Goal: Task Accomplishment & Management: Complete application form

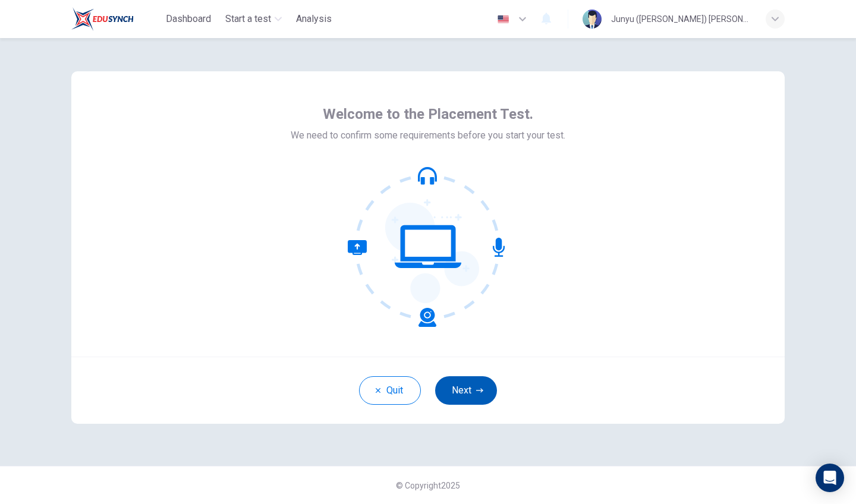
click at [477, 395] on button "Next" at bounding box center [466, 390] width 62 height 29
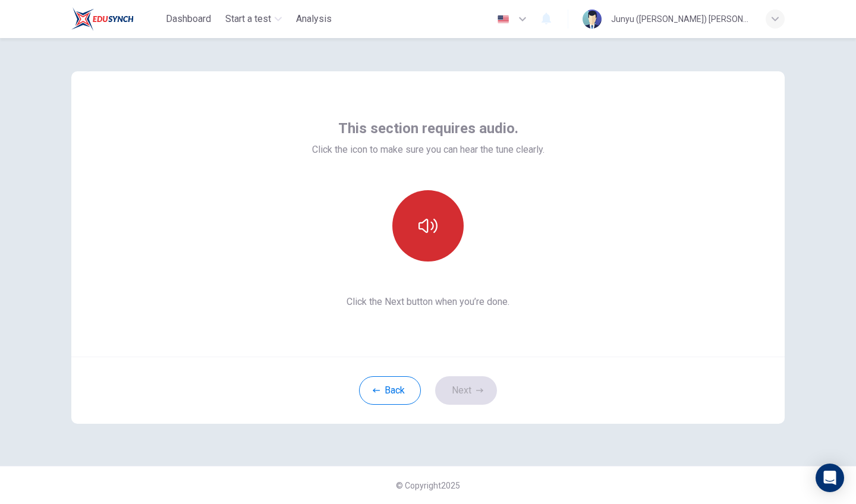
click at [445, 241] on button "button" at bounding box center [427, 225] width 71 height 71
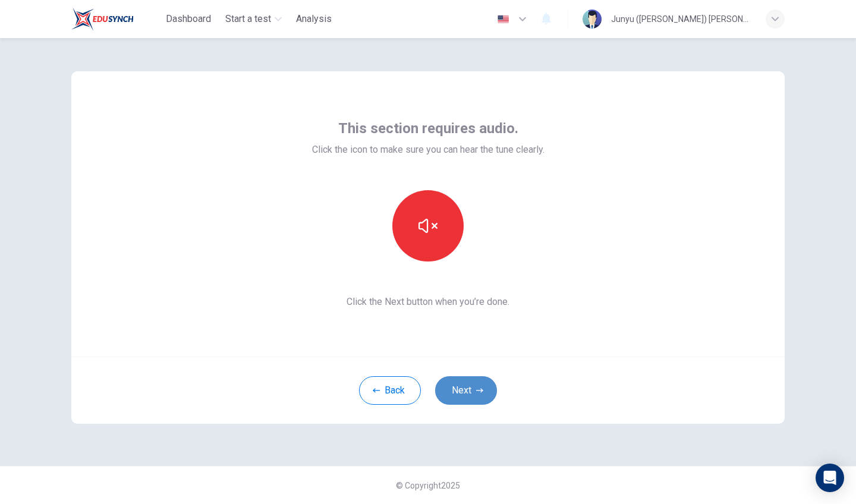
click at [481, 392] on icon "button" at bounding box center [479, 390] width 7 height 7
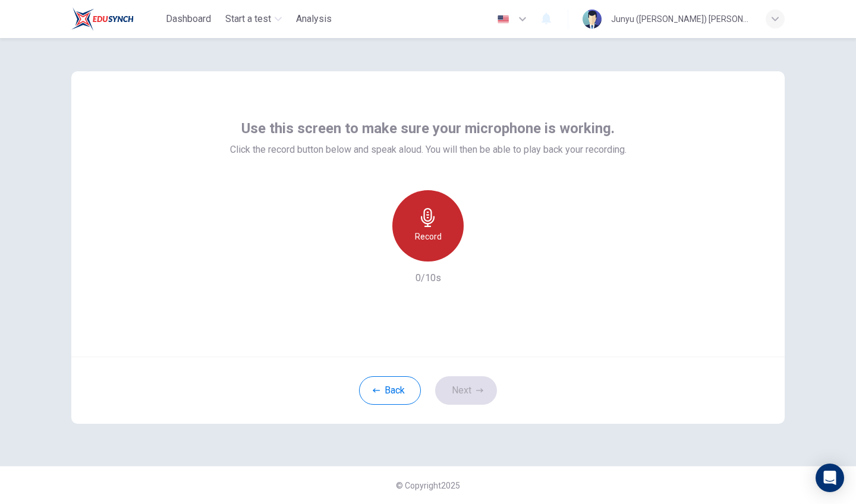
click at [437, 245] on div "Record" at bounding box center [427, 225] width 71 height 71
click at [437, 245] on div "Stop" at bounding box center [427, 225] width 71 height 71
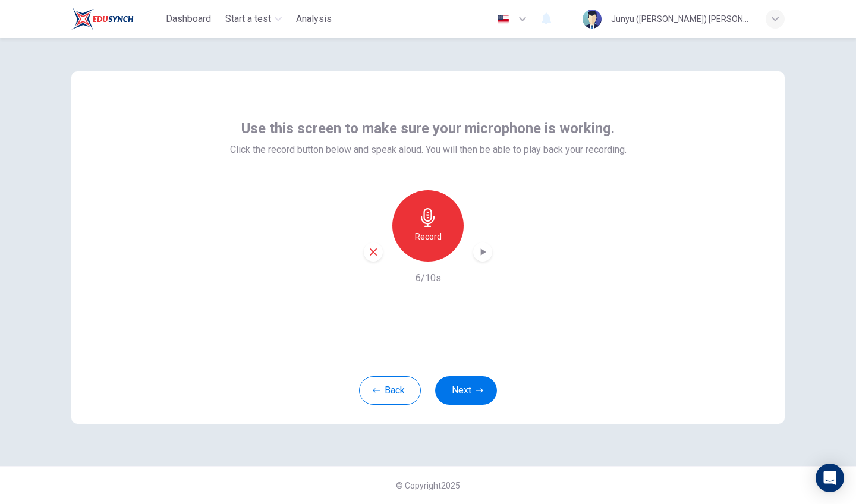
click at [437, 245] on div "Record" at bounding box center [427, 225] width 71 height 71
click at [436, 248] on div "Stop" at bounding box center [427, 225] width 71 height 71
click at [467, 393] on button "Next" at bounding box center [466, 390] width 62 height 29
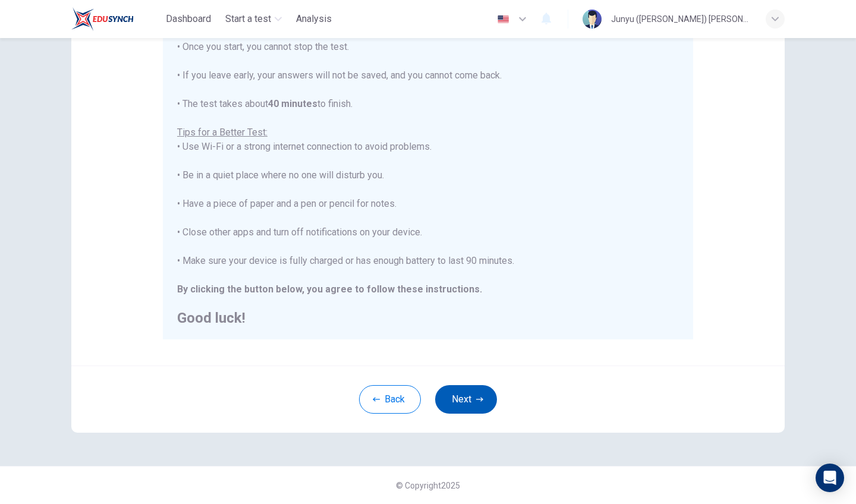
scroll to position [157, 0]
click at [456, 407] on button "Next" at bounding box center [466, 399] width 62 height 29
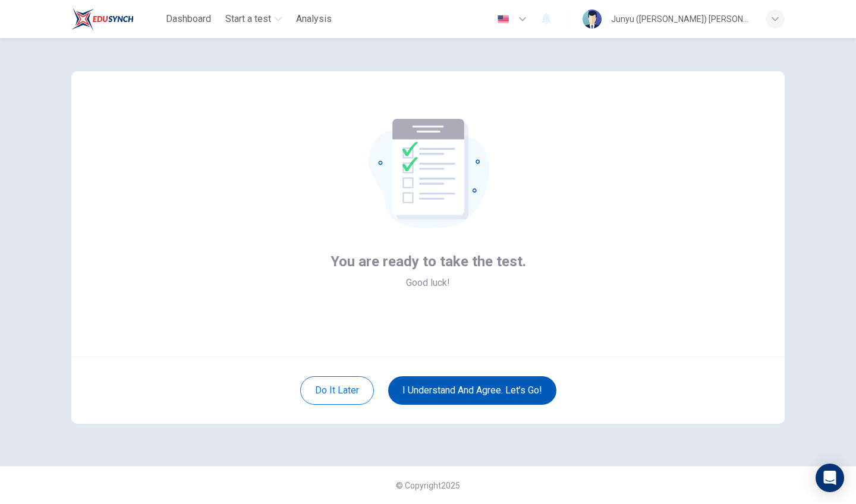
scroll to position [0, 0]
click at [508, 398] on button "I understand and agree. Let’s go!" at bounding box center [472, 390] width 168 height 29
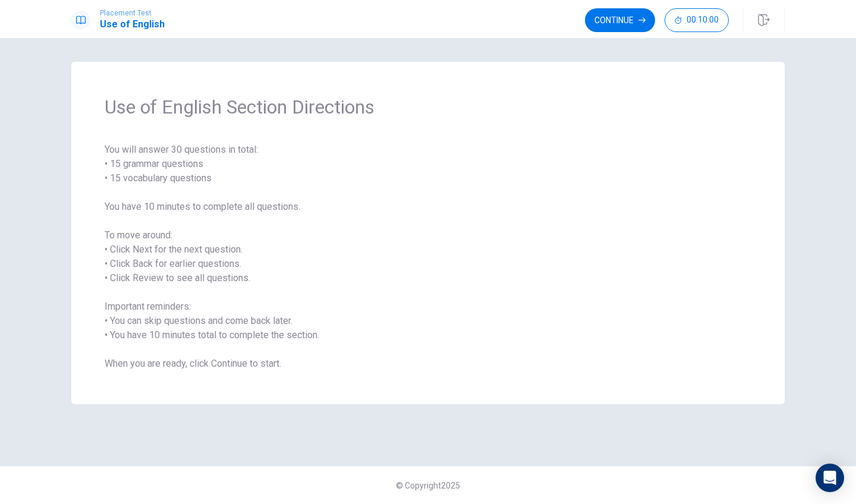
click at [394, 282] on span "You will answer 30 questions in total: • 15 grammar questions • 15 vocabulary q…" at bounding box center [428, 257] width 647 height 228
click at [631, 31] on button "Continue" at bounding box center [620, 20] width 70 height 24
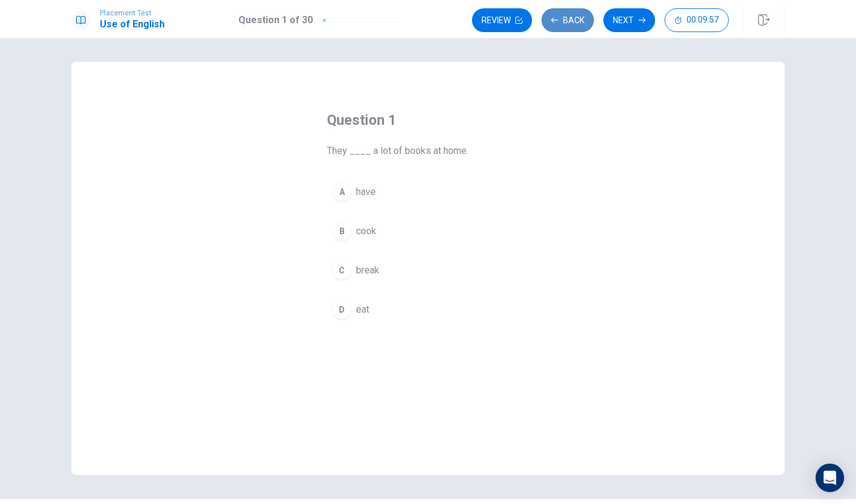
click at [572, 21] on button "Back" at bounding box center [567, 20] width 52 height 24
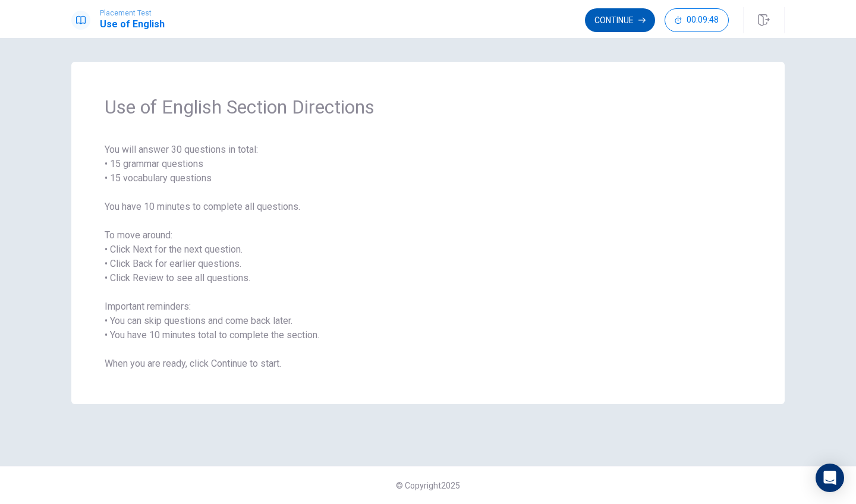
click at [638, 23] on icon "button" at bounding box center [641, 20] width 7 height 7
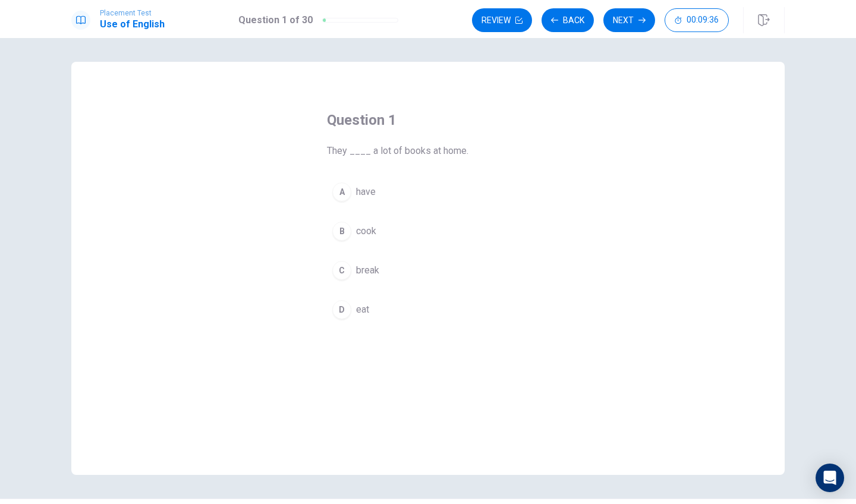
click at [344, 193] on div "A" at bounding box center [341, 191] width 19 height 19
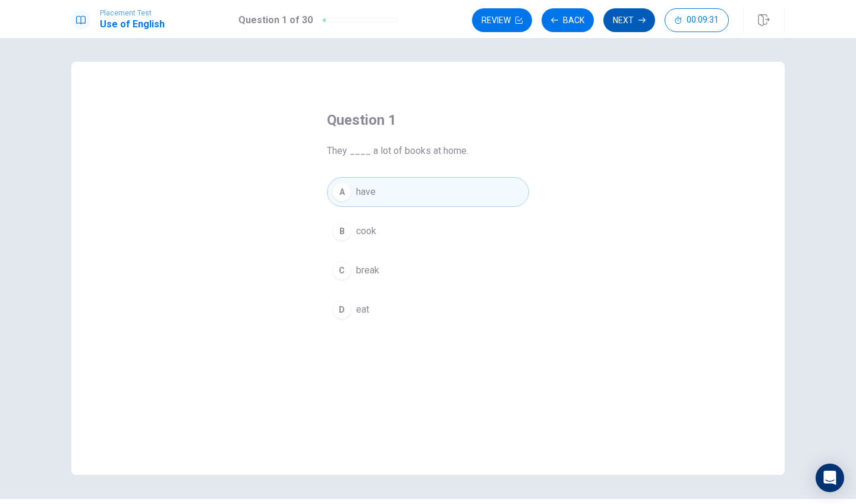
click at [640, 19] on icon "button" at bounding box center [641, 20] width 7 height 7
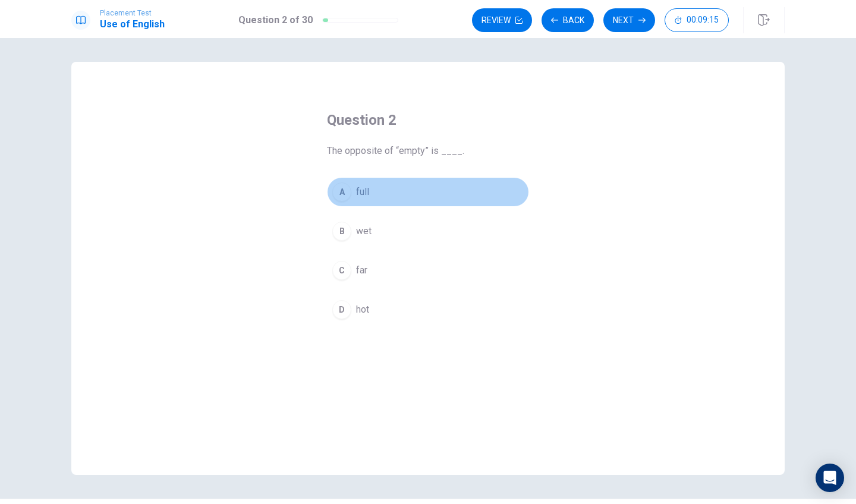
click at [339, 188] on div "A" at bounding box center [341, 191] width 19 height 19
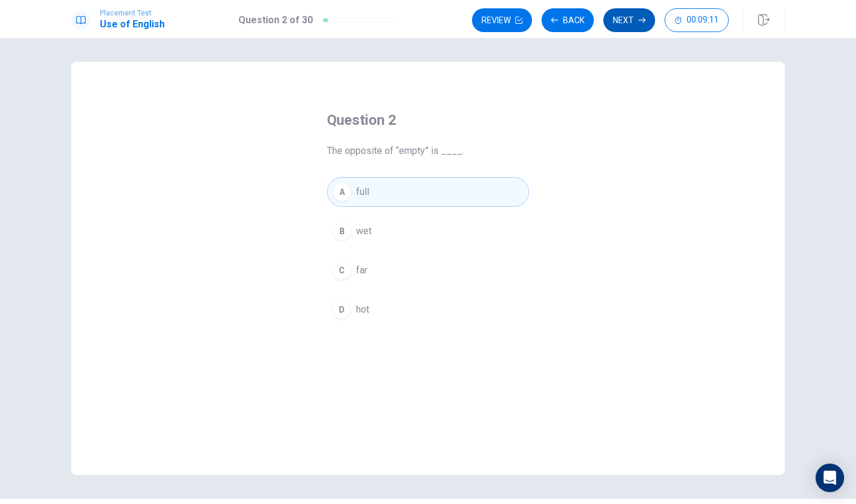
click at [632, 23] on button "Next" at bounding box center [629, 20] width 52 height 24
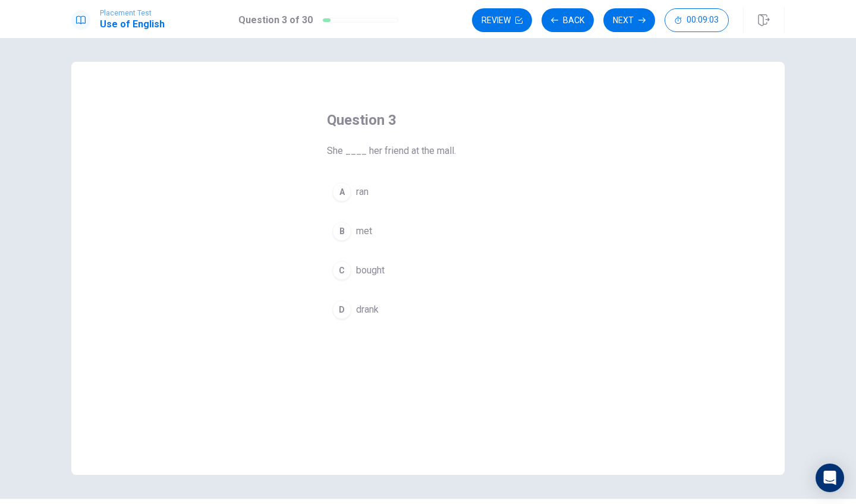
click at [344, 232] on div "B" at bounding box center [341, 231] width 19 height 19
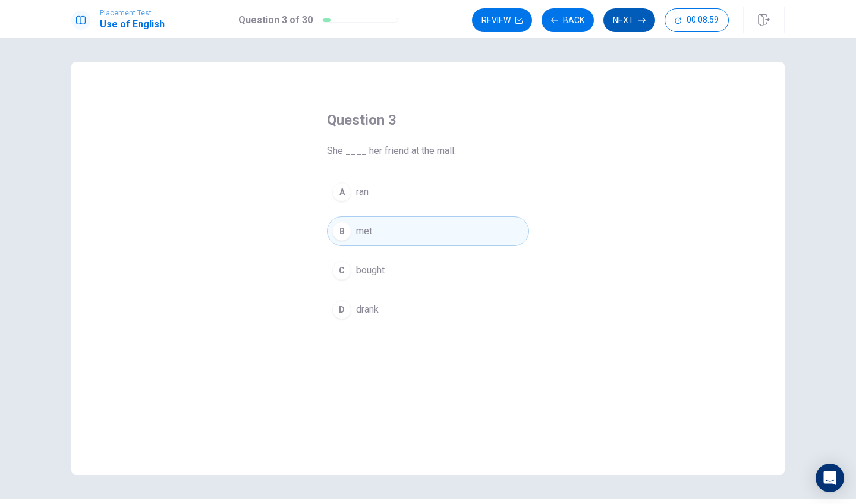
click at [637, 15] on button "Next" at bounding box center [629, 20] width 52 height 24
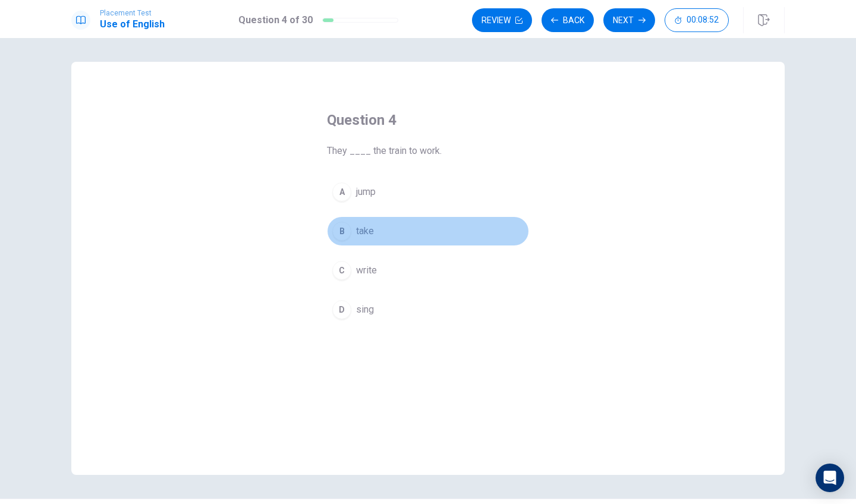
click at [374, 229] on button "B take" at bounding box center [428, 231] width 202 height 30
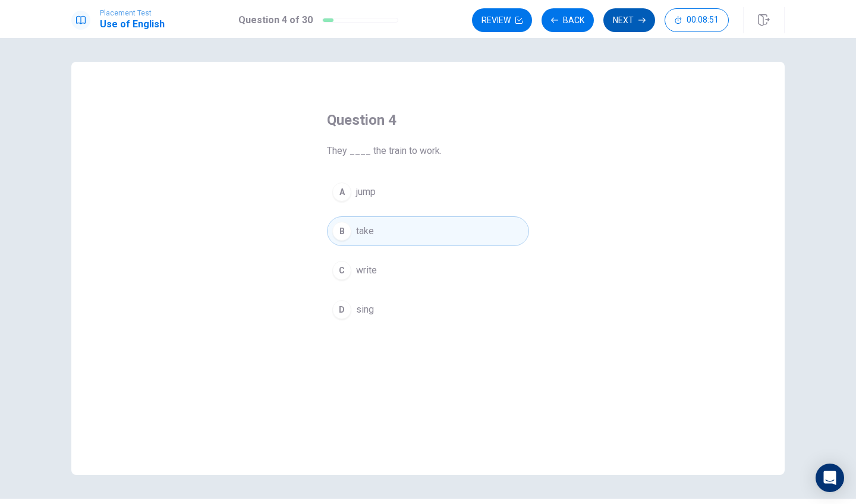
click at [626, 28] on button "Next" at bounding box center [629, 20] width 52 height 24
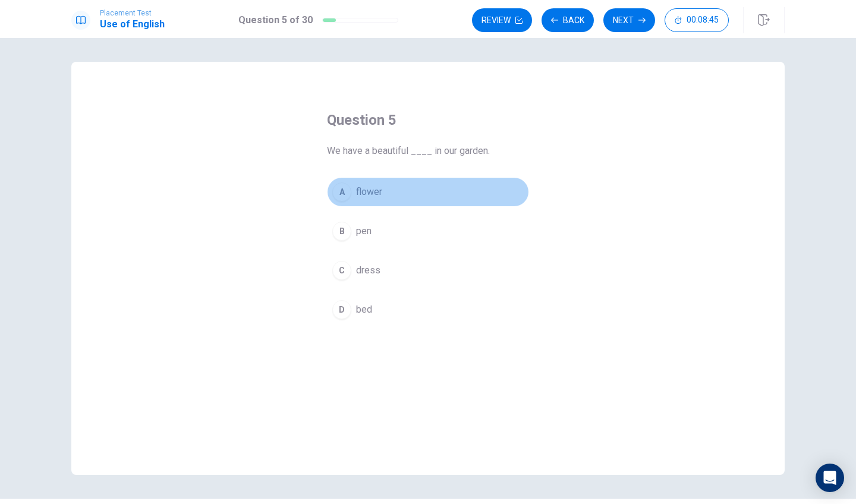
click at [357, 193] on span "flower" at bounding box center [369, 192] width 26 height 14
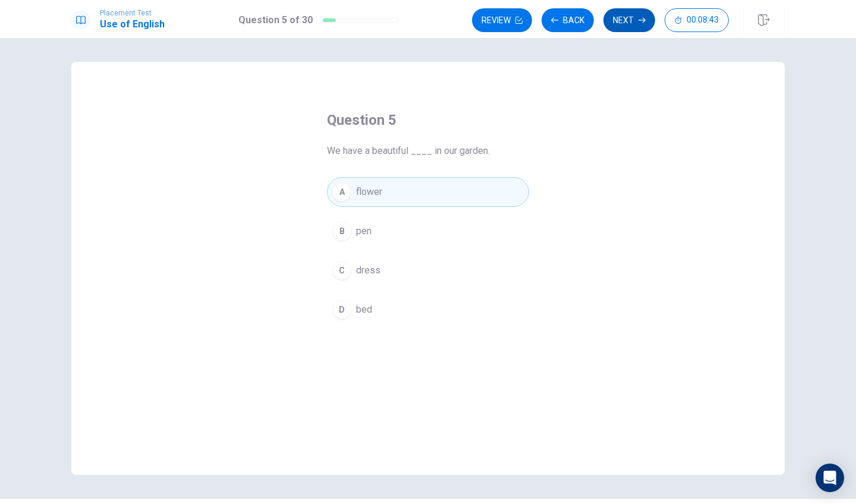
click at [624, 18] on button "Next" at bounding box center [629, 20] width 52 height 24
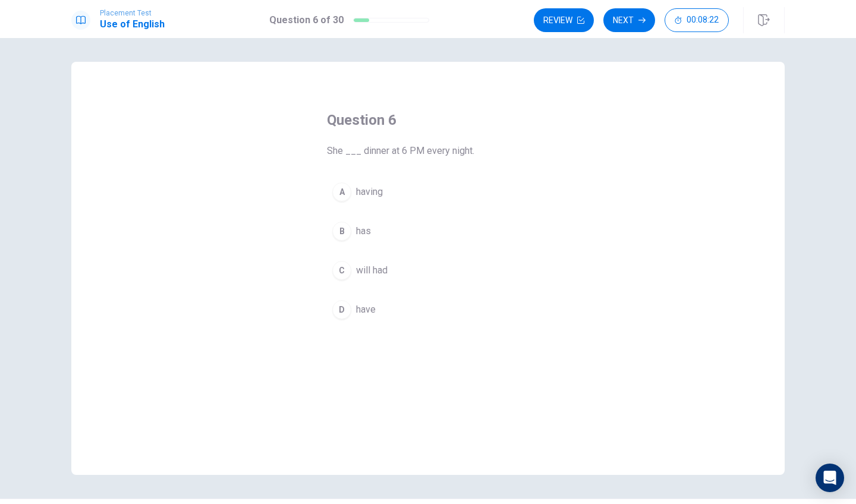
click at [388, 194] on button "A having" at bounding box center [428, 192] width 202 height 30
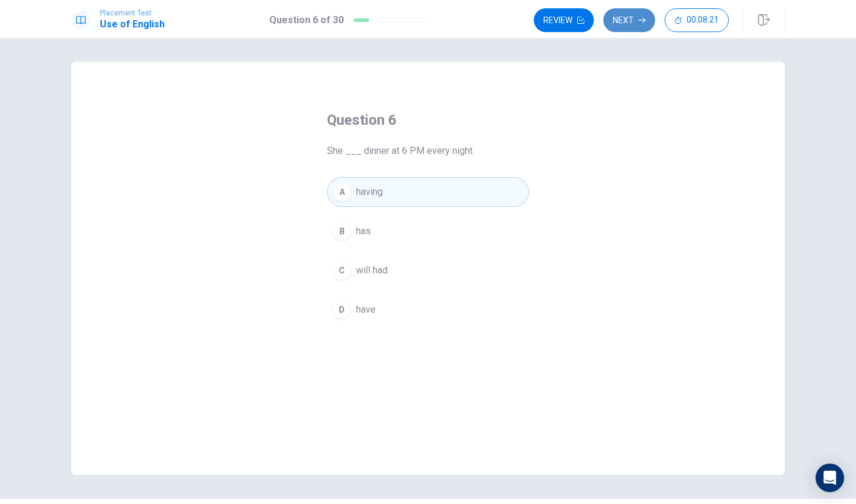
click at [644, 21] on icon "button" at bounding box center [641, 20] width 7 height 5
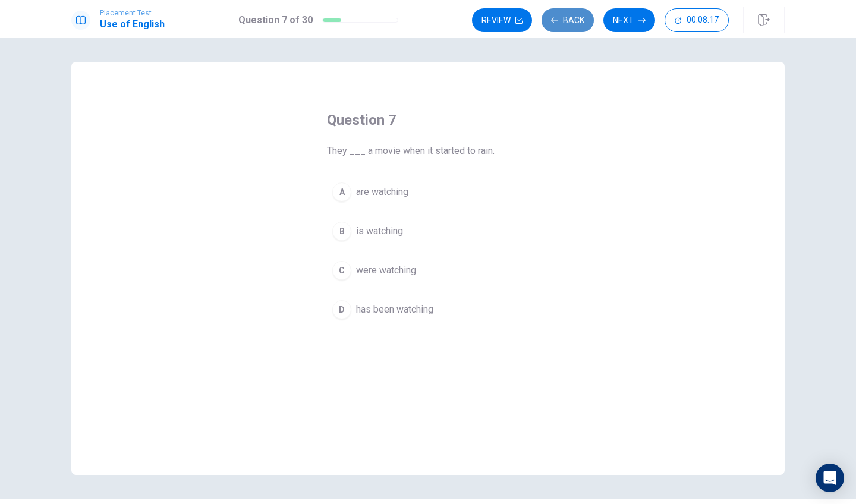
click at [574, 11] on button "Back" at bounding box center [567, 20] width 52 height 24
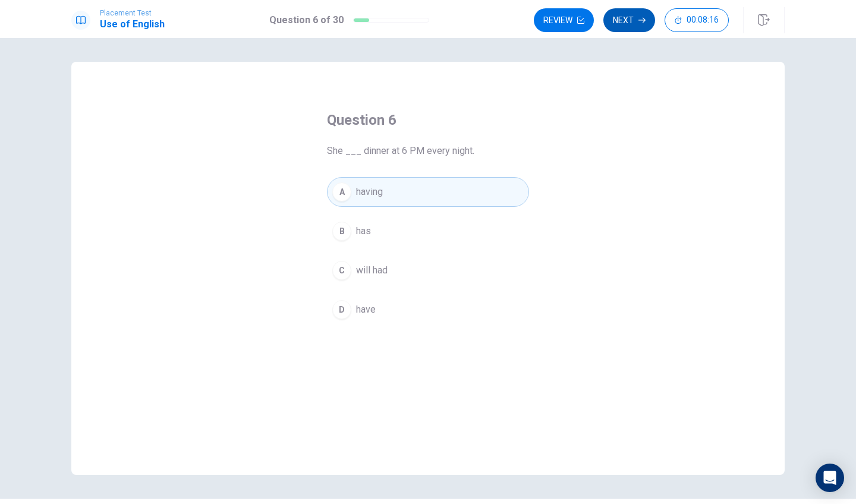
click at [623, 26] on button "Next" at bounding box center [629, 20] width 52 height 24
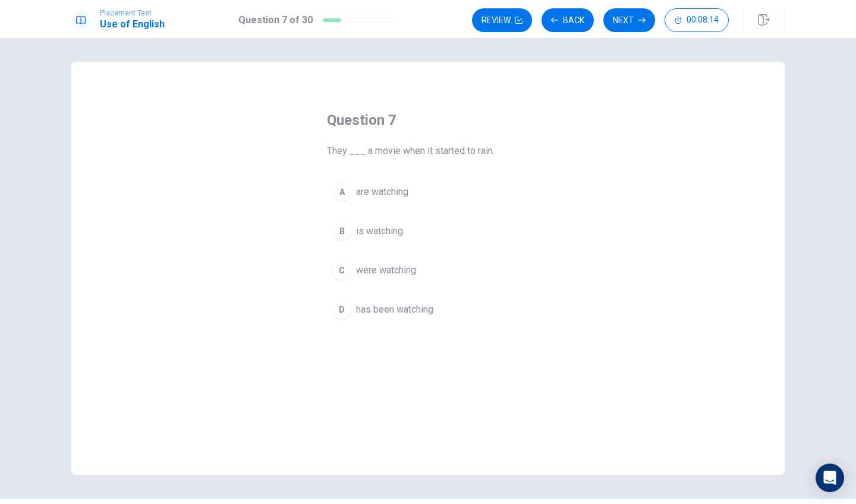
click at [399, 267] on span "were watching" at bounding box center [386, 270] width 60 height 14
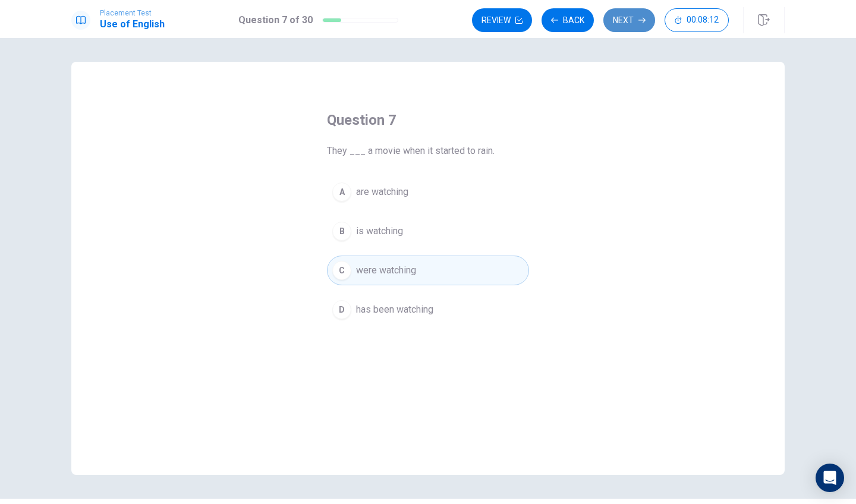
click at [615, 20] on button "Next" at bounding box center [629, 20] width 52 height 24
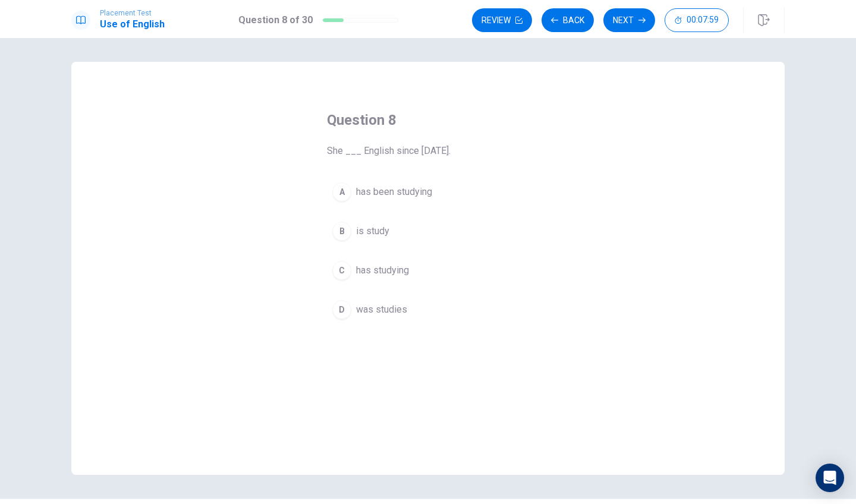
click at [395, 190] on span "has been studying" at bounding box center [394, 192] width 76 height 14
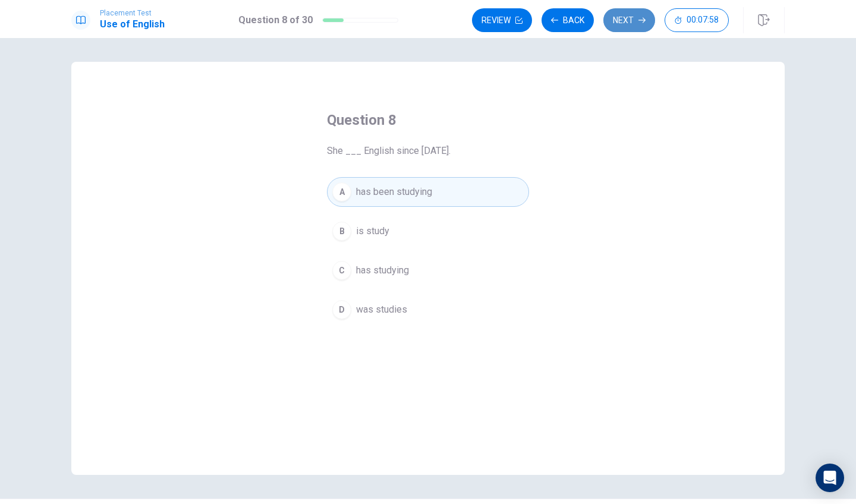
click at [640, 26] on button "Next" at bounding box center [629, 20] width 52 height 24
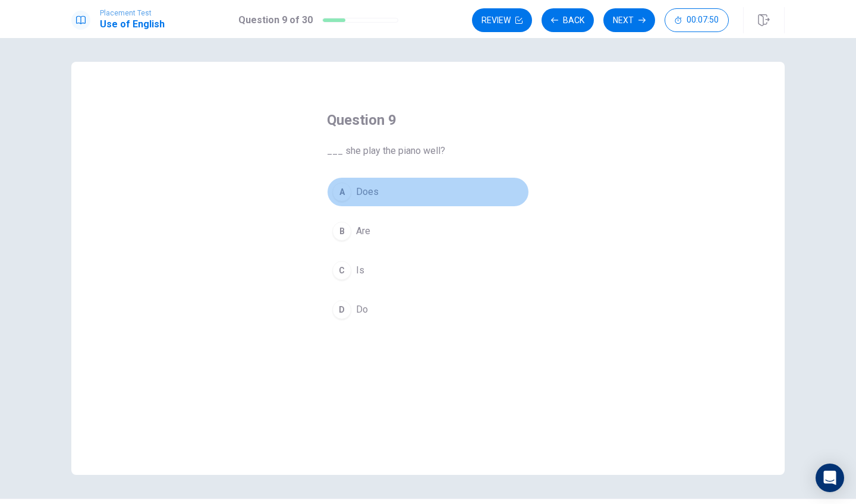
click at [404, 196] on button "A Does" at bounding box center [428, 192] width 202 height 30
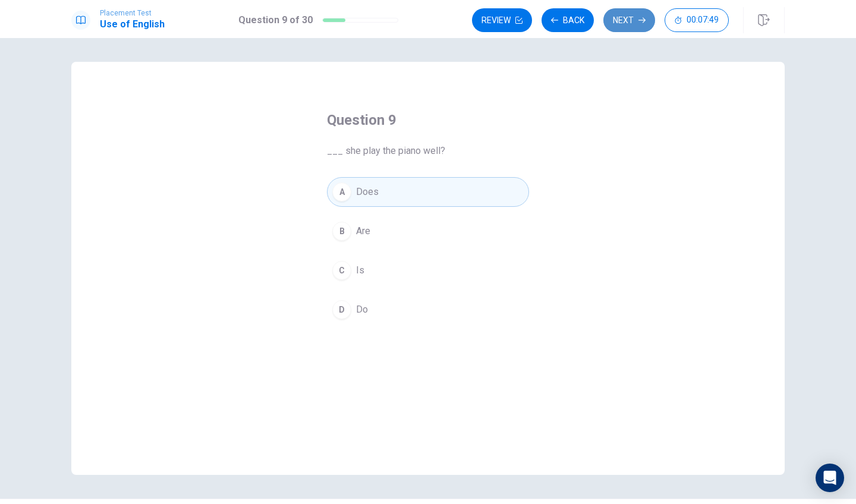
click at [642, 20] on icon "button" at bounding box center [641, 20] width 7 height 5
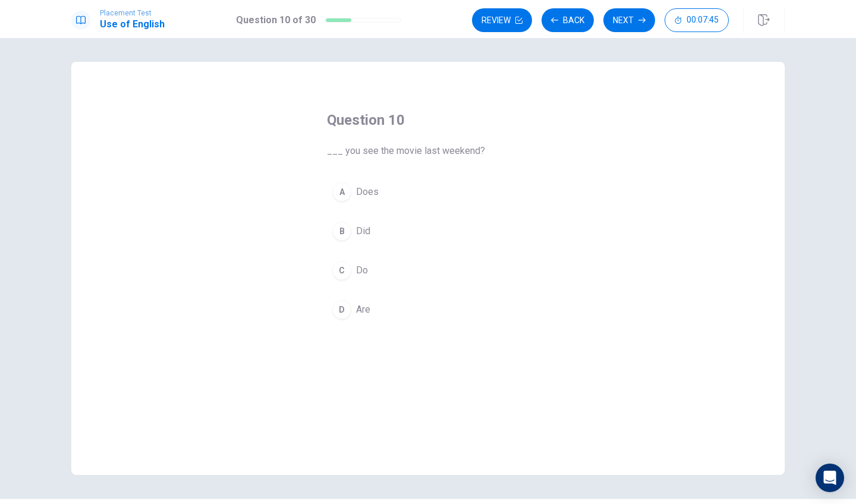
click at [376, 232] on button "B Did" at bounding box center [428, 231] width 202 height 30
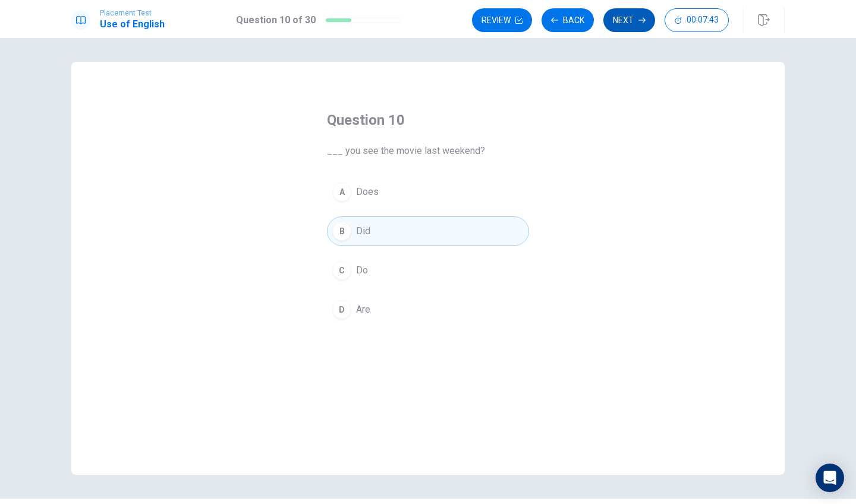
click at [638, 17] on icon "button" at bounding box center [641, 20] width 7 height 7
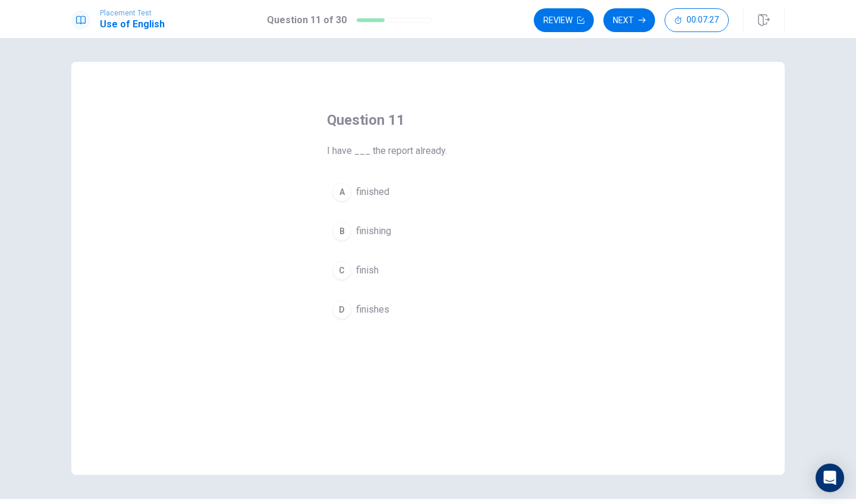
click at [382, 193] on span "finished" at bounding box center [372, 192] width 33 height 14
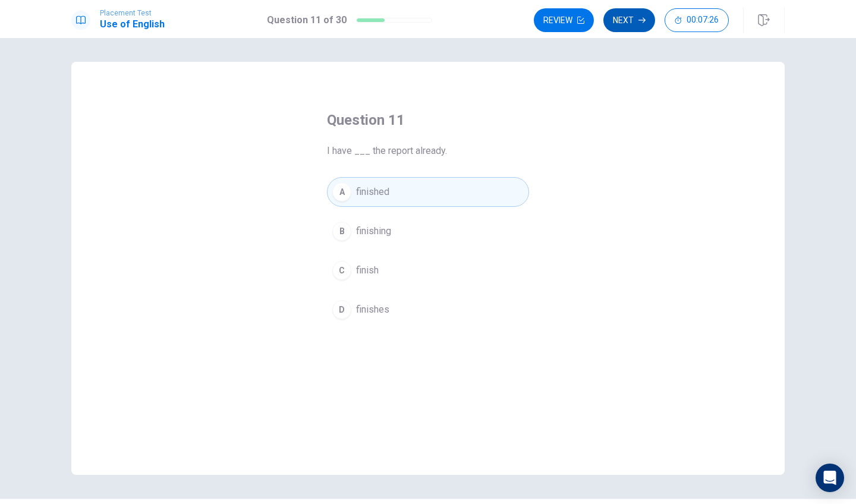
click at [641, 17] on icon "button" at bounding box center [641, 20] width 7 height 7
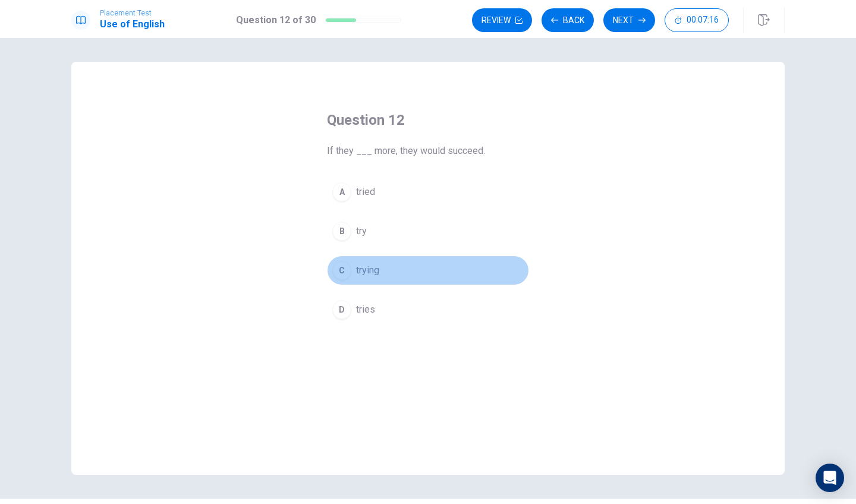
click at [384, 273] on button "C trying" at bounding box center [428, 271] width 202 height 30
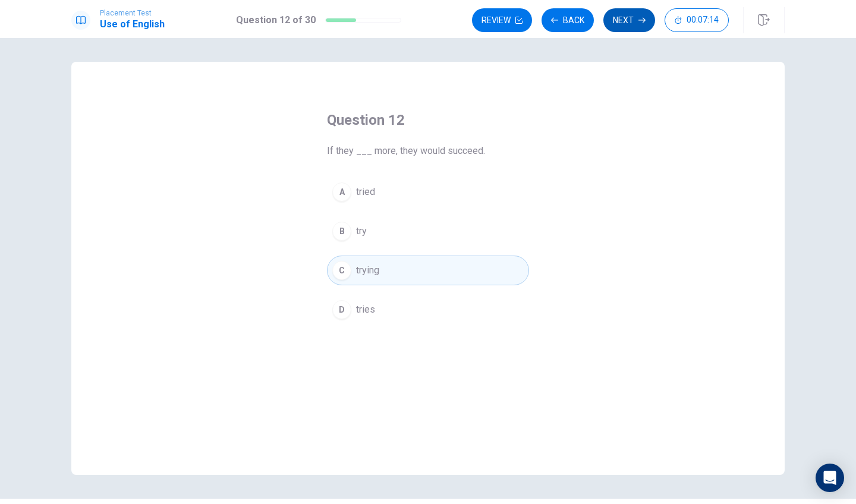
click at [625, 18] on button "Next" at bounding box center [629, 20] width 52 height 24
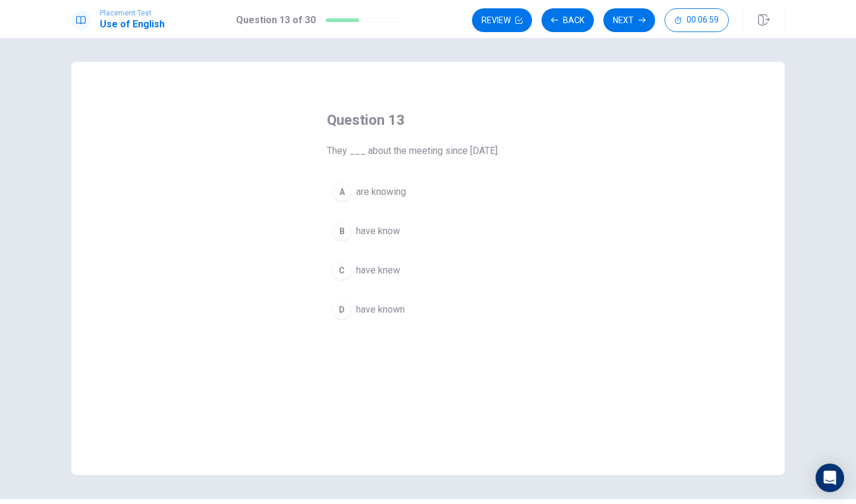
click at [403, 267] on button "C have knew" at bounding box center [428, 271] width 202 height 30
click at [642, 15] on button "Next" at bounding box center [629, 20] width 52 height 24
click at [364, 223] on button "B to think of something that is not real" at bounding box center [428, 231] width 202 height 30
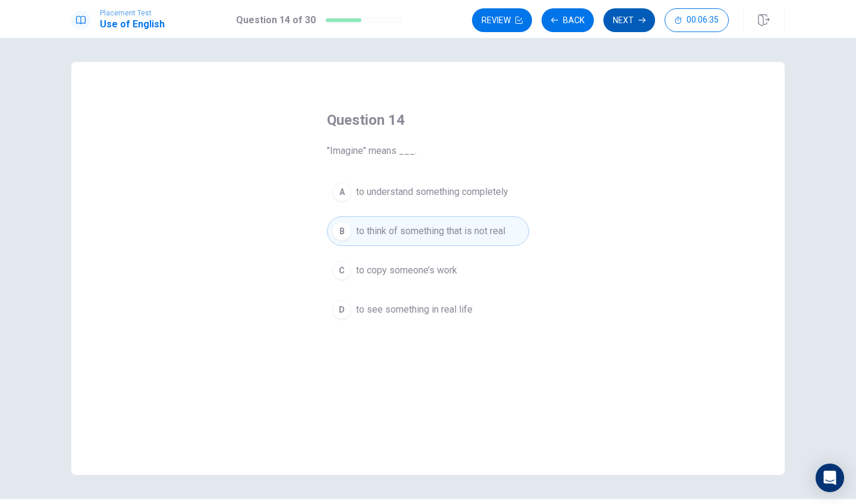
click at [645, 27] on button "Next" at bounding box center [629, 20] width 52 height 24
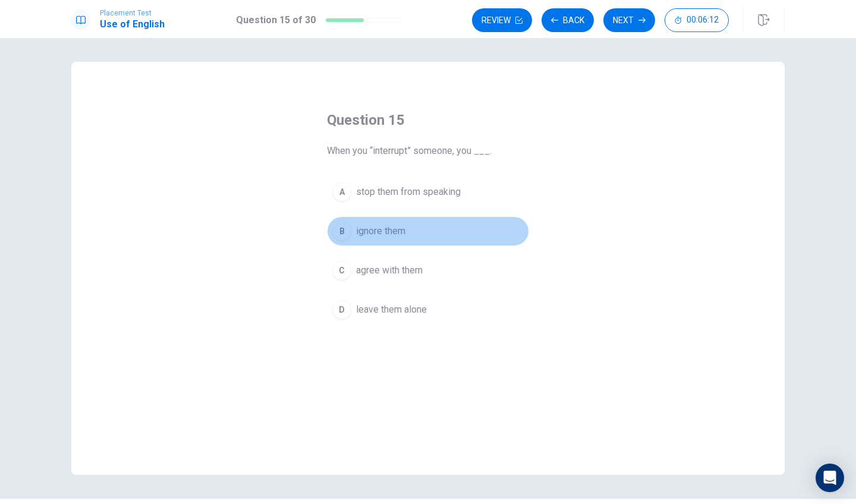
click at [391, 230] on span "ignore them" at bounding box center [380, 231] width 49 height 14
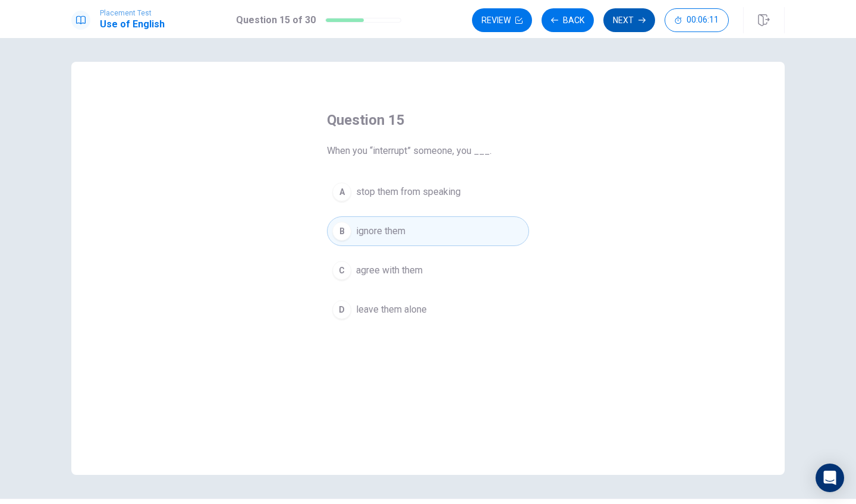
click at [626, 15] on button "Next" at bounding box center [629, 20] width 52 height 24
click at [644, 20] on icon "button" at bounding box center [641, 20] width 7 height 7
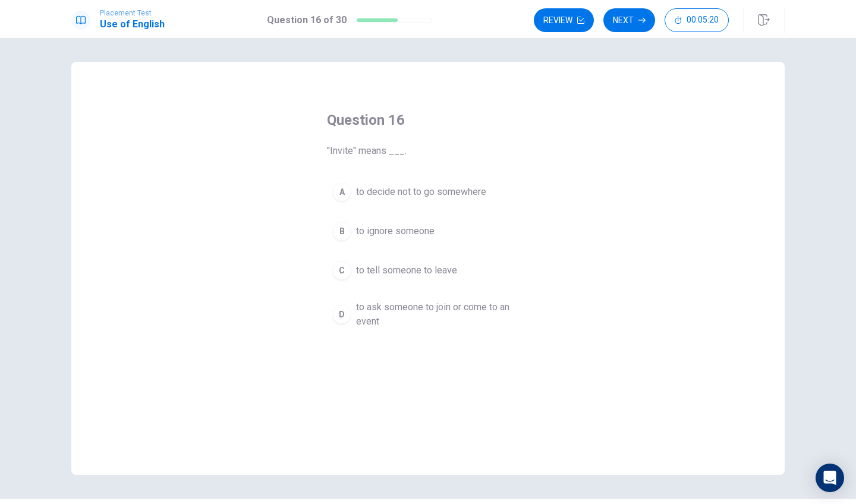
click at [386, 186] on span "to decide not to go somewhere" at bounding box center [421, 192] width 130 height 14
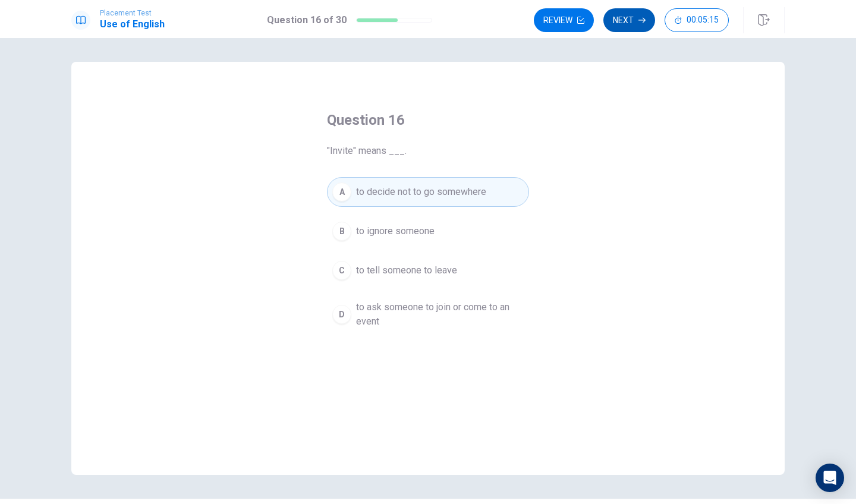
click at [623, 15] on button "Next" at bounding box center [629, 20] width 52 height 24
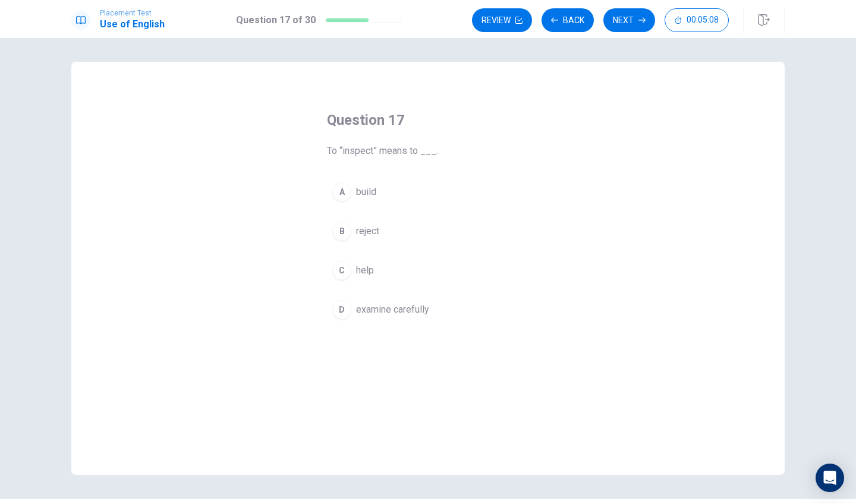
click at [429, 317] on button "D examine carefully" at bounding box center [428, 310] width 202 height 30
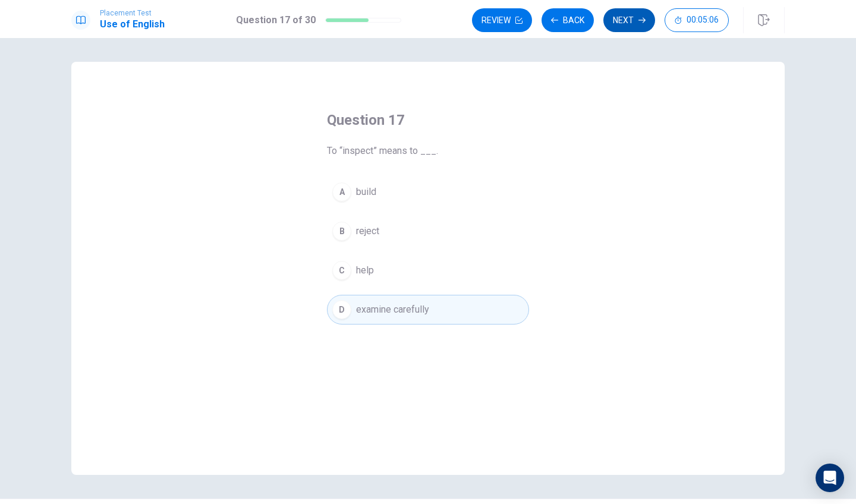
click at [634, 23] on button "Next" at bounding box center [629, 20] width 52 height 24
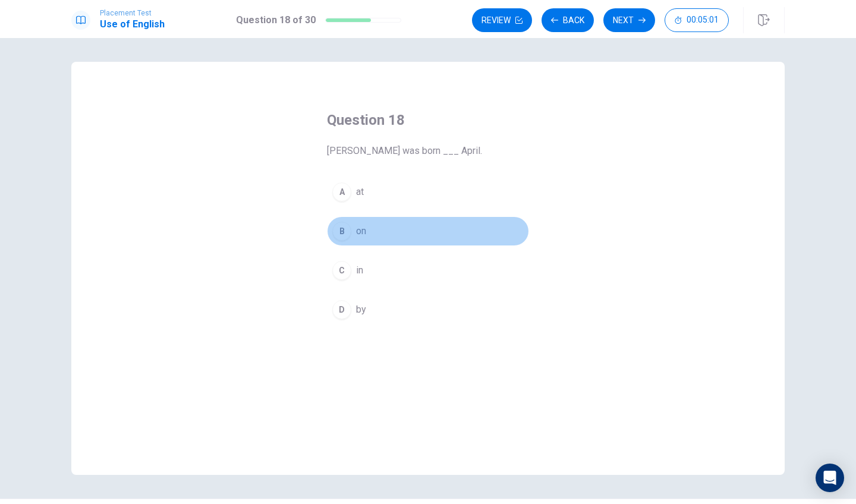
click at [383, 236] on button "B on" at bounding box center [428, 231] width 202 height 30
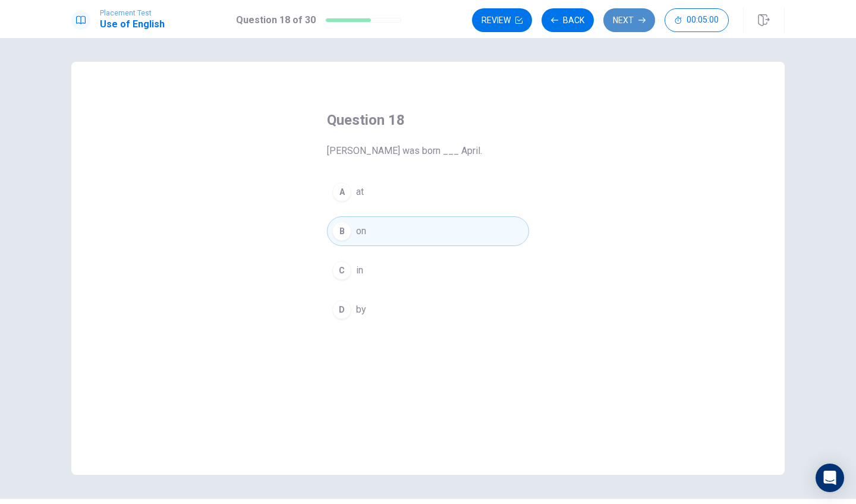
click at [634, 26] on button "Next" at bounding box center [629, 20] width 52 height 24
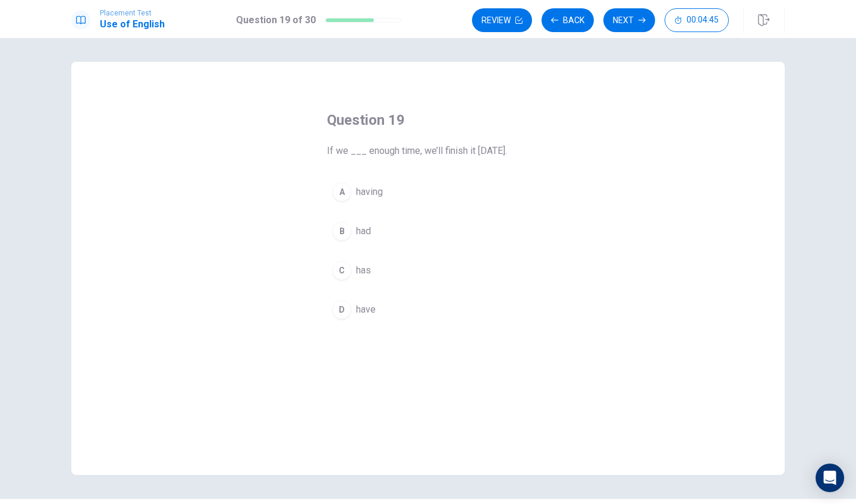
click at [394, 310] on button "D have" at bounding box center [428, 310] width 202 height 30
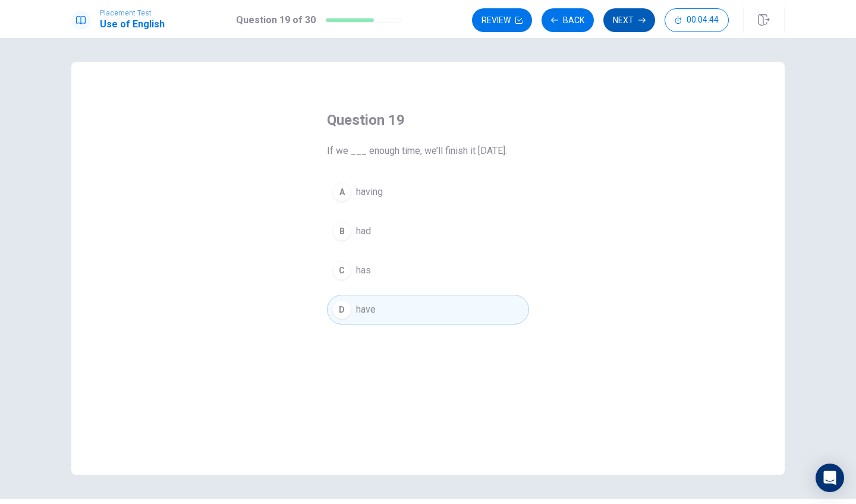
click at [624, 15] on button "Next" at bounding box center [629, 20] width 52 height 24
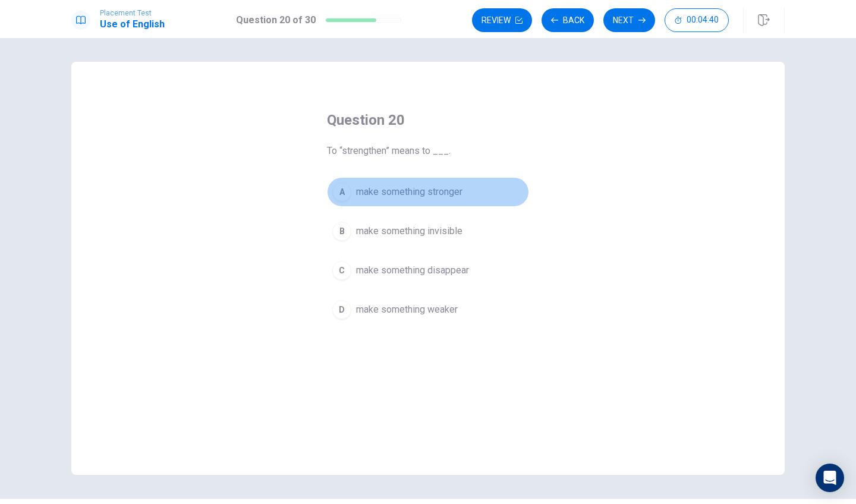
click at [433, 191] on span "make something stronger" at bounding box center [409, 192] width 106 height 14
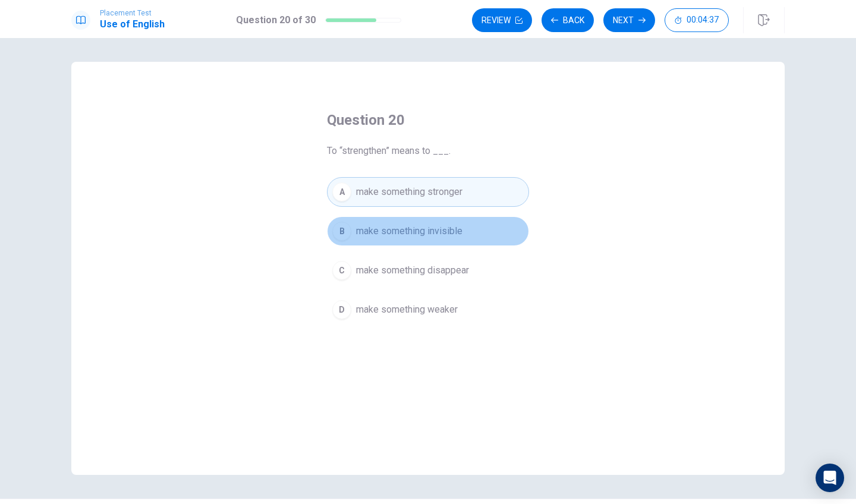
click at [424, 225] on span "make something invisible" at bounding box center [409, 231] width 106 height 14
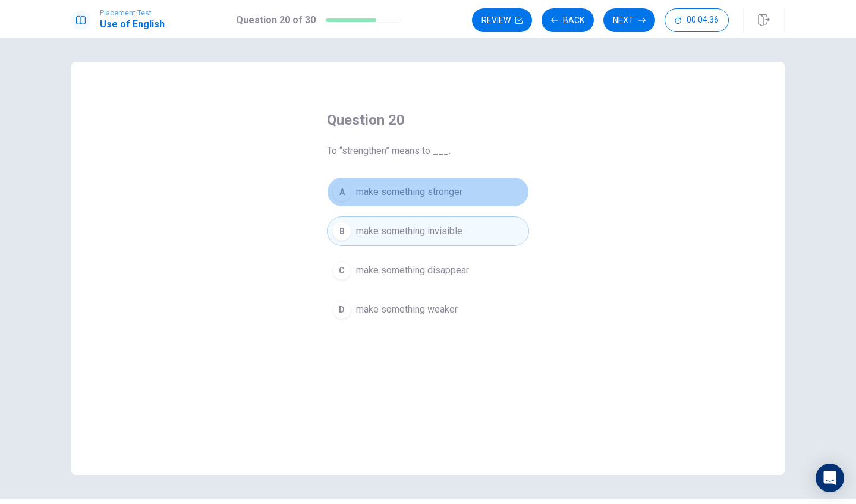
click at [440, 191] on span "make something stronger" at bounding box center [409, 192] width 106 height 14
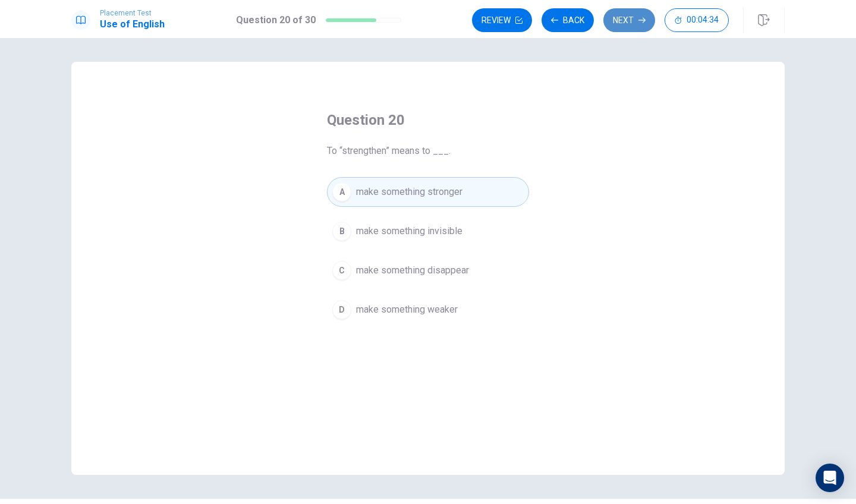
click at [631, 20] on button "Next" at bounding box center [629, 20] width 52 height 24
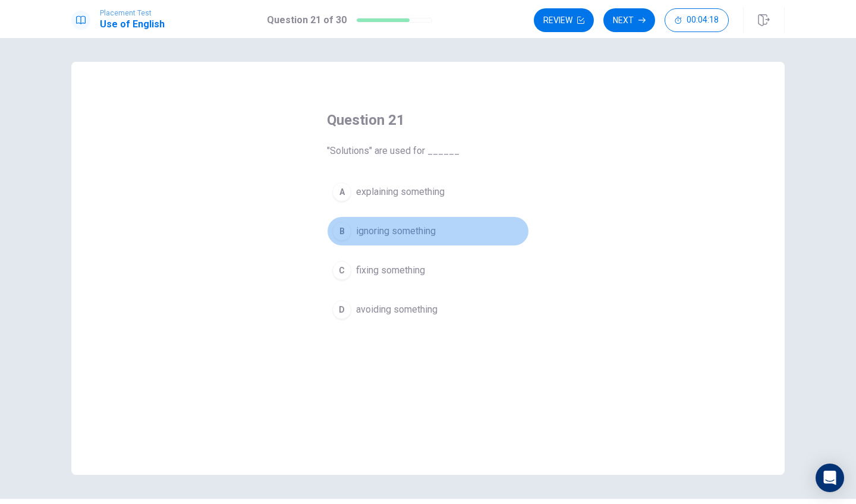
click at [399, 232] on span "ignoring something" at bounding box center [396, 231] width 80 height 14
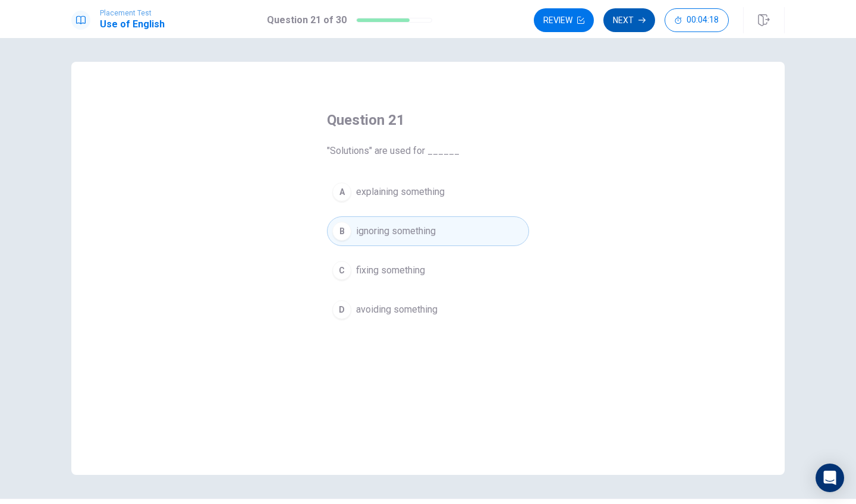
click at [630, 28] on button "Next" at bounding box center [629, 20] width 52 height 24
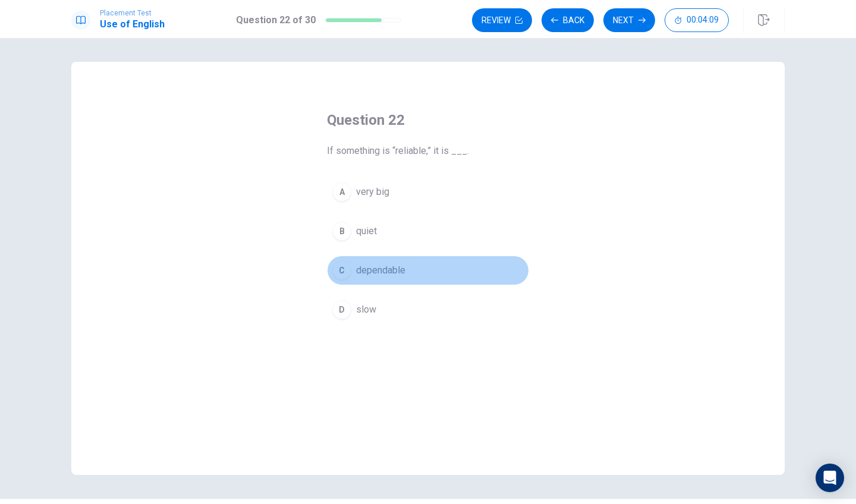
click at [397, 261] on button "C dependable" at bounding box center [428, 271] width 202 height 30
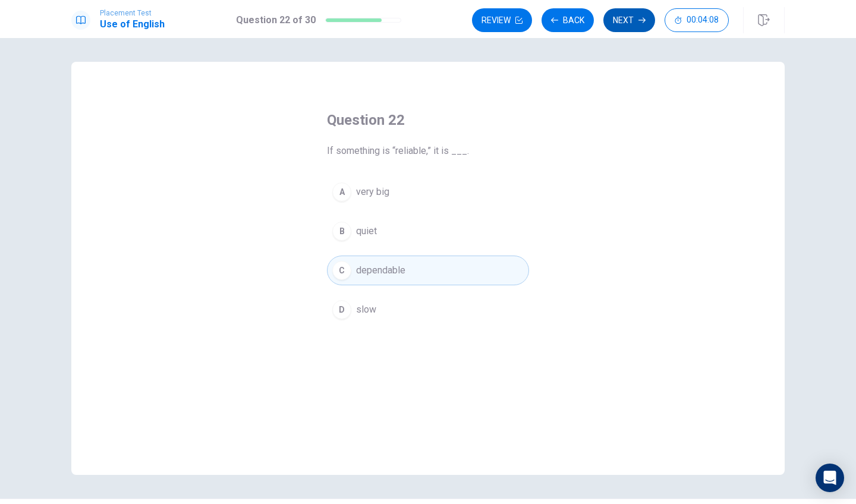
click at [638, 20] on icon "button" at bounding box center [641, 20] width 7 height 7
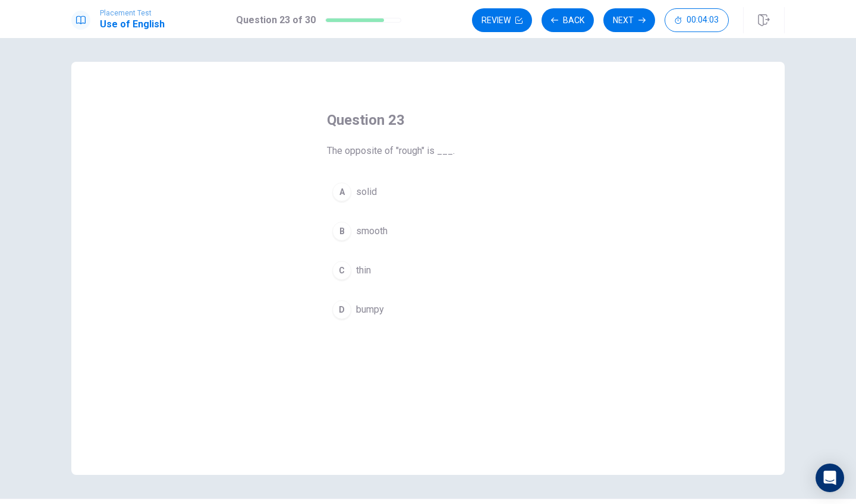
click at [383, 313] on button "D bumpy" at bounding box center [428, 310] width 202 height 30
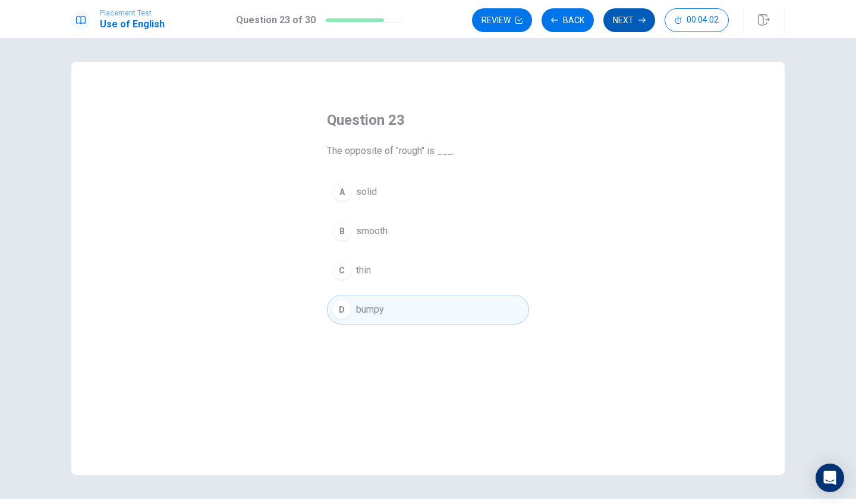
click at [621, 26] on button "Next" at bounding box center [629, 20] width 52 height 24
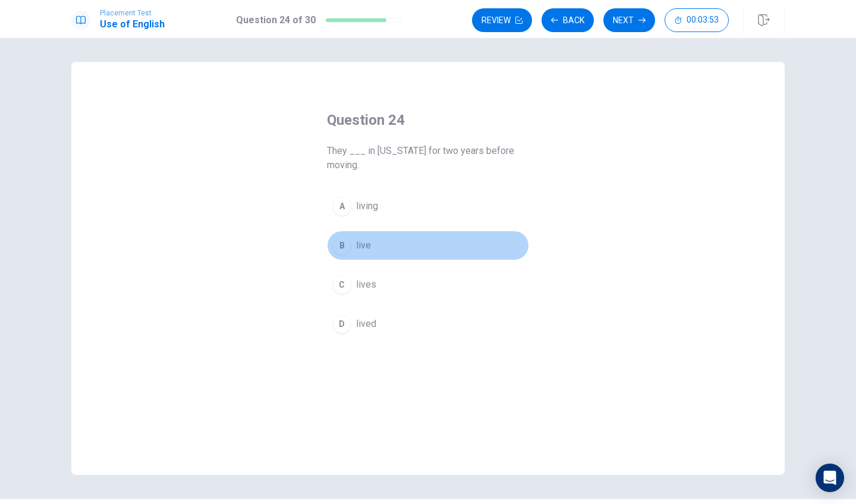
click at [398, 243] on button "B live" at bounding box center [428, 246] width 202 height 30
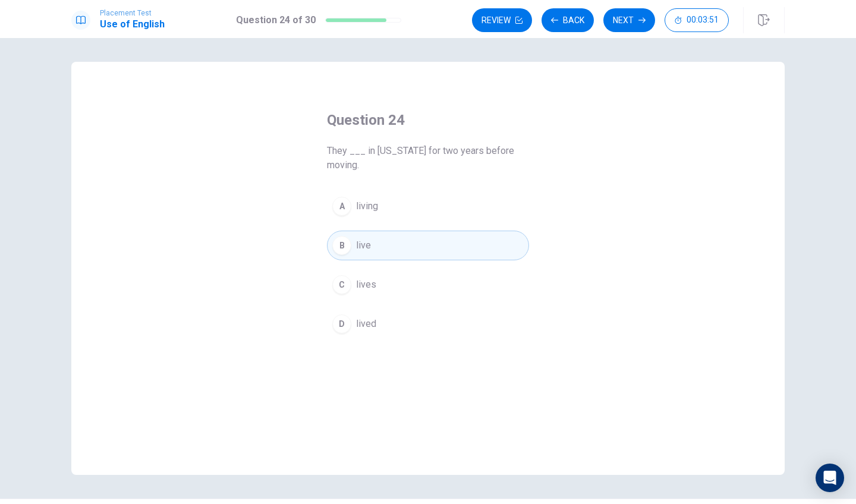
click at [392, 314] on button "D lived" at bounding box center [428, 324] width 202 height 30
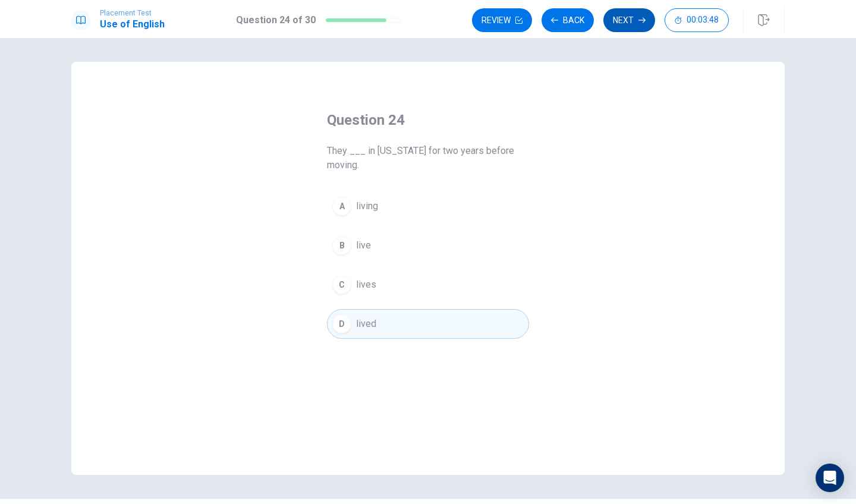
click at [625, 27] on button "Next" at bounding box center [629, 20] width 52 height 24
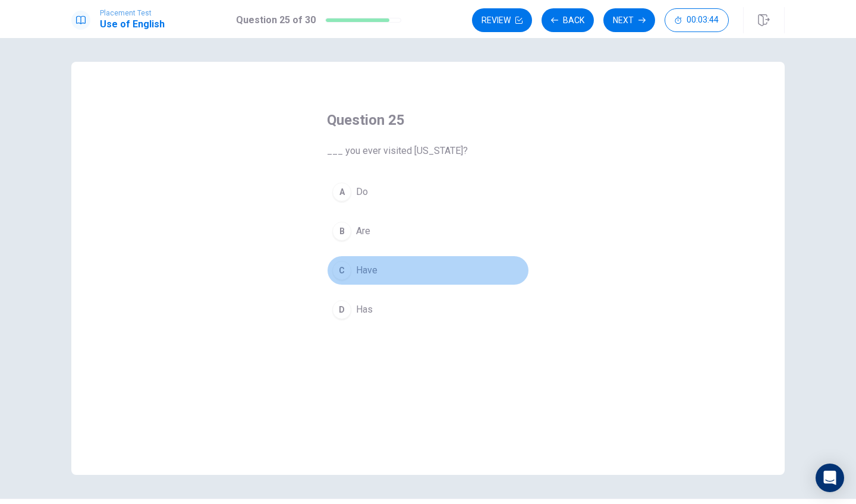
click at [368, 270] on span "Have" at bounding box center [366, 270] width 21 height 14
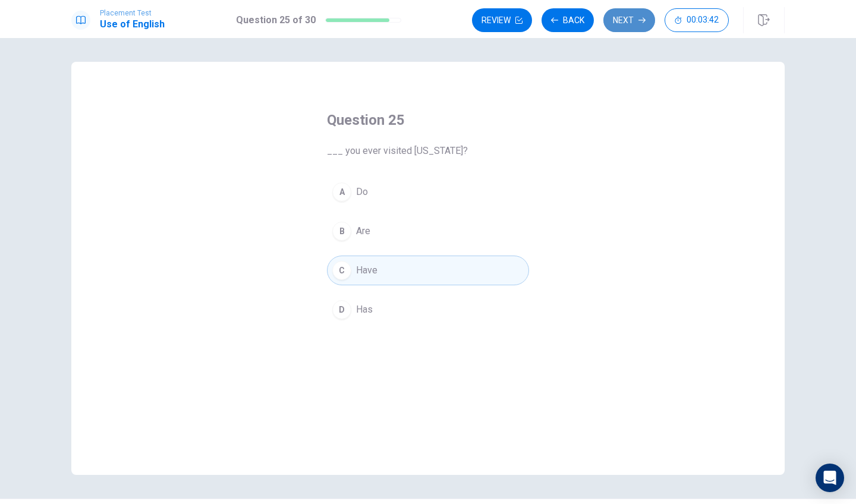
click at [619, 26] on button "Next" at bounding box center [629, 20] width 52 height 24
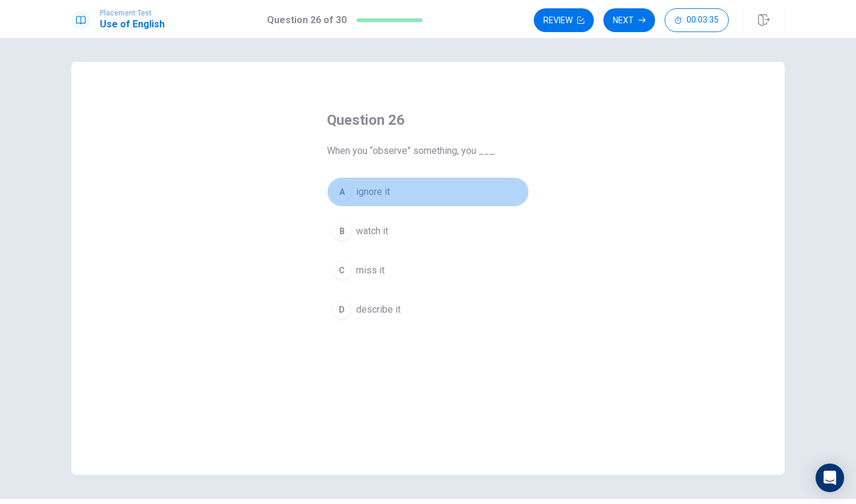
click at [387, 179] on button "A ignore it" at bounding box center [428, 192] width 202 height 30
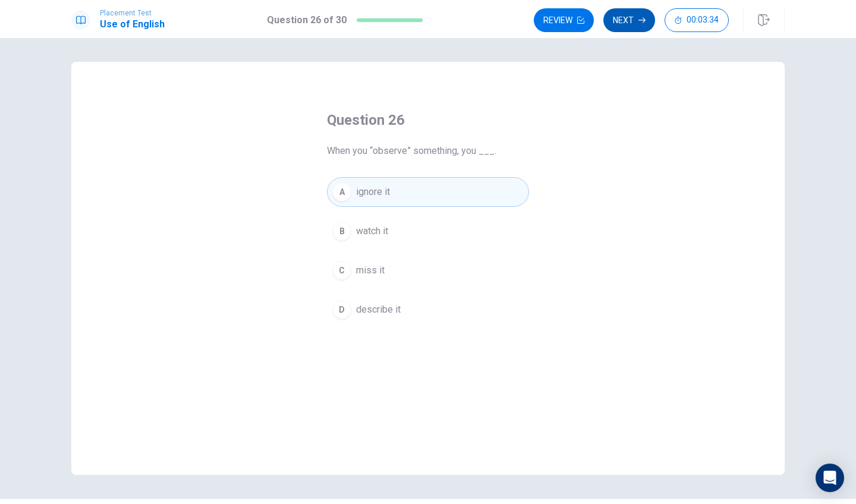
click at [642, 20] on icon "button" at bounding box center [641, 20] width 7 height 7
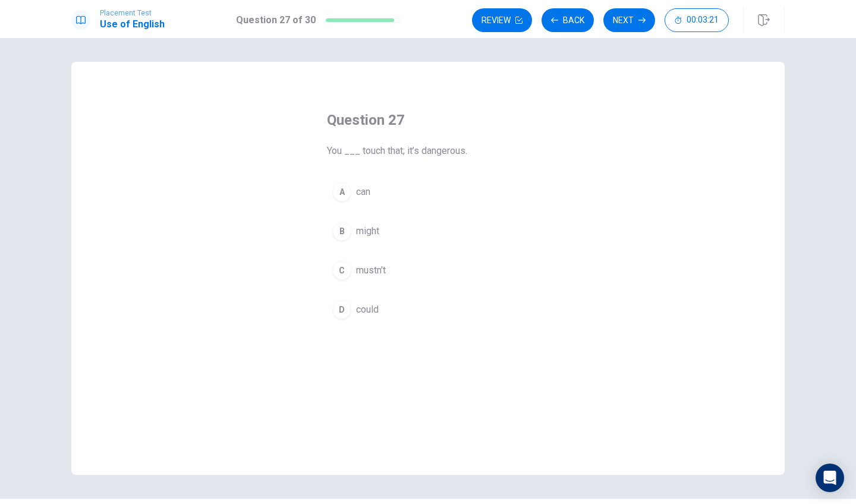
click at [415, 269] on button "C mustn’t" at bounding box center [428, 271] width 202 height 30
click at [626, 20] on button "Next" at bounding box center [629, 20] width 52 height 24
click at [511, 246] on div "A optional B necessary C low-priority D boring" at bounding box center [428, 250] width 202 height 147
click at [407, 234] on button "B necessary" at bounding box center [428, 231] width 202 height 30
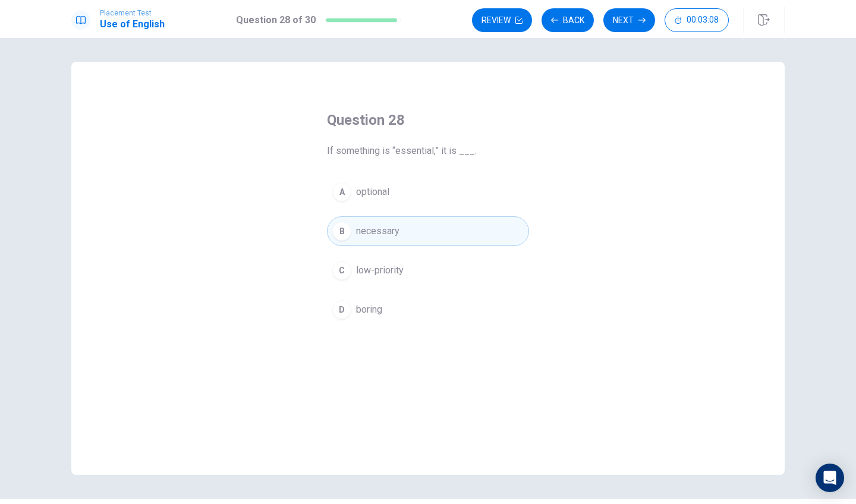
click at [630, 4] on div "Placement Test Use of English Question 28 of 30 Review Back Next 00:03:08" at bounding box center [428, 19] width 856 height 38
click at [623, 15] on button "Next" at bounding box center [629, 20] width 52 height 24
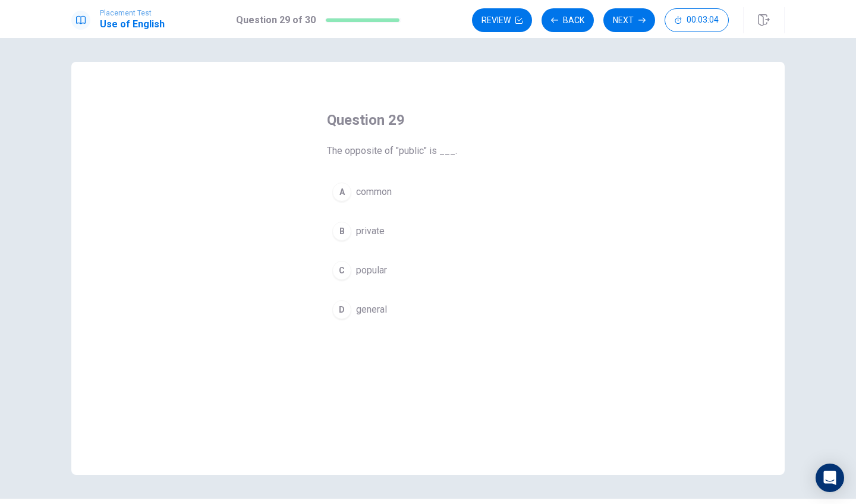
click at [393, 277] on button "C popular" at bounding box center [428, 271] width 202 height 30
click at [624, 22] on button "Next" at bounding box center [629, 20] width 52 height 24
click at [383, 305] on button "D to get" at bounding box center [428, 310] width 202 height 30
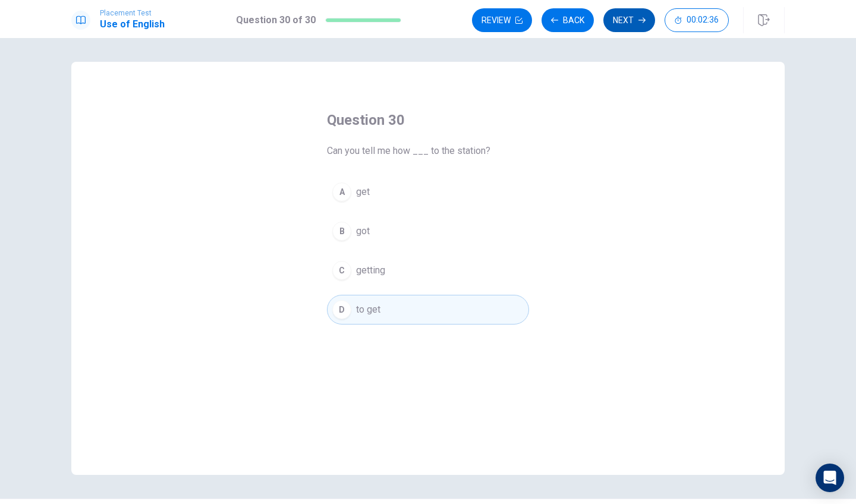
click at [619, 22] on button "Next" at bounding box center [629, 20] width 52 height 24
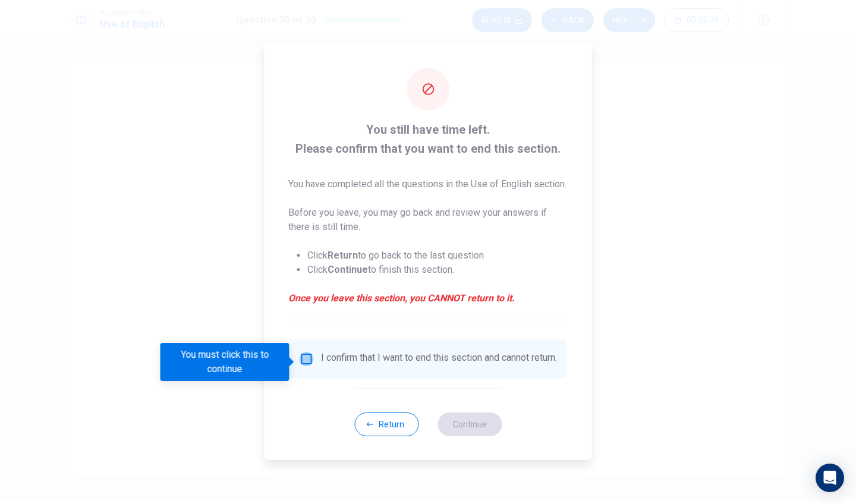
click at [303, 359] on input "You must click this to continue" at bounding box center [307, 359] width 14 height 14
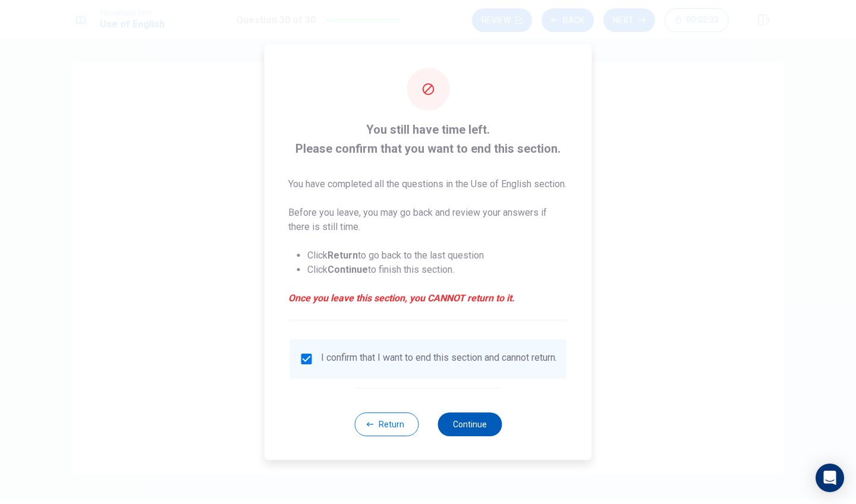
click at [477, 436] on button "Continue" at bounding box center [469, 424] width 64 height 24
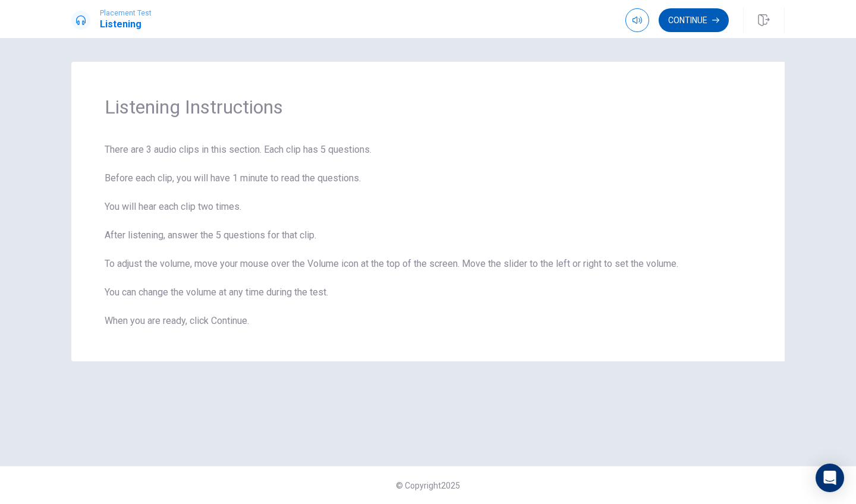
click at [689, 18] on button "Continue" at bounding box center [694, 20] width 70 height 24
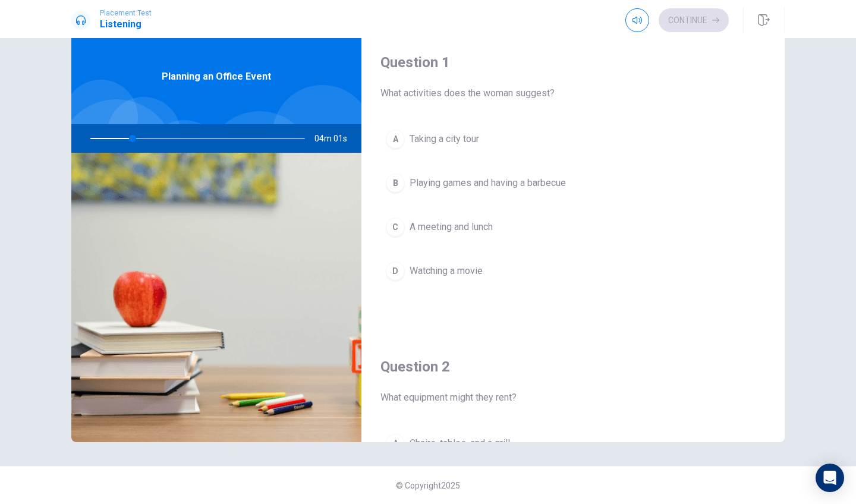
click at [133, 139] on div at bounding box center [195, 138] width 238 height 29
drag, startPoint x: 133, startPoint y: 139, endPoint x: 126, endPoint y: 141, distance: 7.4
click at [126, 141] on div at bounding box center [195, 138] width 238 height 29
drag, startPoint x: 134, startPoint y: 138, endPoint x: 98, endPoint y: 137, distance: 36.3
click at [98, 137] on div at bounding box center [195, 138] width 238 height 29
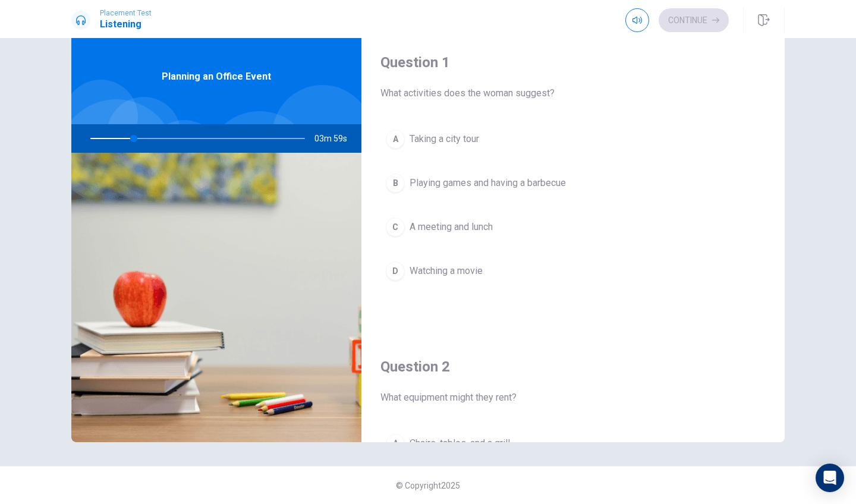
click at [98, 137] on div at bounding box center [195, 138] width 238 height 29
click at [99, 140] on div at bounding box center [195, 138] width 238 height 29
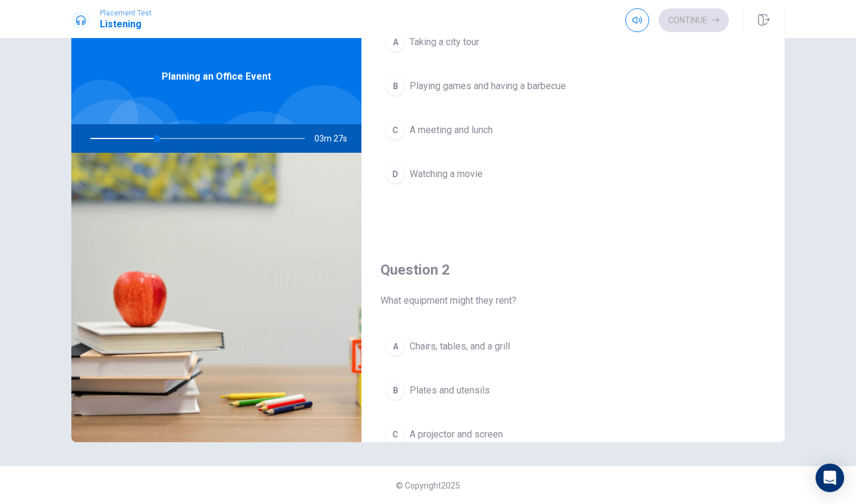
scroll to position [97, 0]
click at [396, 82] on div "B" at bounding box center [395, 85] width 19 height 19
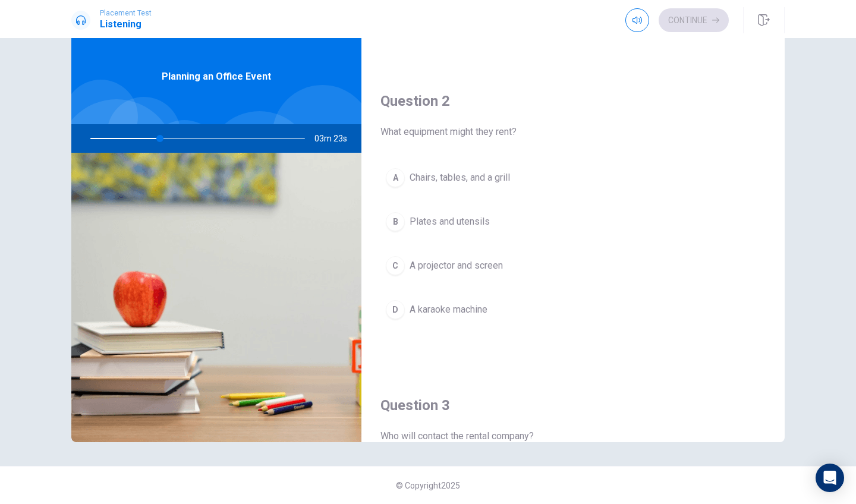
scroll to position [267, 0]
click at [446, 182] on span "Chairs, tables, and a grill" at bounding box center [459, 176] width 100 height 14
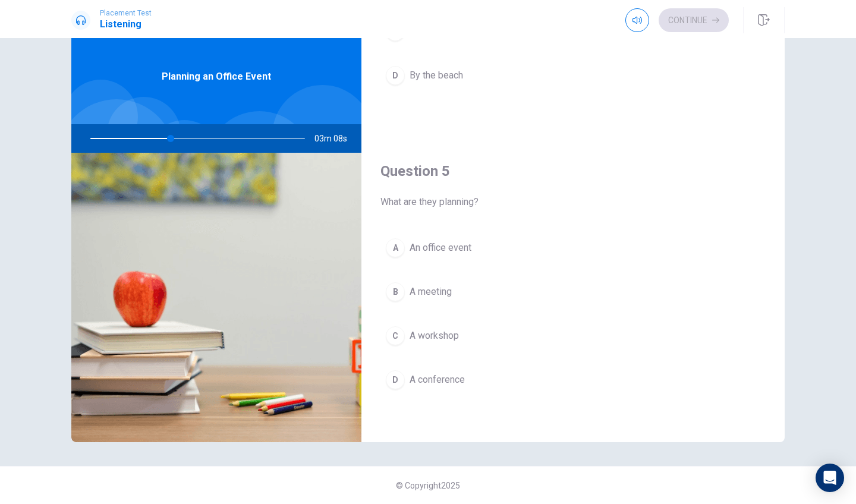
scroll to position [1108, 0]
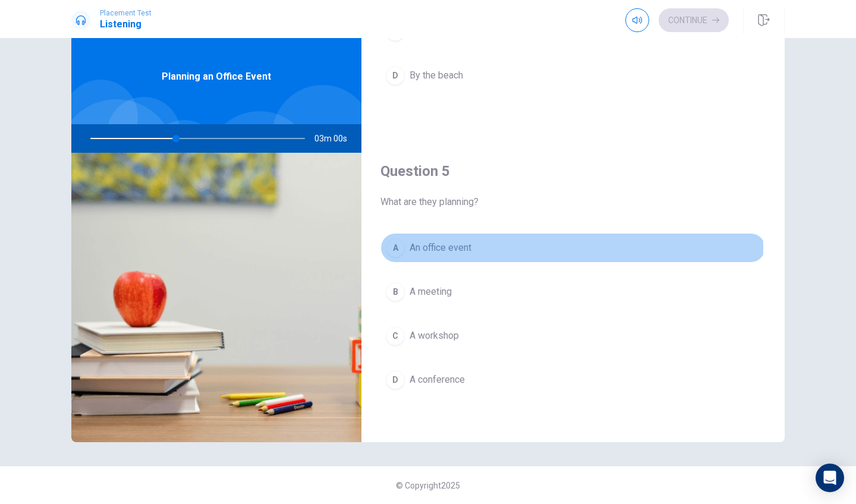
click at [412, 247] on span "An office event" at bounding box center [440, 248] width 62 height 14
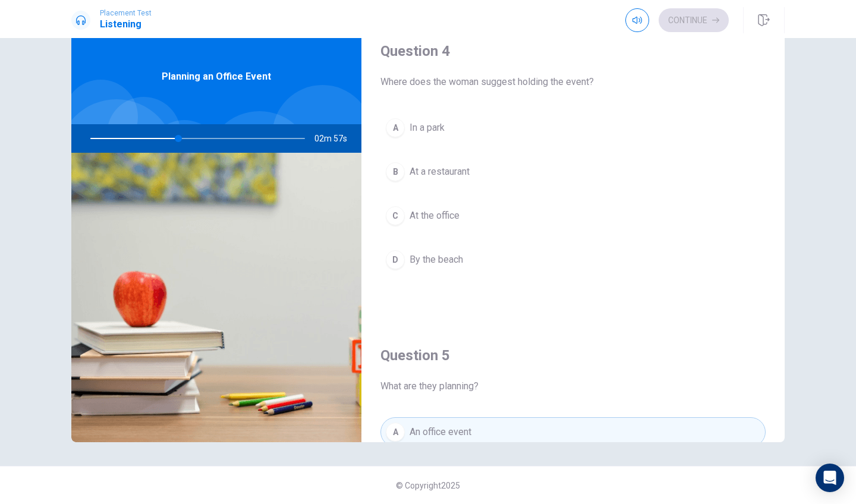
scroll to position [916, 0]
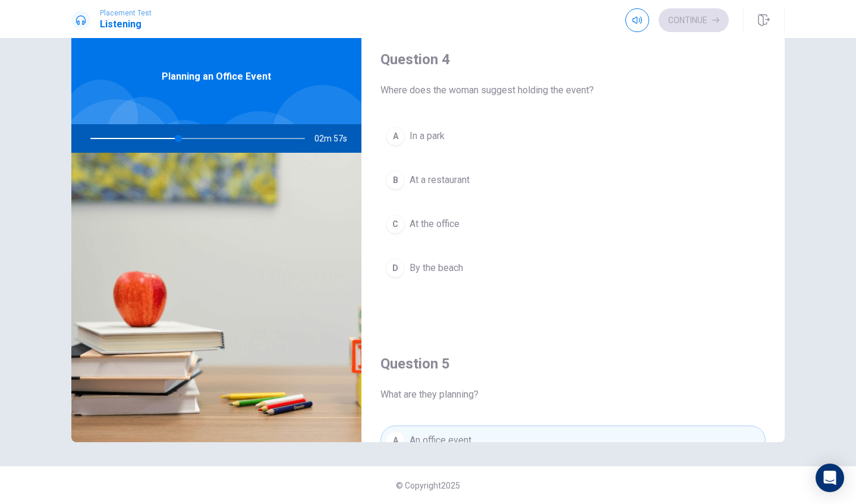
click at [443, 130] on span "In a park" at bounding box center [426, 136] width 35 height 14
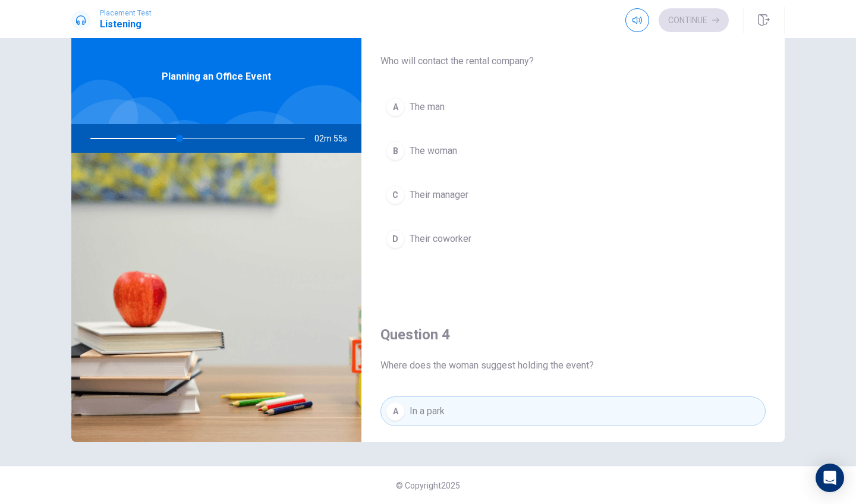
scroll to position [640, 0]
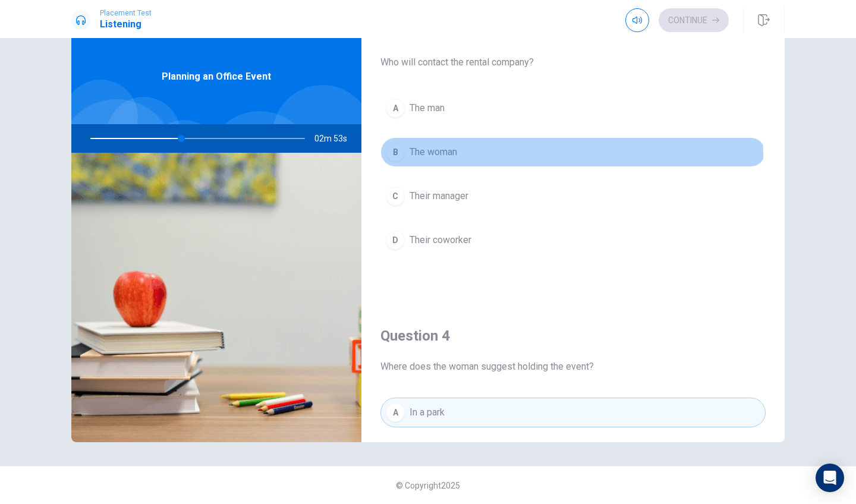
click at [453, 157] on span "The woman" at bounding box center [433, 152] width 48 height 14
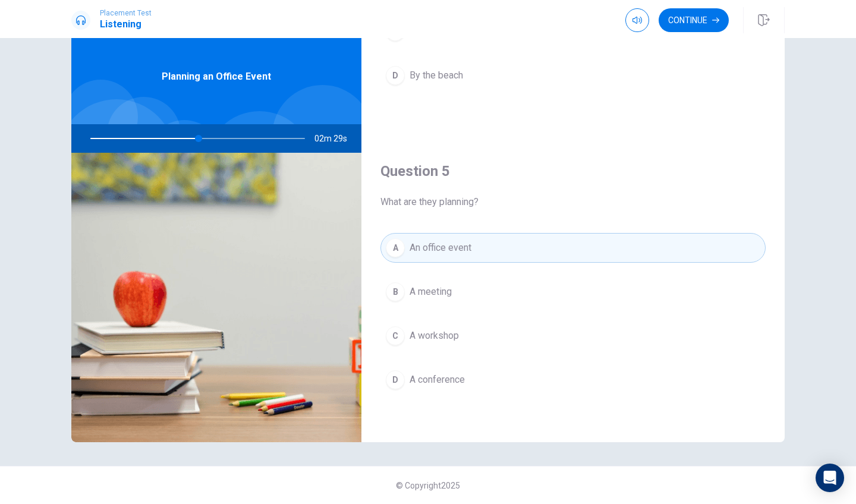
scroll to position [1108, 0]
drag, startPoint x: 202, startPoint y: 138, endPoint x: 279, endPoint y: 128, distance: 77.3
click at [279, 128] on div at bounding box center [195, 138] width 238 height 29
click at [691, 25] on button "Continue" at bounding box center [694, 20] width 70 height 24
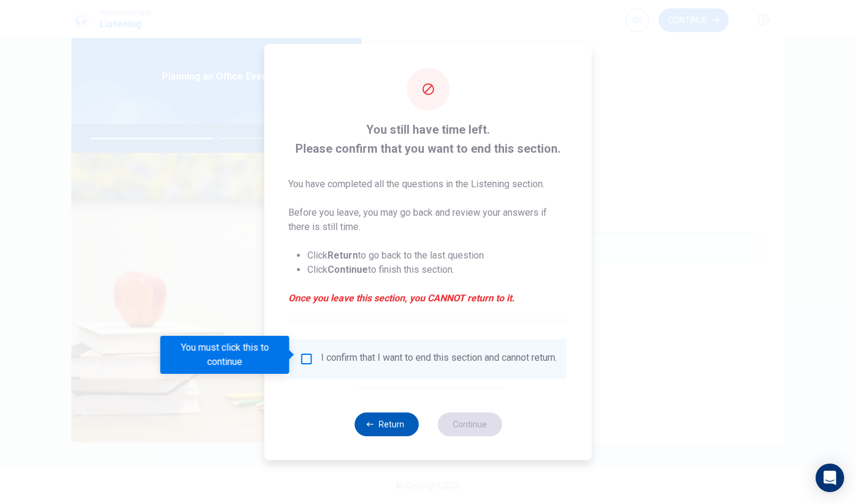
click at [401, 434] on button "Return" at bounding box center [386, 424] width 64 height 24
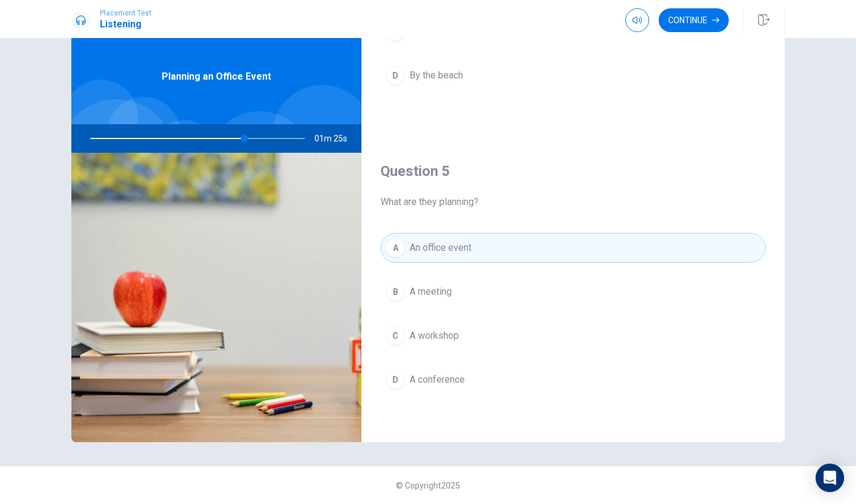
type input "72"
drag, startPoint x: 333, startPoint y: 138, endPoint x: 360, endPoint y: 145, distance: 27.5
click at [360, 145] on div "00m 55s" at bounding box center [216, 138] width 290 height 29
click at [340, 139] on span "00m 53s" at bounding box center [335, 138] width 42 height 29
click at [342, 152] on span "00m 53s" at bounding box center [335, 138] width 42 height 29
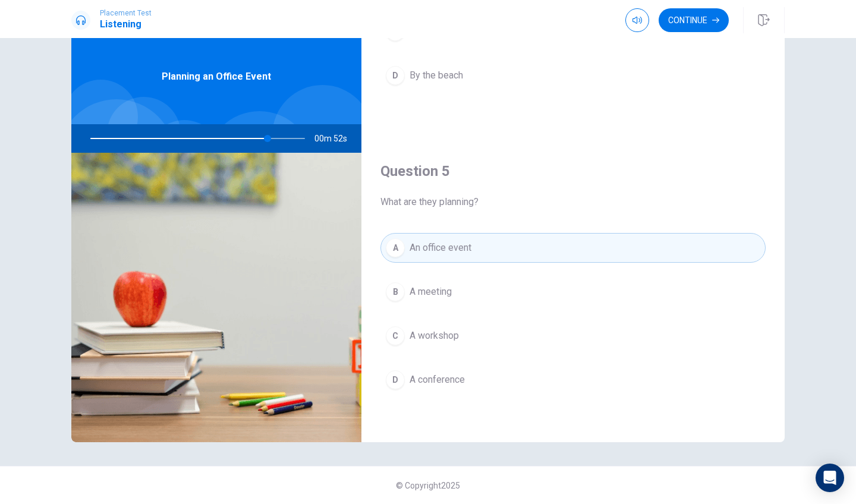
click at [342, 152] on span "00m 52s" at bounding box center [335, 138] width 42 height 29
click at [342, 151] on span "00m 51s" at bounding box center [335, 138] width 42 height 29
type input "0"
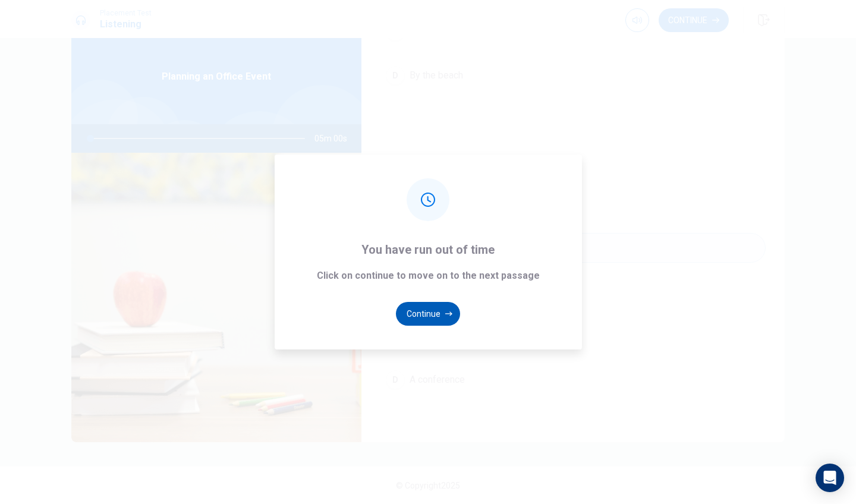
click at [437, 314] on button "Continue" at bounding box center [428, 314] width 64 height 24
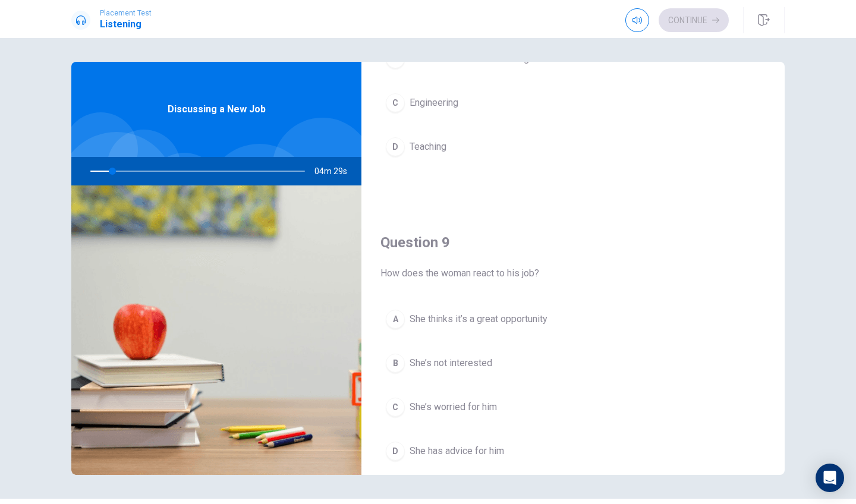
scroll to position [903, 0]
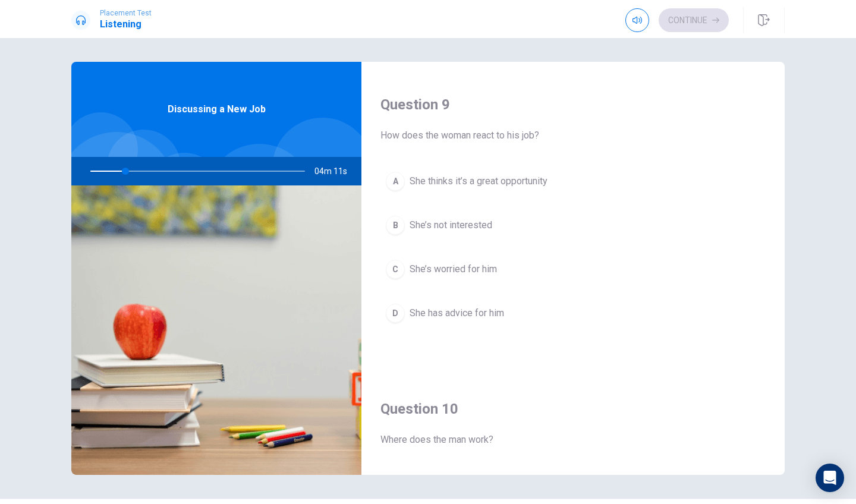
drag, startPoint x: 155, startPoint y: 327, endPoint x: 168, endPoint y: 327, distance: 12.5
click at [160, 327] on img at bounding box center [216, 329] width 290 height 289
click at [141, 175] on div at bounding box center [195, 171] width 238 height 29
drag, startPoint x: 141, startPoint y: 172, endPoint x: 128, endPoint y: 172, distance: 13.1
click at [128, 172] on div at bounding box center [195, 171] width 238 height 29
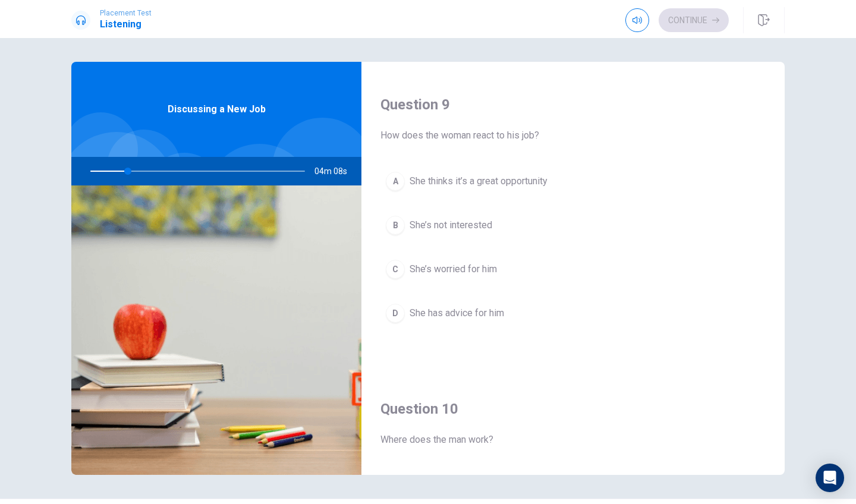
drag, startPoint x: 128, startPoint y: 172, endPoint x: 225, endPoint y: 250, distance: 124.7
click at [225, 250] on div "Discussing a New Job 04m 08s" at bounding box center [216, 268] width 290 height 413
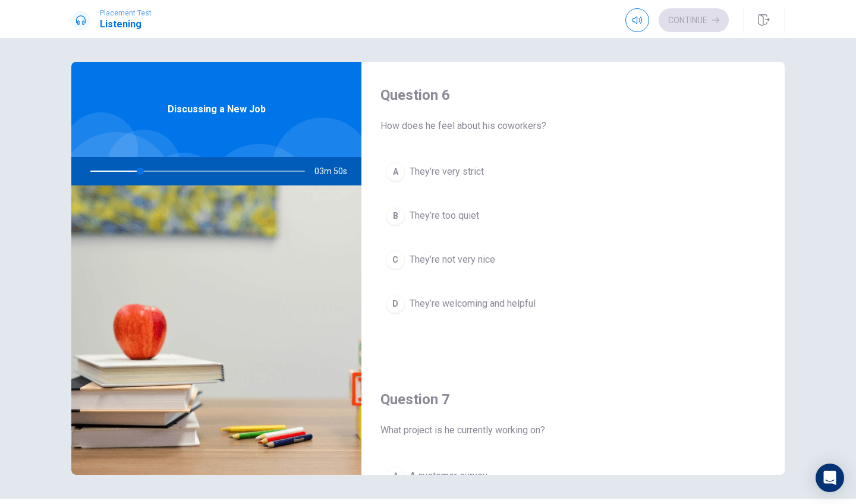
scroll to position [0, 0]
drag, startPoint x: 390, startPoint y: 129, endPoint x: 495, endPoint y: 127, distance: 105.2
click at [495, 127] on span "How does he feel about his coworkers?" at bounding box center [572, 126] width 385 height 14
drag, startPoint x: 495, startPoint y: 127, endPoint x: 367, endPoint y: 127, distance: 127.8
click at [367, 127] on div "Question 6 How does he feel about his coworkers? A They’re very strict B They’r…" at bounding box center [572, 214] width 423 height 304
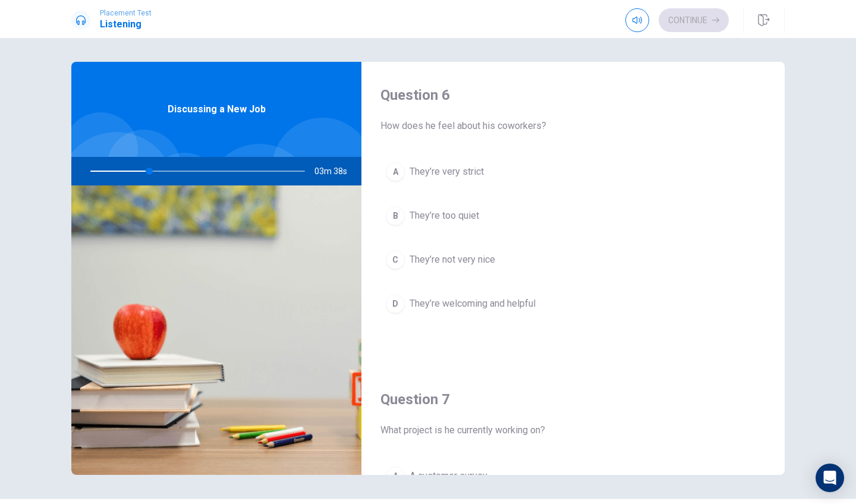
drag, startPoint x: 379, startPoint y: 125, endPoint x: 508, endPoint y: 124, distance: 128.4
click at [509, 124] on span "How does he feel about his coworkers?" at bounding box center [572, 126] width 385 height 14
click at [486, 298] on span "They’re welcoming and helpful" at bounding box center [472, 304] width 126 height 14
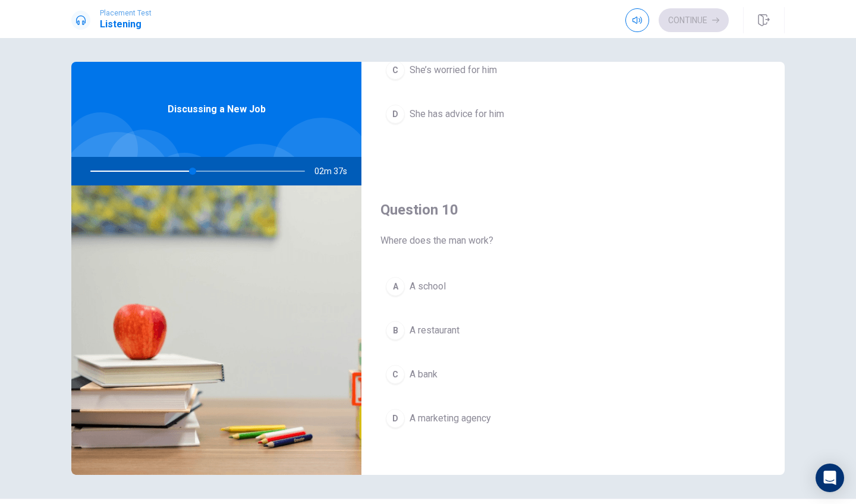
scroll to position [1101, 0]
click at [474, 418] on span "A marketing agency" at bounding box center [449, 419] width 81 height 14
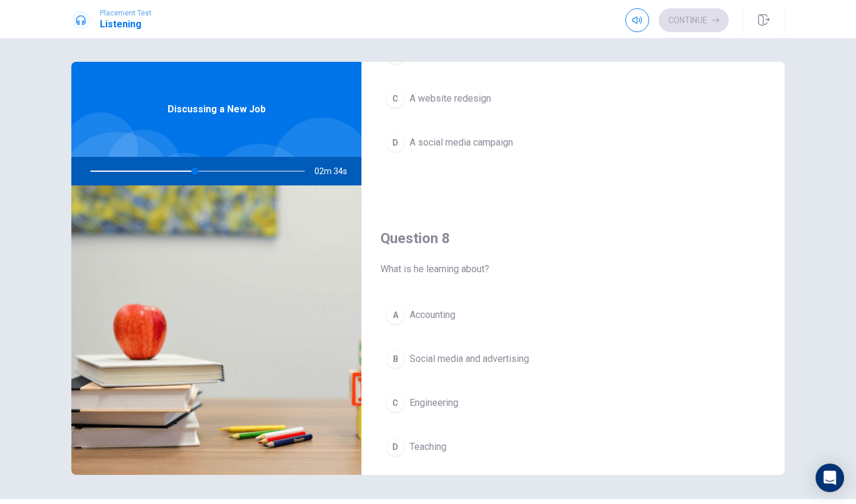
scroll to position [475, 0]
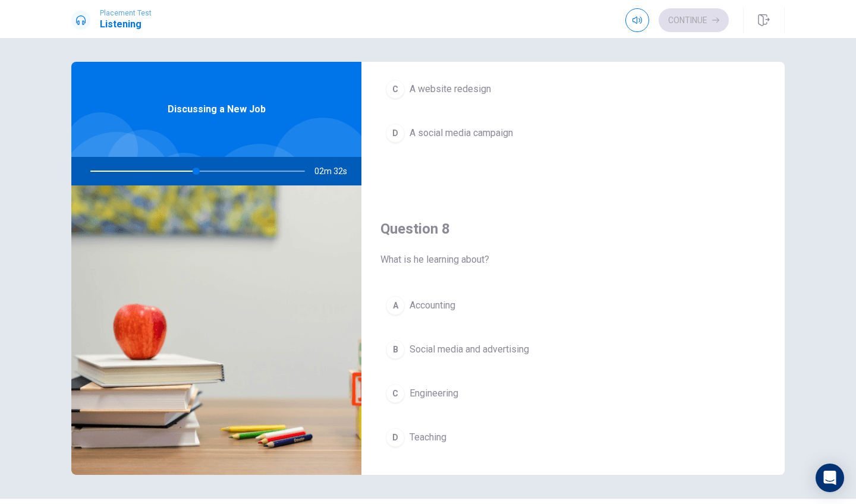
click at [512, 348] on span "Social media and advertising" at bounding box center [468, 349] width 119 height 14
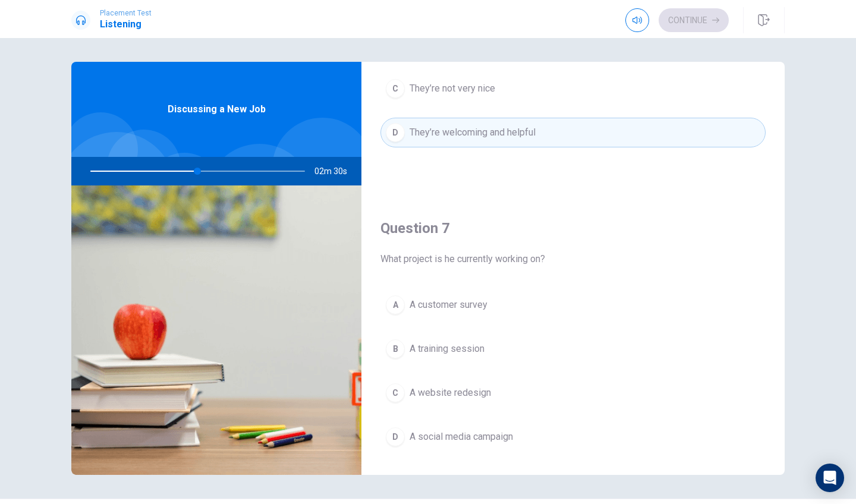
scroll to position [174, 0]
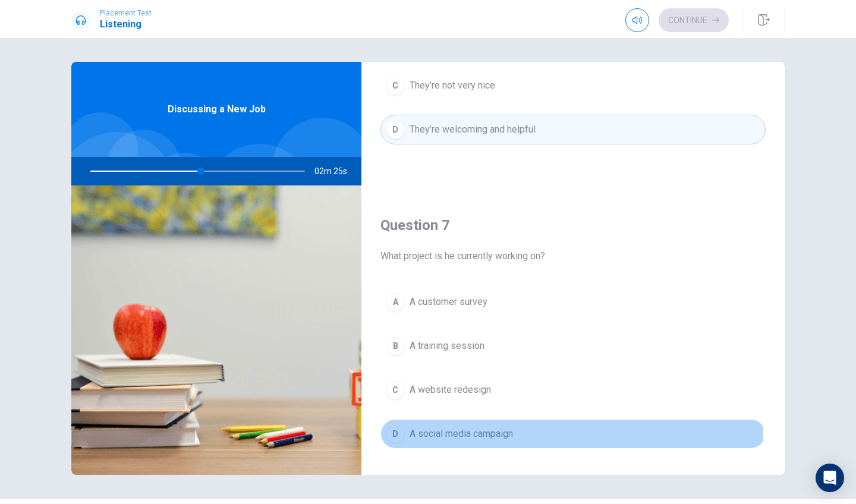
click at [489, 429] on span "A social media campaign" at bounding box center [460, 434] width 103 height 14
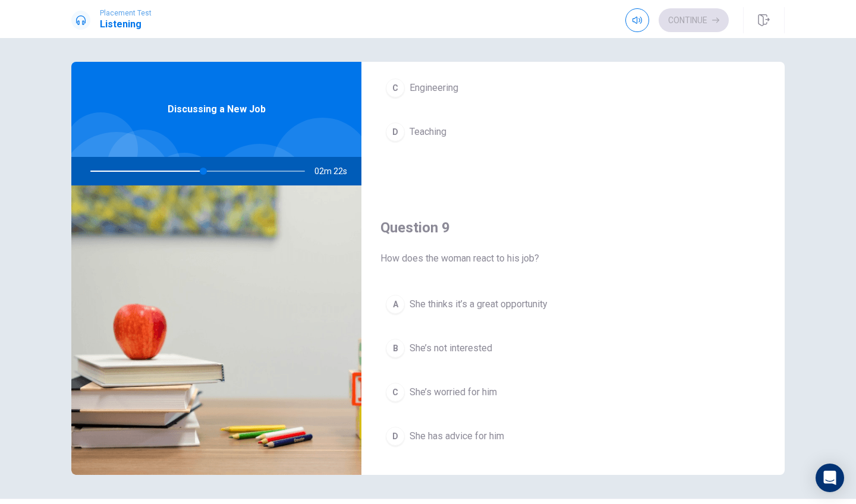
scroll to position [802, 0]
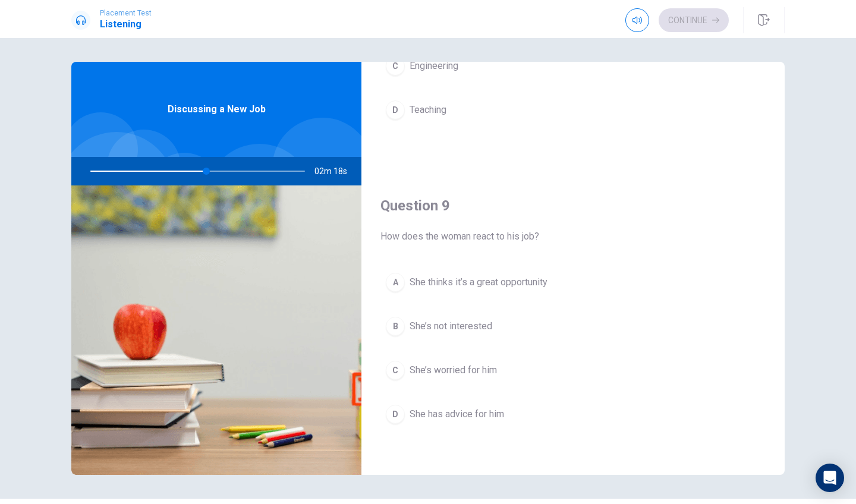
click at [494, 416] on span "She has advice for him" at bounding box center [456, 414] width 94 height 14
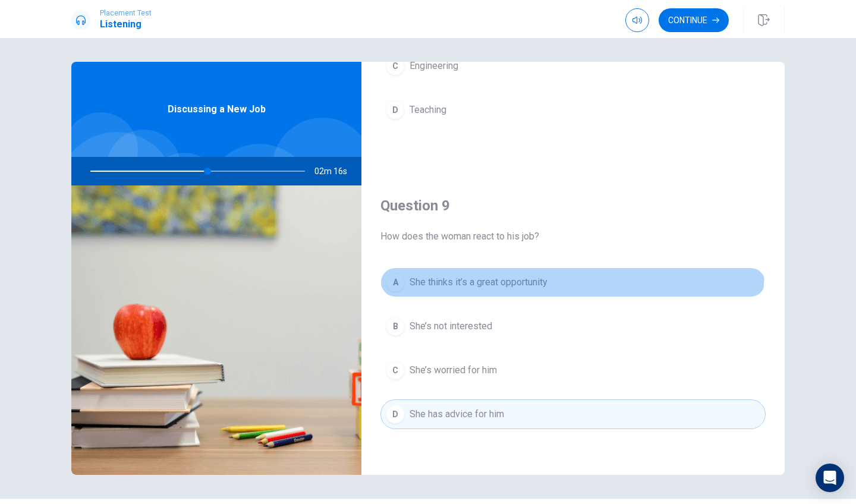
click at [534, 269] on button "A She thinks it’s a great opportunity" at bounding box center [572, 282] width 385 height 30
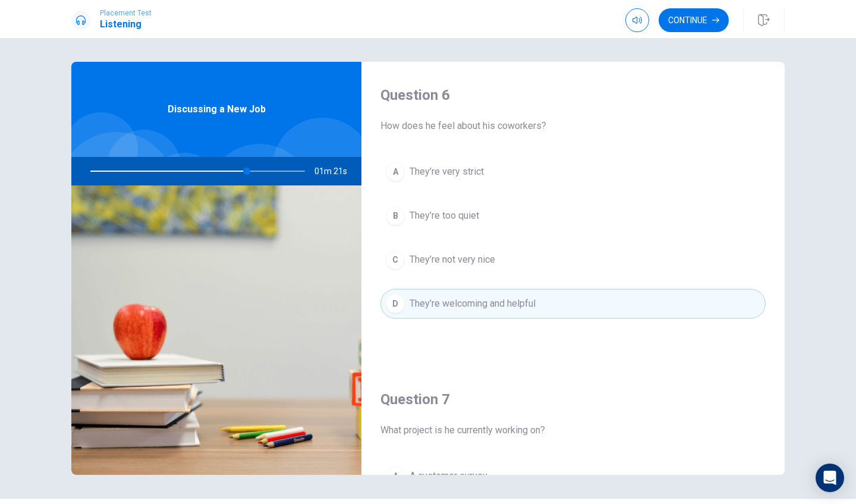
scroll to position [0, 0]
click at [287, 169] on div at bounding box center [195, 171] width 238 height 29
type input "0"
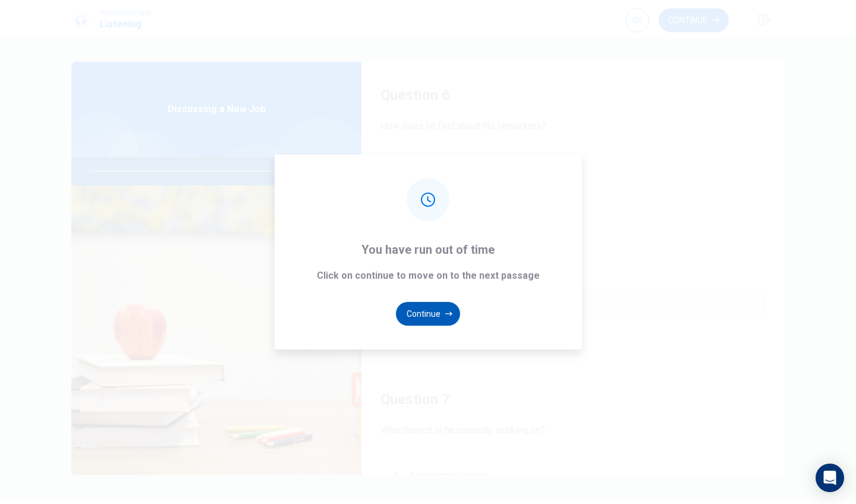
click at [448, 304] on button "Continue" at bounding box center [428, 314] width 64 height 24
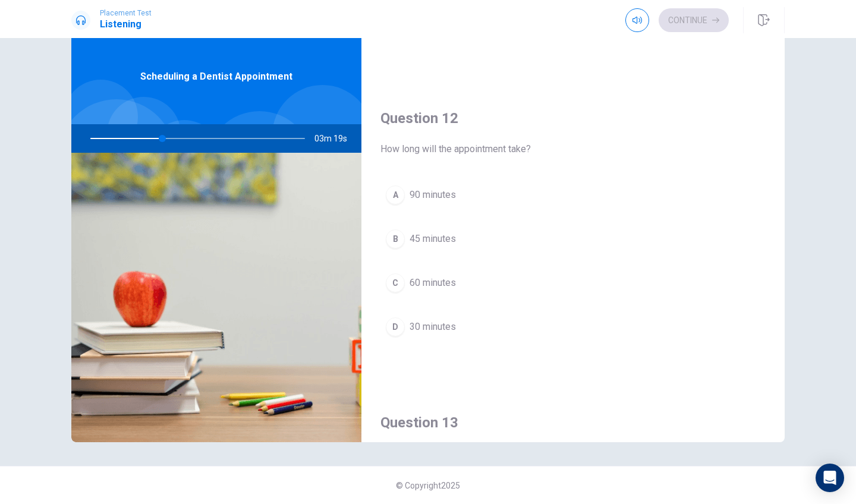
scroll to position [246, 0]
click at [444, 238] on span "45 minutes" at bounding box center [432, 241] width 46 height 14
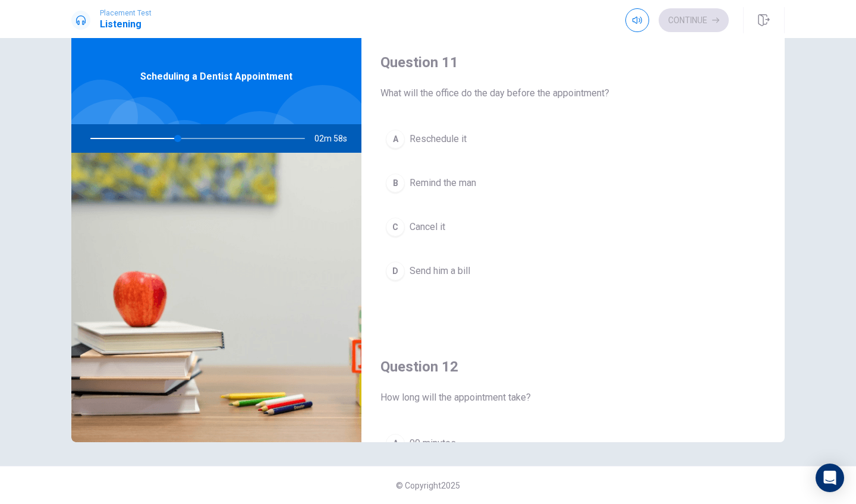
scroll to position [0, 0]
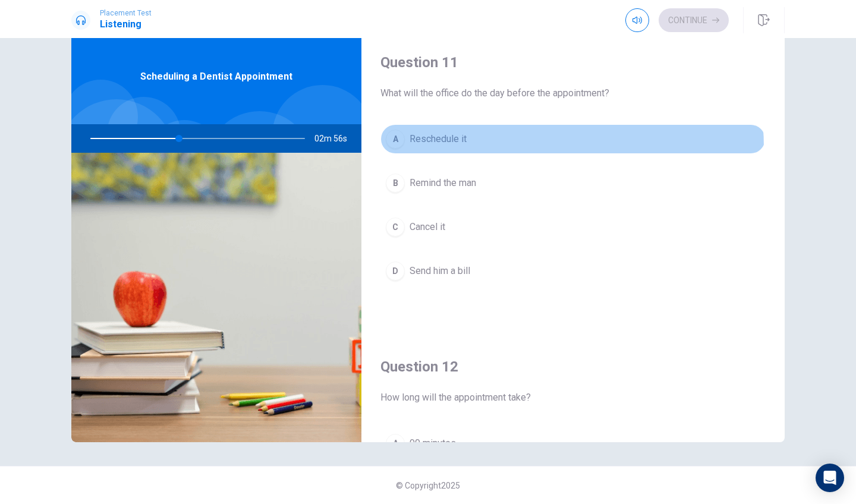
click at [475, 149] on button "A Reschedule it" at bounding box center [572, 139] width 385 height 30
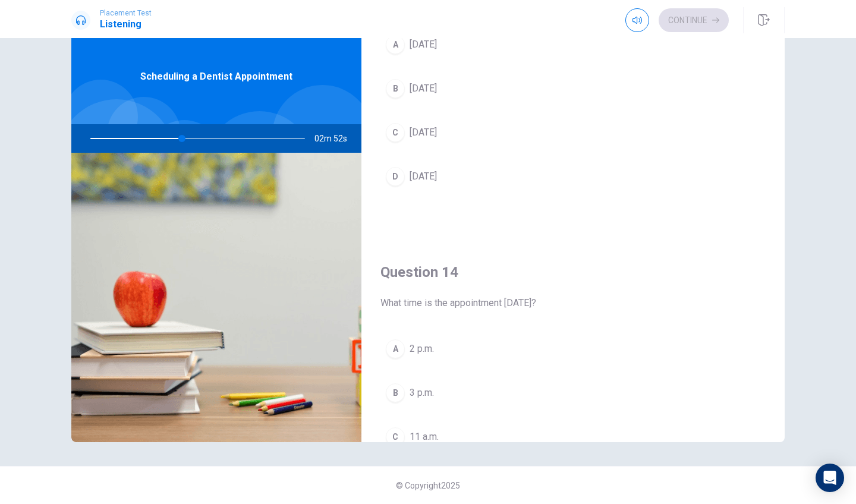
scroll to position [701, 0]
click at [440, 129] on button "C [DATE]" at bounding box center [572, 134] width 385 height 30
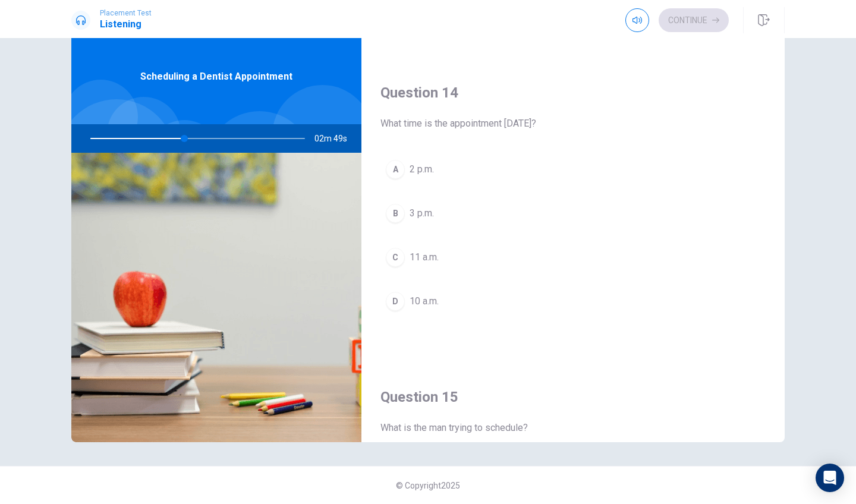
scroll to position [905, 0]
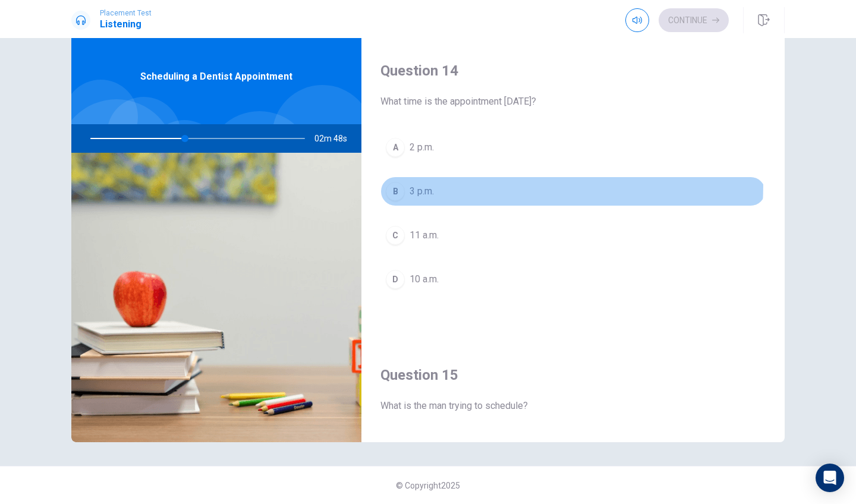
click at [451, 184] on button "B 3 p.m." at bounding box center [572, 192] width 385 height 30
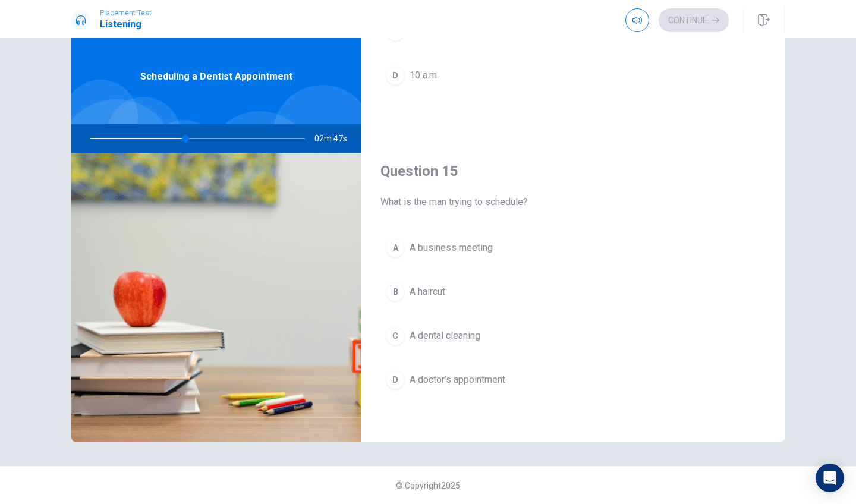
scroll to position [1108, 0]
click at [468, 339] on span "A dental cleaning" at bounding box center [444, 336] width 71 height 14
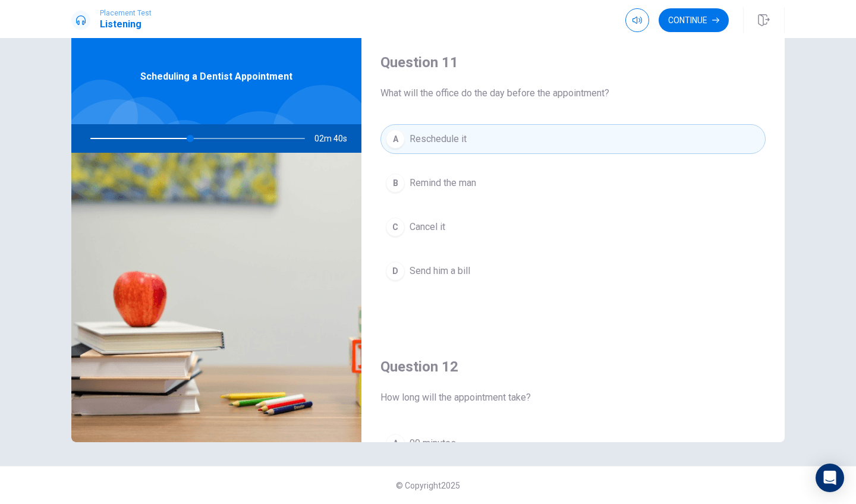
scroll to position [0, 0]
click at [492, 279] on button "D Send him a bill" at bounding box center [572, 271] width 385 height 30
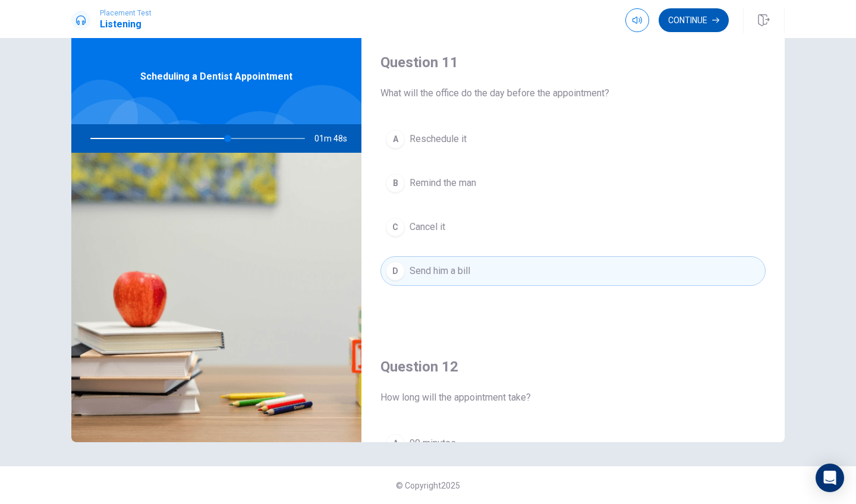
click at [688, 24] on button "Continue" at bounding box center [694, 20] width 70 height 24
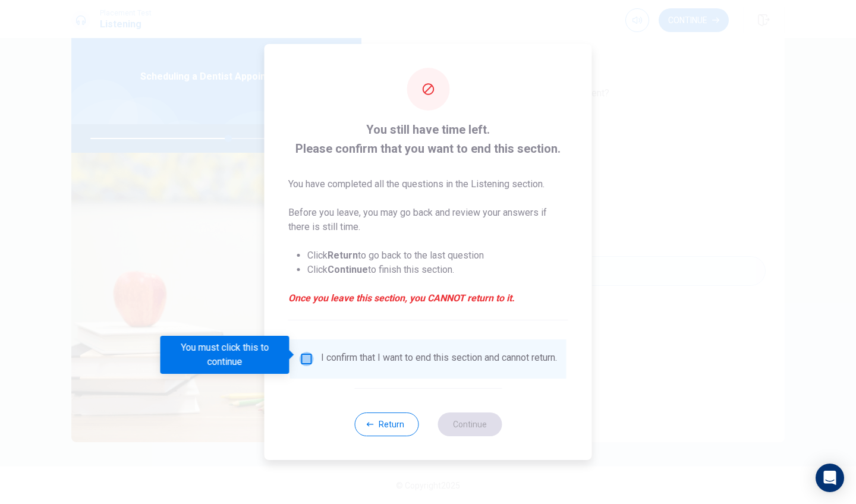
click at [302, 352] on input "You must click this to continue" at bounding box center [307, 359] width 14 height 14
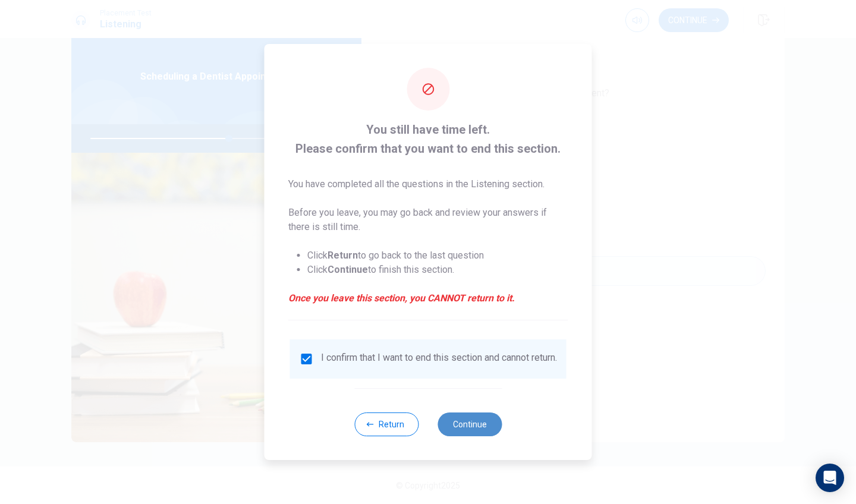
click at [484, 429] on button "Continue" at bounding box center [469, 424] width 64 height 24
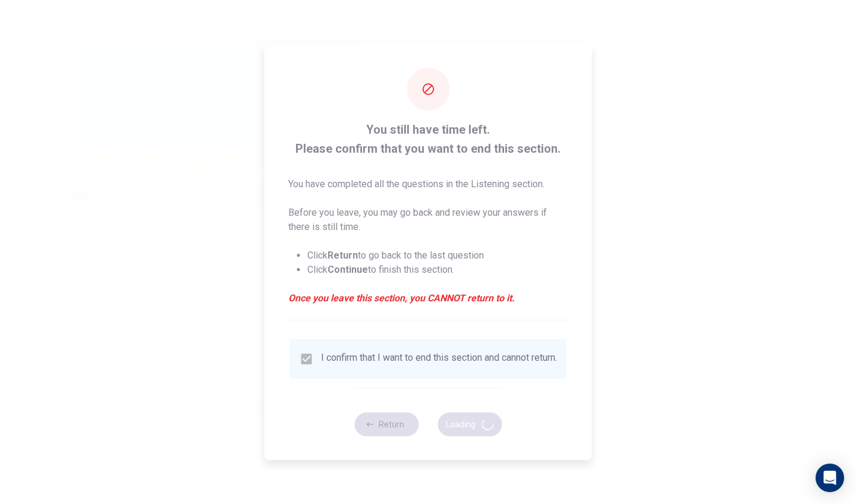
type input "65"
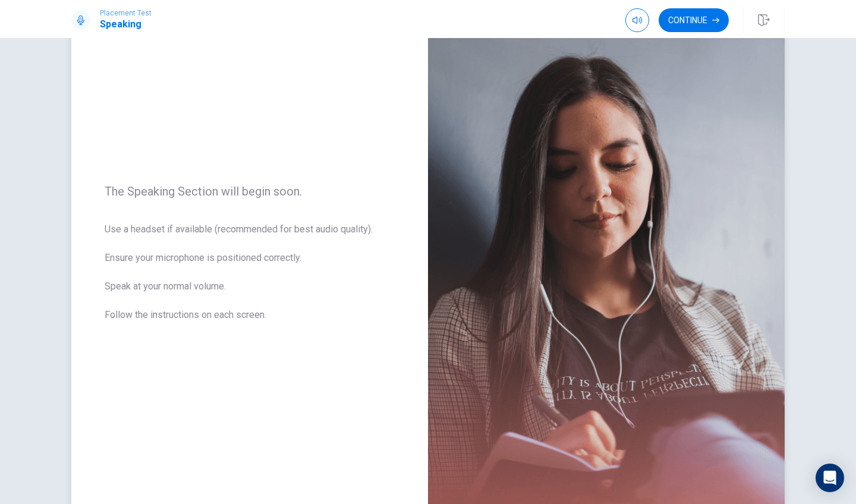
scroll to position [58, 0]
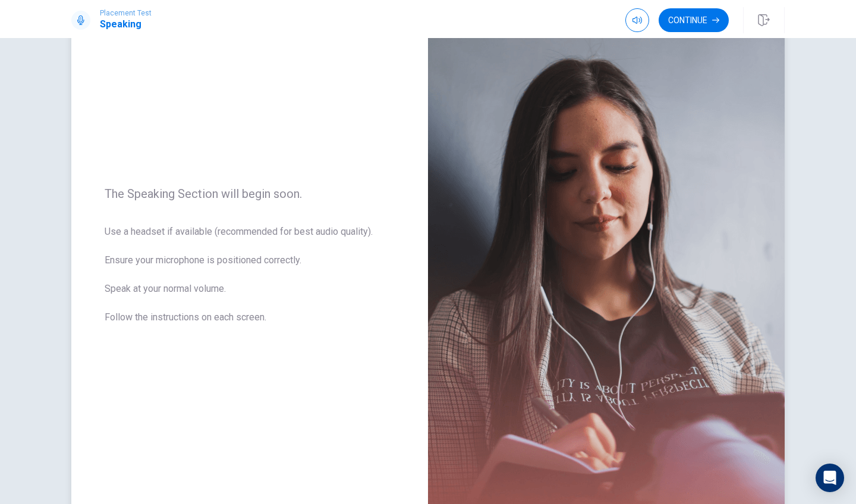
click at [332, 455] on div "The Speaking Section will begin soon. Use a headset if available (recommended f…" at bounding box center [249, 263] width 357 height 518
click at [305, 317] on span "Use a headset if available (recommended for best audio quality). Ensure your mi…" at bounding box center [250, 282] width 290 height 114
click at [694, 21] on button "Continue" at bounding box center [694, 20] width 70 height 24
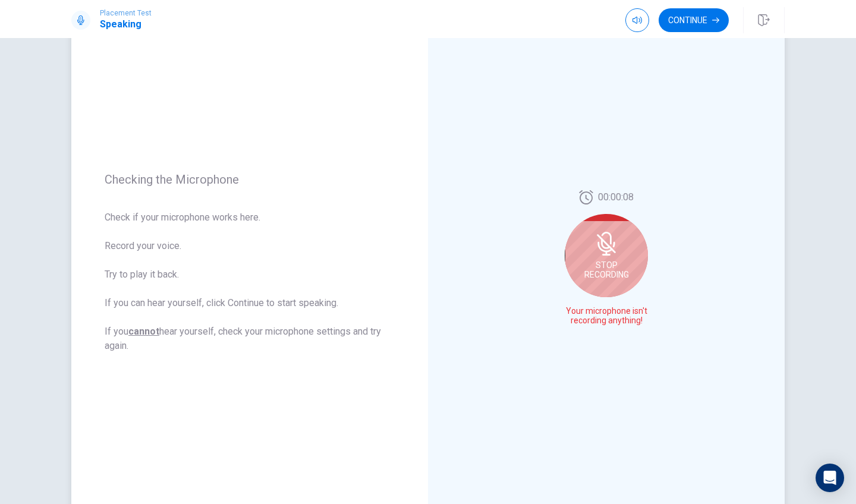
click at [597, 272] on span "Stop Recording" at bounding box center [606, 269] width 45 height 19
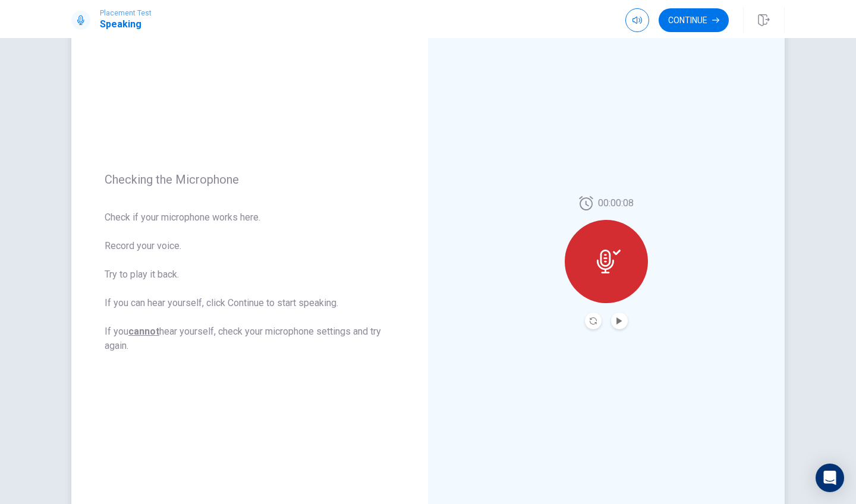
click at [620, 261] on div at bounding box center [606, 261] width 83 height 83
click at [620, 319] on icon "Play Audio" at bounding box center [619, 320] width 7 height 7
click at [615, 247] on div at bounding box center [606, 261] width 83 height 83
click at [612, 268] on icon at bounding box center [609, 262] width 24 height 24
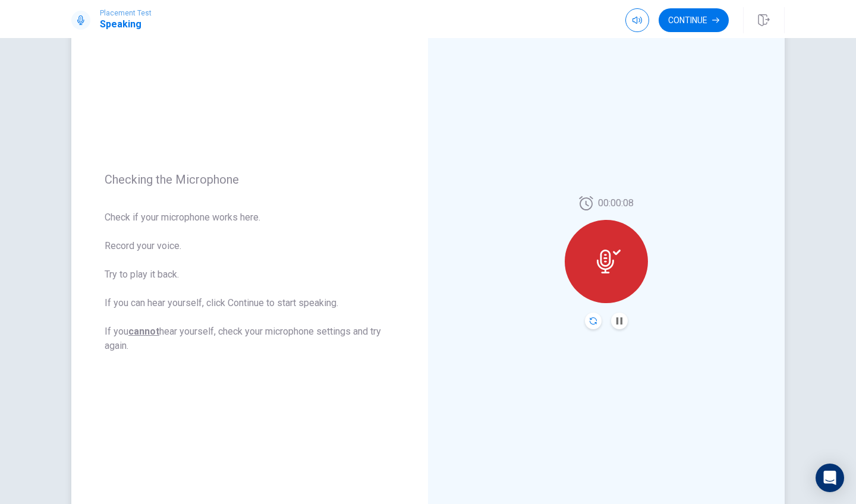
click at [592, 320] on icon "Record Again" at bounding box center [593, 320] width 7 height 7
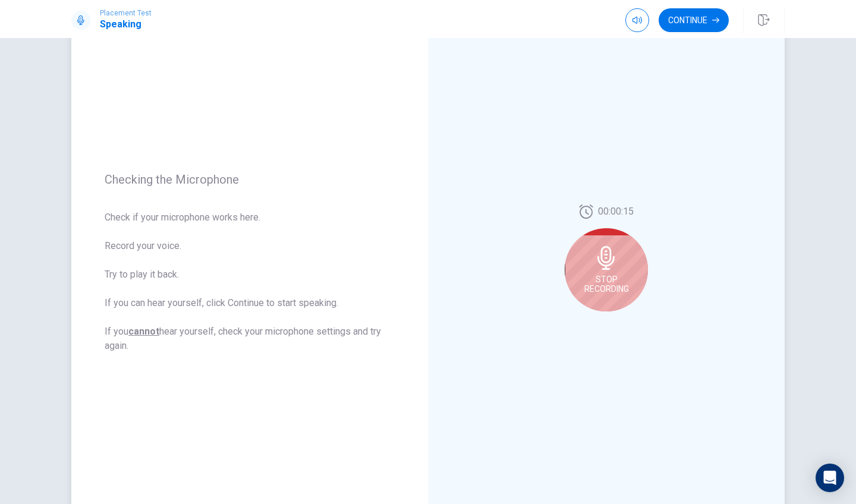
click at [615, 263] on icon at bounding box center [606, 258] width 24 height 24
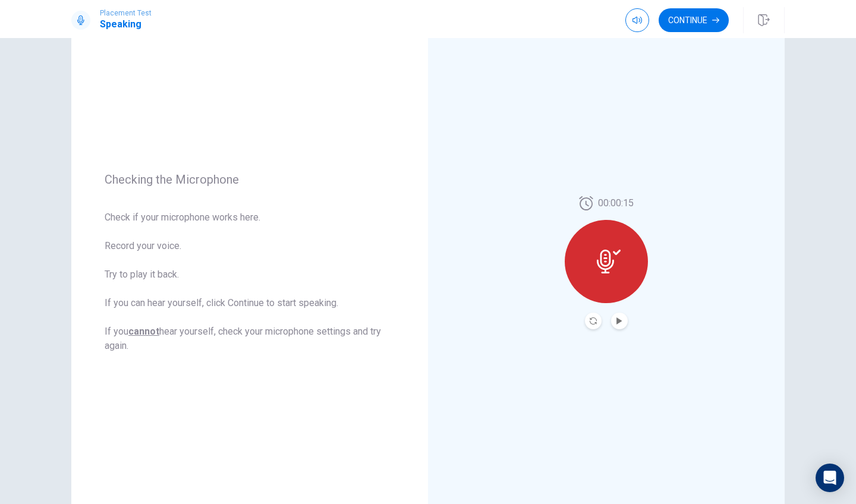
click at [622, 322] on button "Play Audio" at bounding box center [619, 321] width 17 height 17
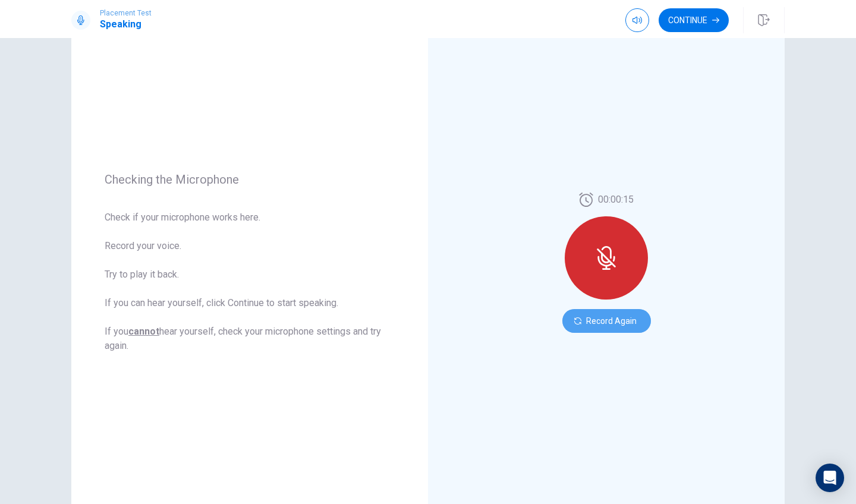
click at [622, 322] on button "Record Again" at bounding box center [606, 321] width 89 height 24
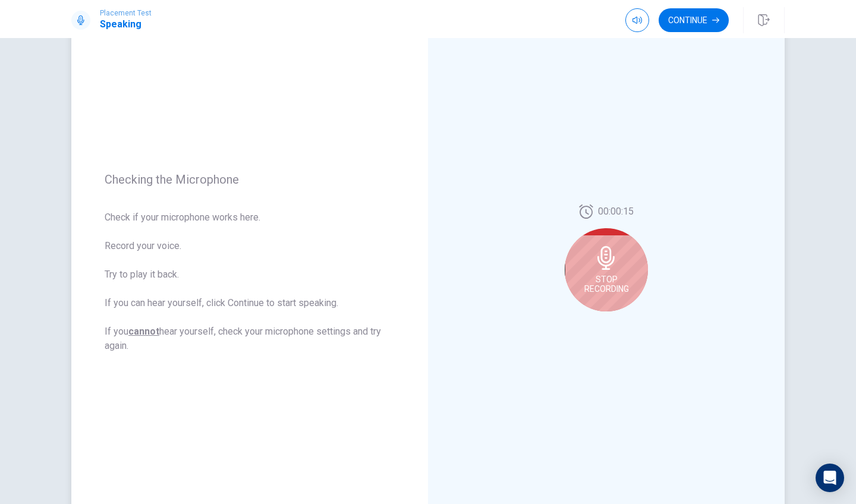
click at [604, 243] on div "Stop Recording" at bounding box center [606, 269] width 83 height 83
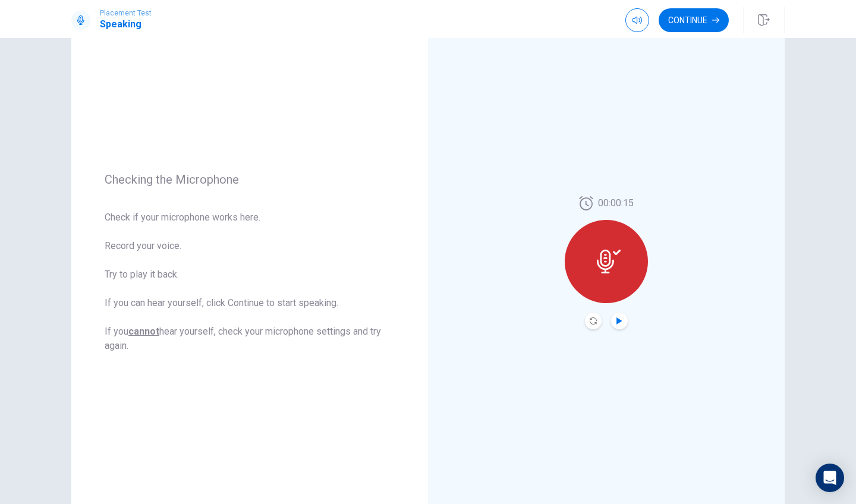
click at [617, 321] on icon "Play Audio" at bounding box center [618, 320] width 5 height 7
click at [590, 322] on icon "Record Again" at bounding box center [593, 320] width 7 height 7
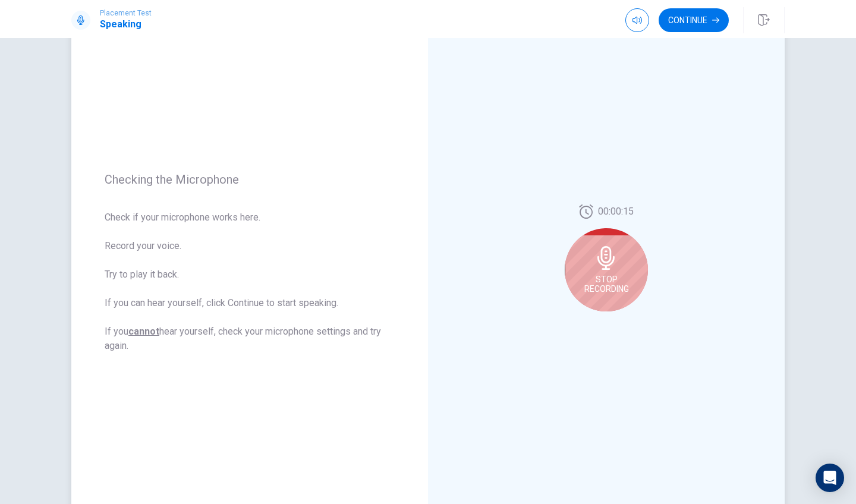
click at [618, 266] on div "Stop Recording" at bounding box center [606, 269] width 83 height 83
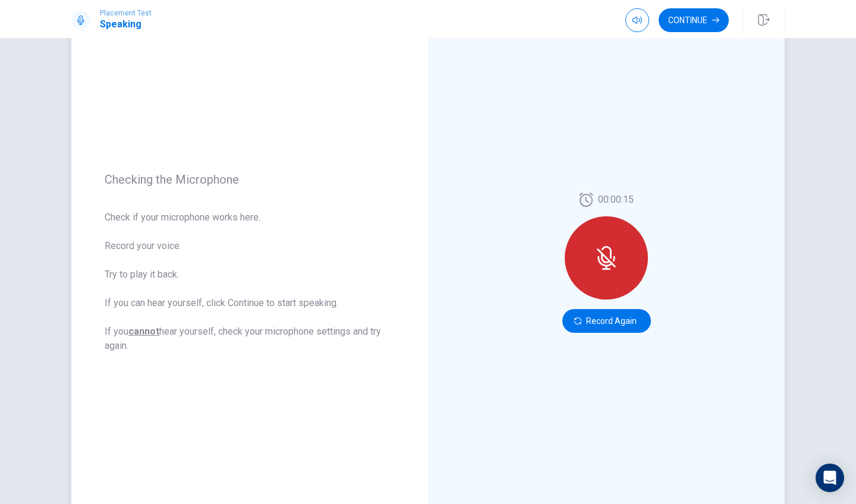
click at [609, 275] on div at bounding box center [606, 257] width 83 height 83
click at [602, 316] on button "Record Again" at bounding box center [606, 321] width 89 height 24
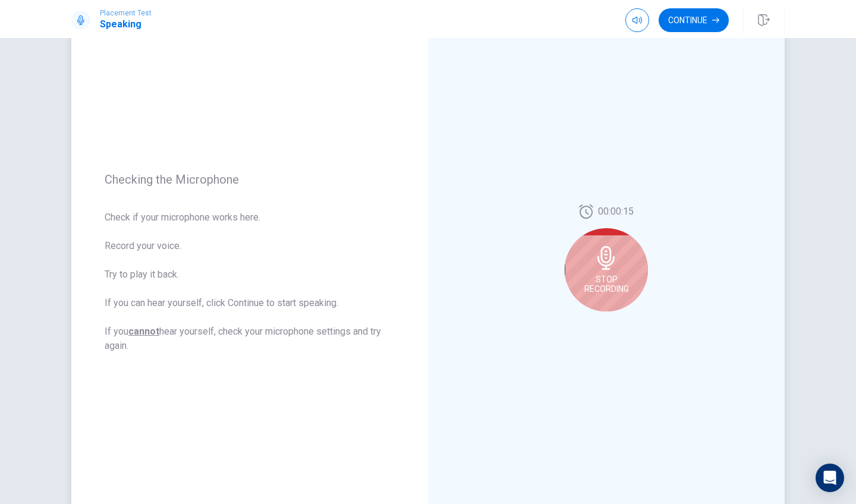
click at [602, 266] on icon at bounding box center [605, 258] width 17 height 24
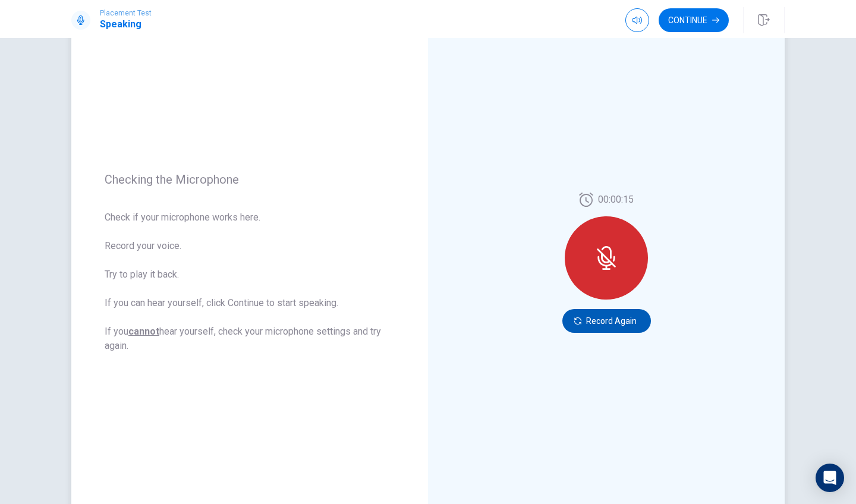
click at [620, 323] on button "Record Again" at bounding box center [606, 321] width 89 height 24
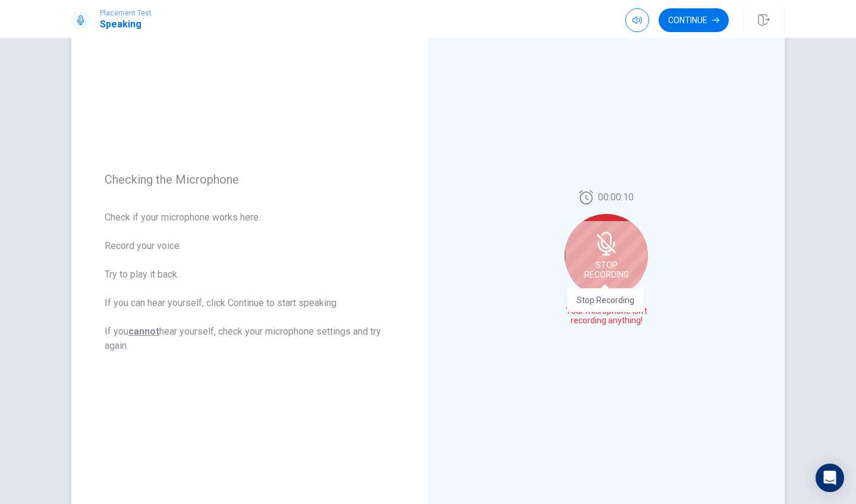
click at [609, 264] on span "Stop Recording" at bounding box center [606, 269] width 45 height 19
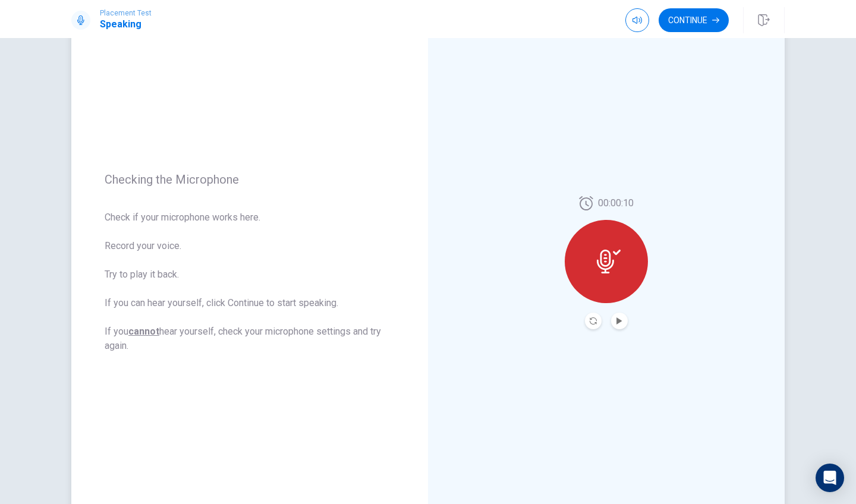
click at [609, 264] on icon at bounding box center [609, 262] width 24 height 24
click at [616, 320] on icon "Play Audio" at bounding box center [618, 320] width 5 height 7
click at [621, 265] on div at bounding box center [606, 261] width 83 height 83
click at [594, 319] on icon "Record Again" at bounding box center [593, 320] width 7 height 7
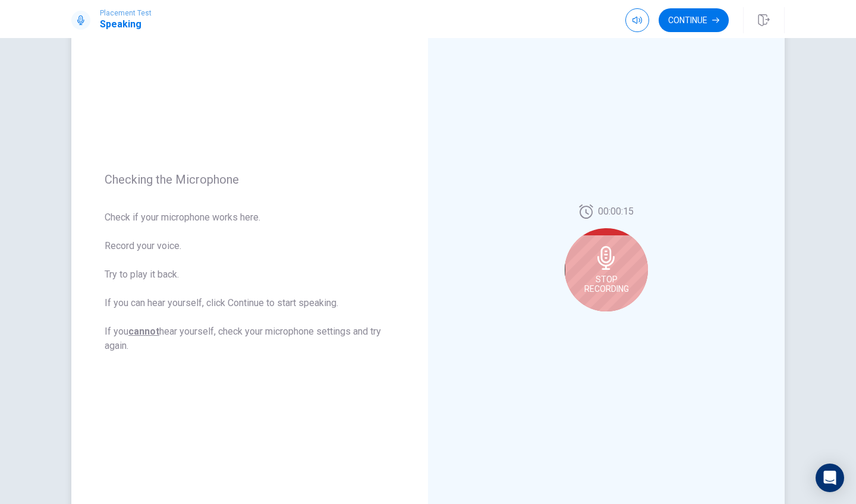
click at [619, 263] on div "Stop Recording" at bounding box center [606, 269] width 83 height 83
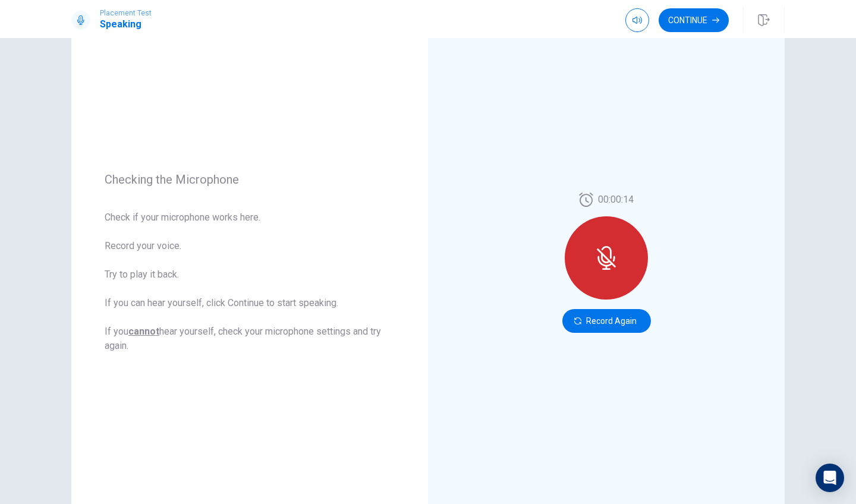
click at [598, 269] on icon at bounding box center [606, 258] width 24 height 24
click at [585, 333] on div "00:00:14 Record Again" at bounding box center [606, 263] width 357 height 518
click at [587, 326] on button "Record Again" at bounding box center [606, 321] width 89 height 24
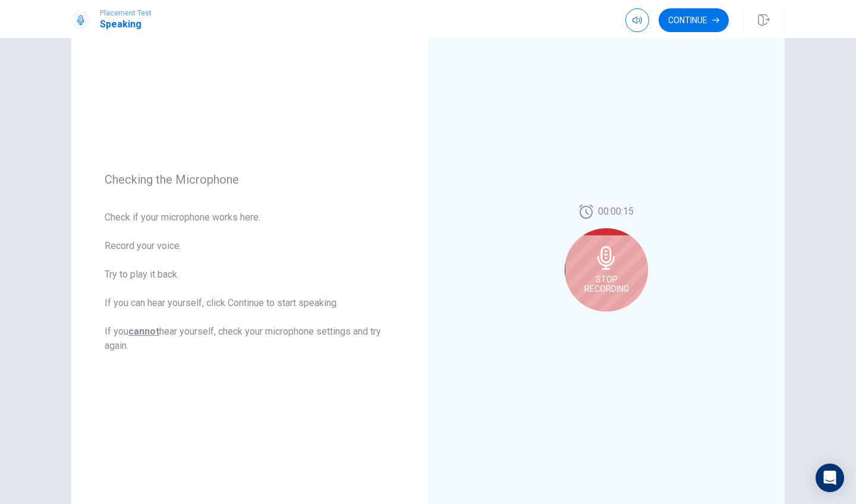
click at [611, 262] on icon at bounding box center [605, 258] width 17 height 24
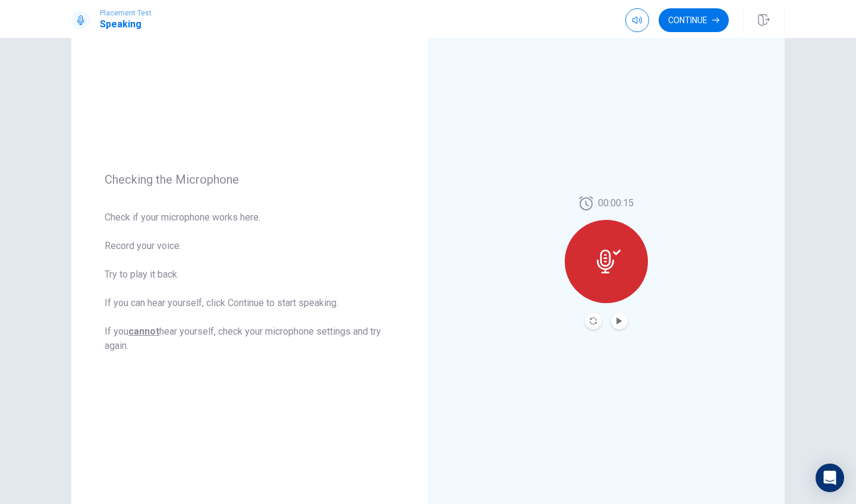
click at [582, 316] on div "00:00:15" at bounding box center [606, 262] width 83 height 133
click at [596, 333] on div "00:00:15" at bounding box center [606, 263] width 357 height 518
click at [596, 326] on button "Record Again" at bounding box center [593, 321] width 17 height 17
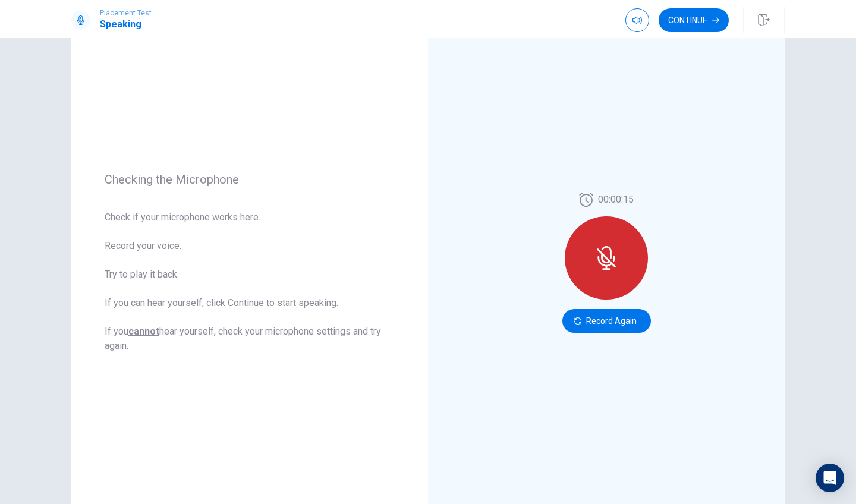
click at [607, 247] on icon at bounding box center [606, 252] width 10 height 12
click at [581, 318] on button "Record Again" at bounding box center [606, 321] width 89 height 24
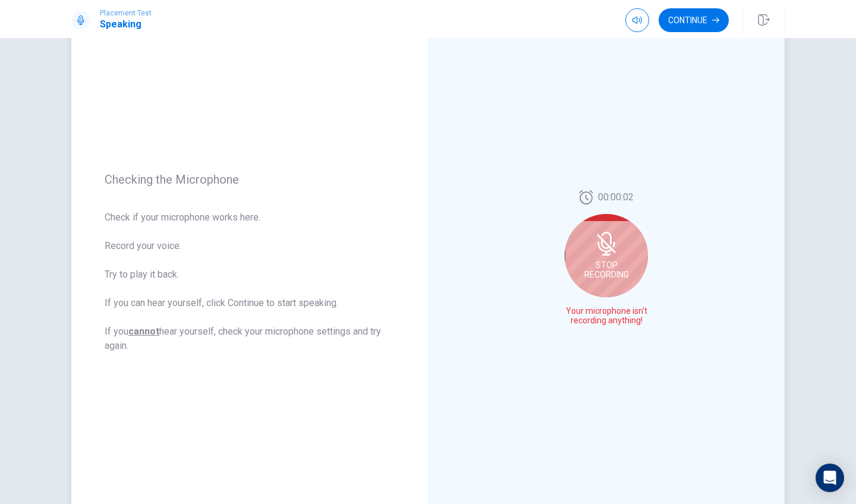
click at [607, 241] on icon at bounding box center [606, 244] width 24 height 24
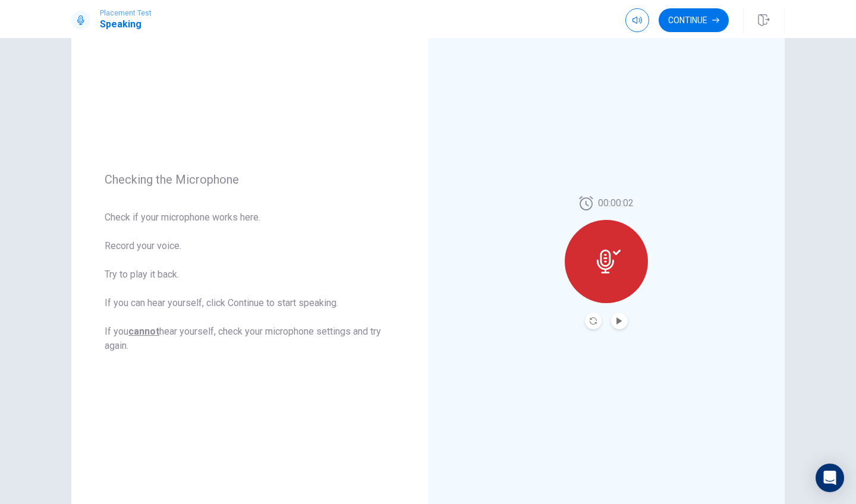
click at [609, 324] on div at bounding box center [606, 321] width 43 height 17
click at [615, 325] on button "Play Audio" at bounding box center [619, 321] width 17 height 17
click at [695, 22] on button "Continue" at bounding box center [694, 20] width 70 height 24
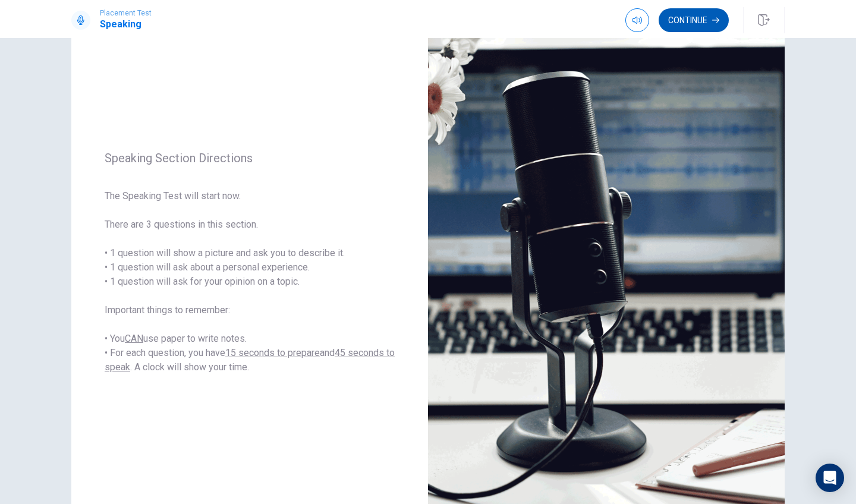
click at [695, 20] on button "Continue" at bounding box center [694, 20] width 70 height 24
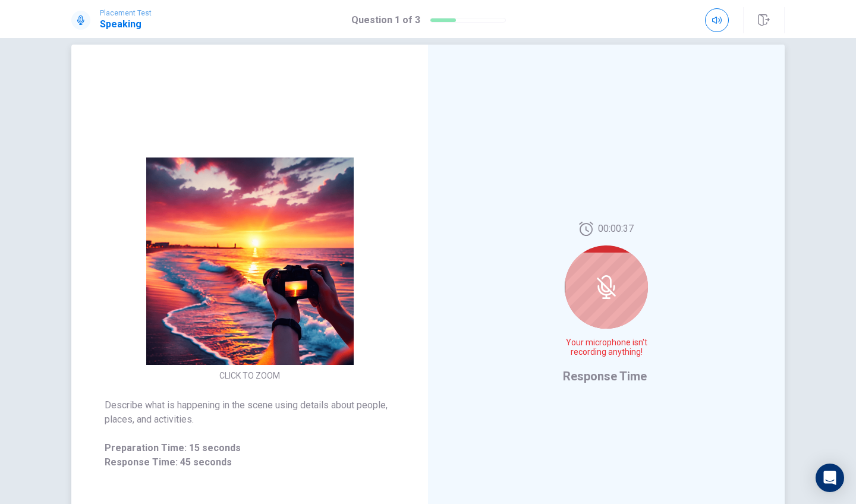
click at [615, 294] on icon at bounding box center [606, 287] width 24 height 24
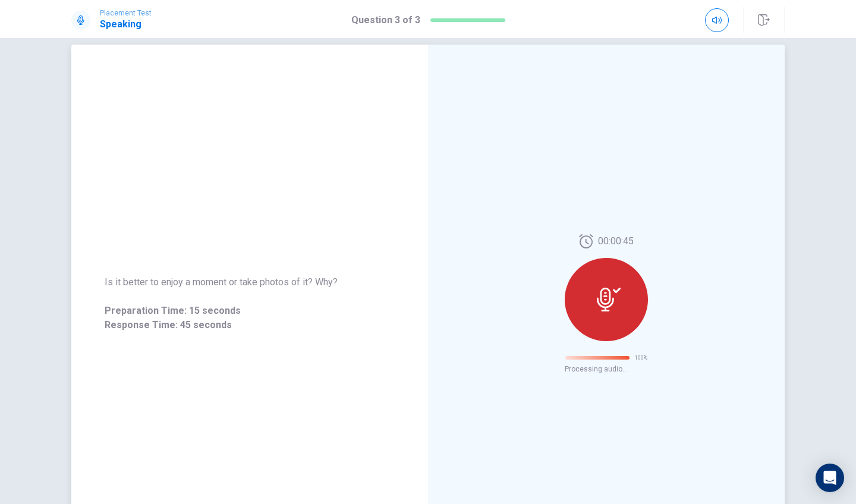
scroll to position [0, 0]
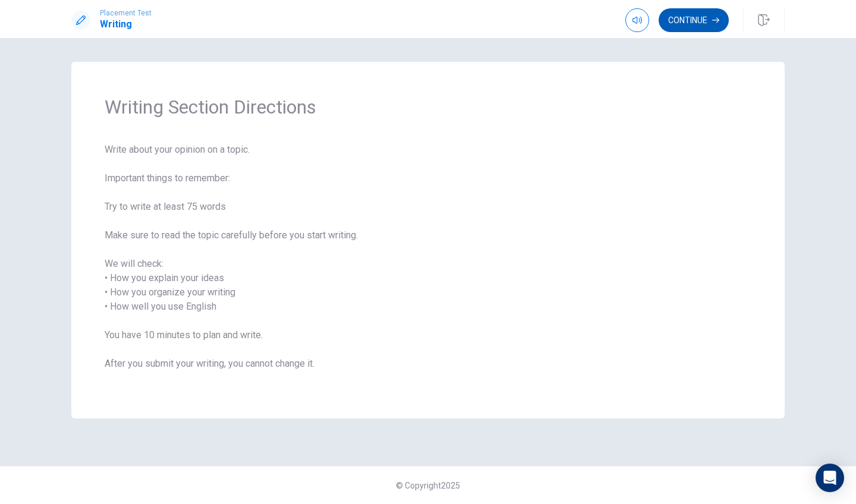
click at [683, 21] on button "Continue" at bounding box center [694, 20] width 70 height 24
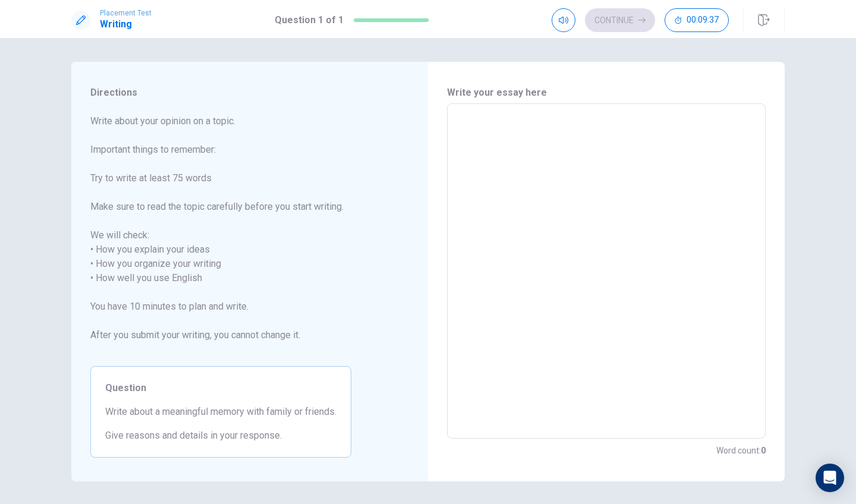
click at [530, 146] on textarea at bounding box center [606, 272] width 302 height 316
type textarea "m"
type textarea "x"
type textarea "my"
type textarea "x"
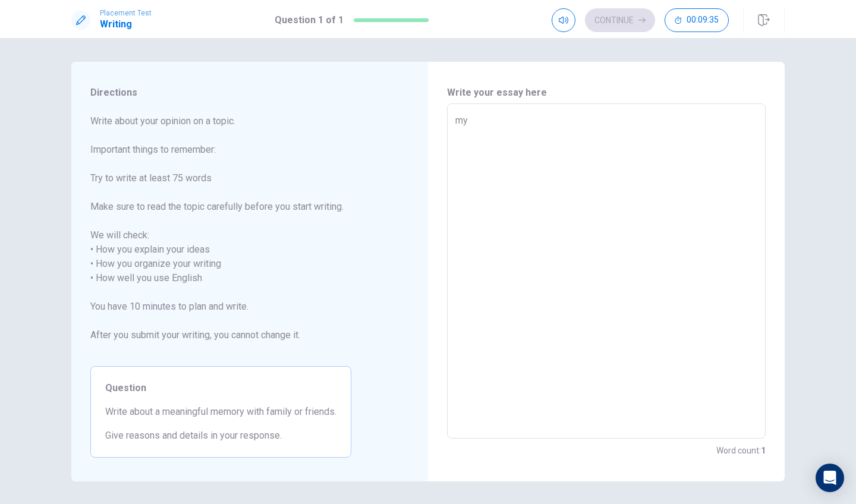
type textarea "my"
type textarea "x"
type textarea "my"
type textarea "x"
type textarea "m"
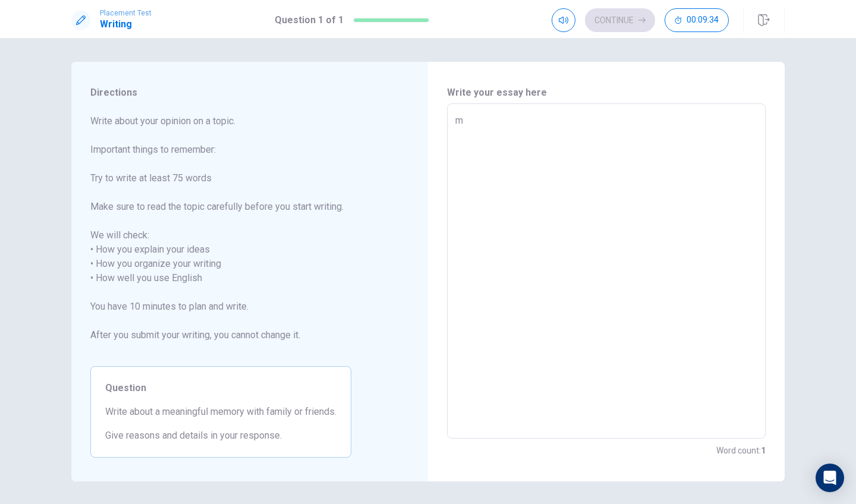
type textarea "x"
type textarea "M"
type textarea "x"
type textarea "My"
type textarea "x"
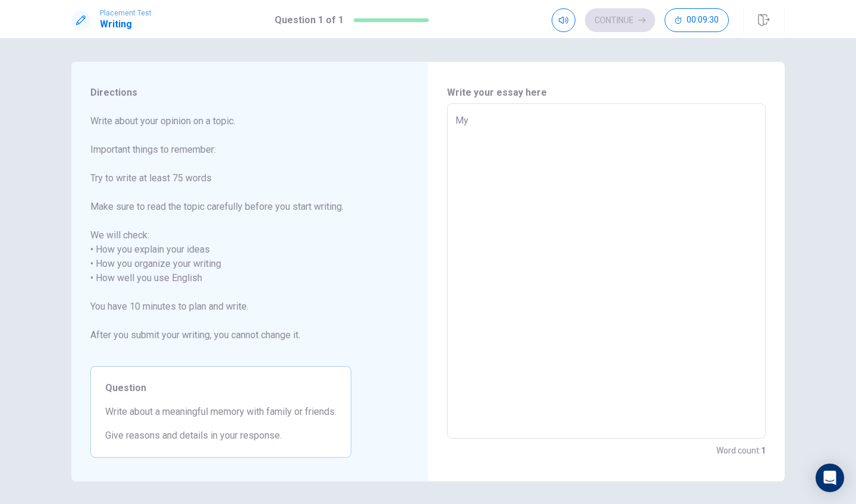
type textarea "My"
type textarea "x"
type textarea "My f"
type textarea "x"
type textarea "My fr"
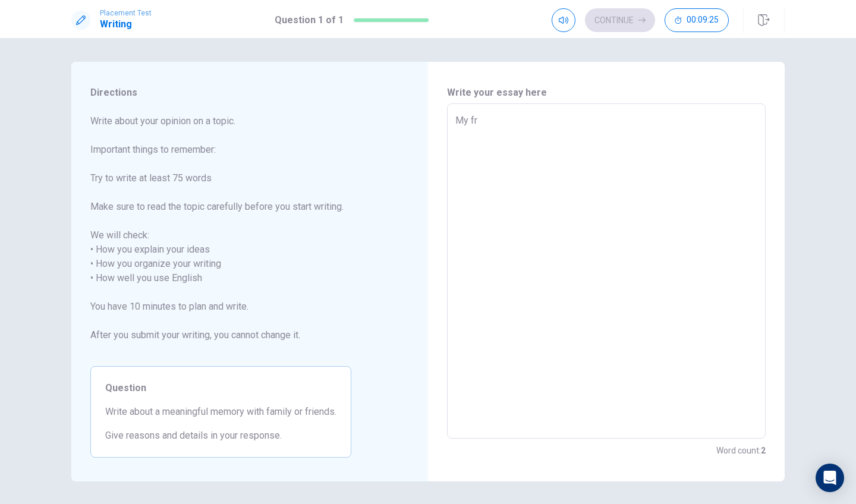
type textarea "x"
type textarea "My fri"
type textarea "x"
type textarea "My frie"
type textarea "x"
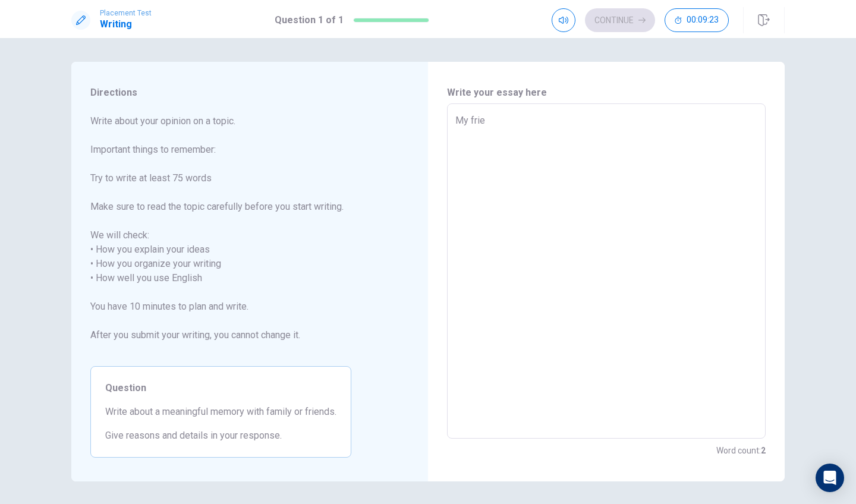
type textarea "My frien"
type textarea "x"
type textarea "My friend"
type textarea "x"
type textarea "My friends"
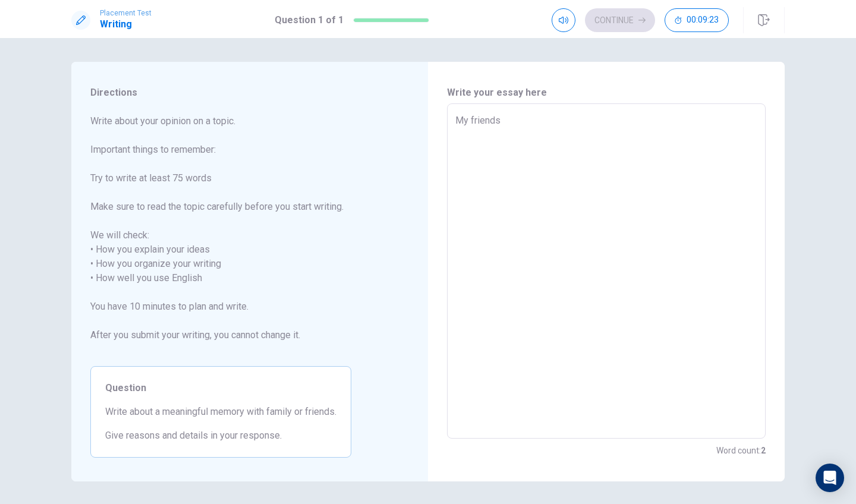
type textarea "x"
type textarea "My friends"
type textarea "x"
type textarea "My friends i"
type textarea "x"
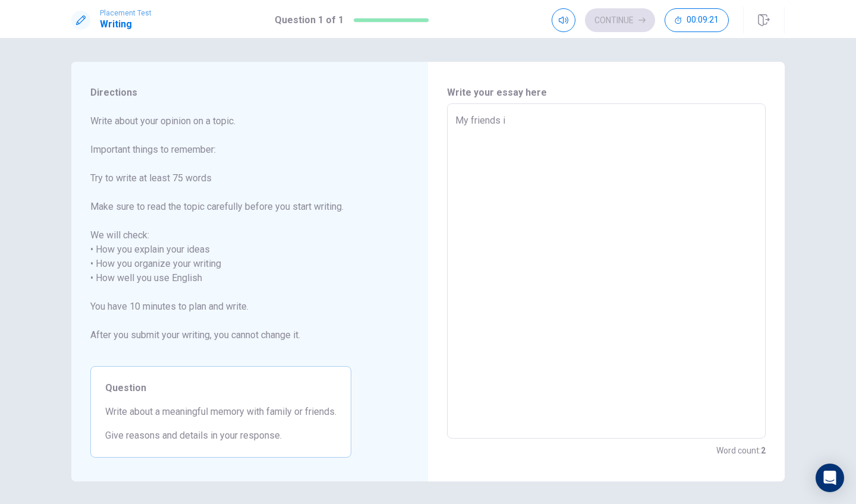
type textarea "My friends is"
type textarea "x"
type textarea "My friends is"
type textarea "x"
type textarea "My friends is j"
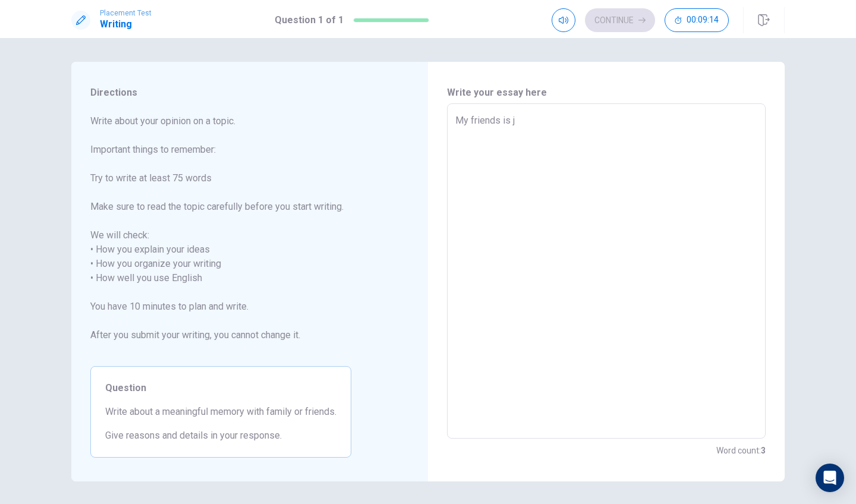
type textarea "x"
type textarea "My friends is [PERSON_NAME]"
type textarea "x"
type textarea "My friends is [PERSON_NAME]"
type textarea "x"
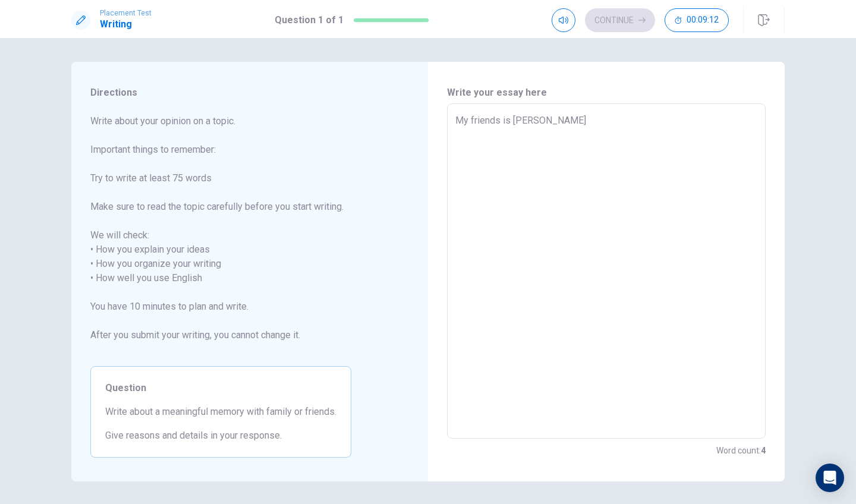
type textarea "My friends is [PERSON_NAME]"
type textarea "x"
type textarea "My friends is [PERSON_NAME]"
type textarea "x"
type textarea "My friends is [PERSON_NAME]"
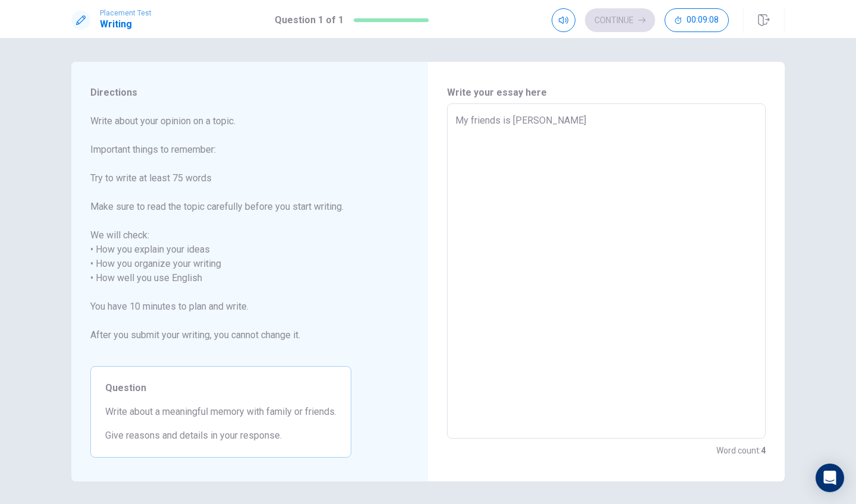
type textarea "x"
type textarea "My friends is j"
type textarea "x"
type textarea "My friends is"
type textarea "x"
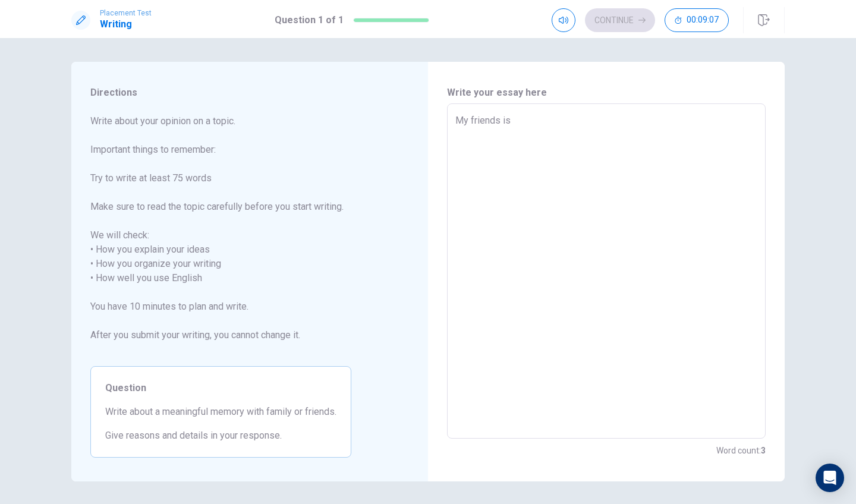
type textarea "My friends is J"
type textarea "x"
type textarea "My friends is [PERSON_NAME]"
type textarea "x"
type textarea "My friends is [PERSON_NAME]"
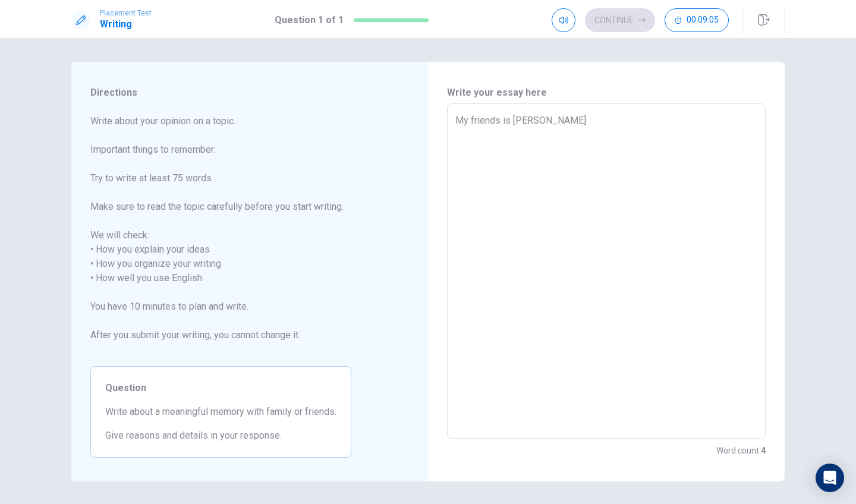
type textarea "x"
type textarea "My friends is [PERSON_NAME]"
type textarea "x"
type textarea "My friends is [PERSON_NAME]"
type textarea "x"
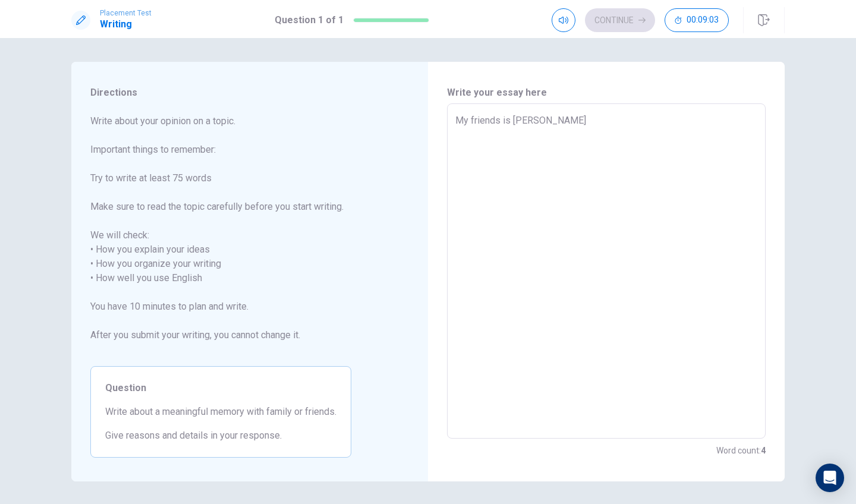
type textarea "My friends is [PERSON_NAME] ."
type textarea "x"
type textarea "My friends is [PERSON_NAME] ."
type textarea "x"
type textarea "My friends is [PERSON_NAME] . h"
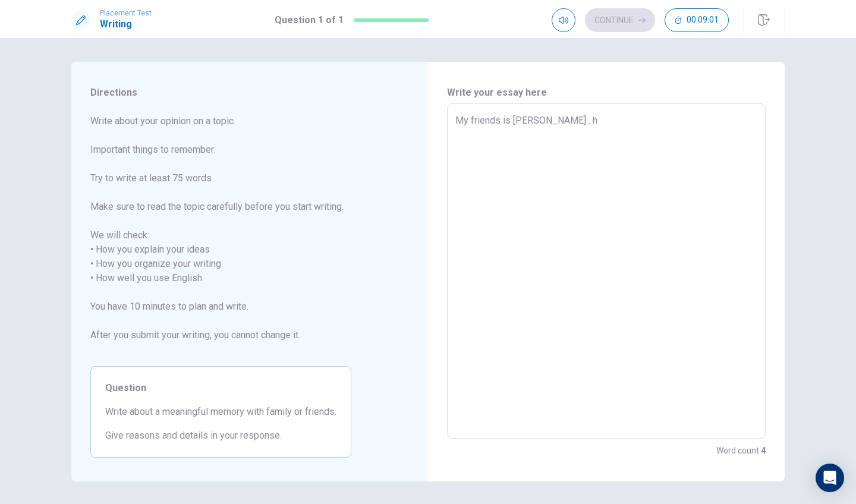
type textarea "x"
type textarea "My friends is [PERSON_NAME] . he"
type textarea "x"
type textarea "My friends is [PERSON_NAME] . he"
type textarea "x"
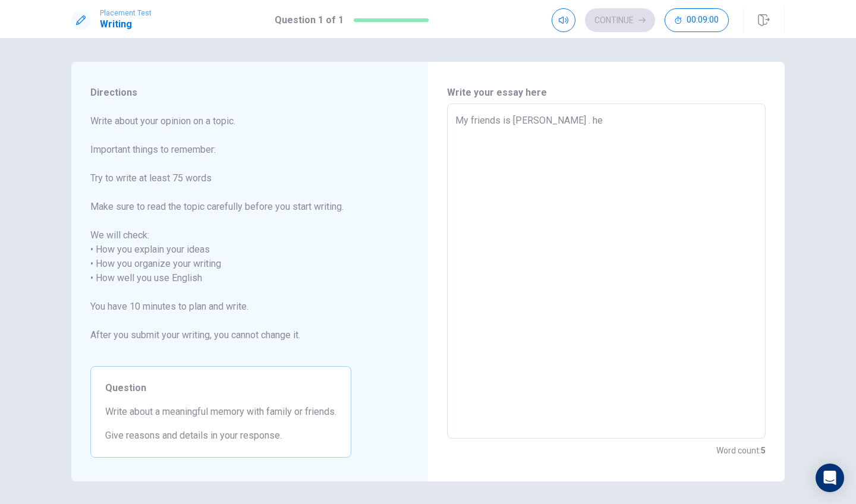
type textarea "My friends is [PERSON_NAME] . he i"
type textarea "x"
type textarea "My friends is [PERSON_NAME] . he is"
type textarea "x"
type textarea "My friends is [PERSON_NAME] . he is"
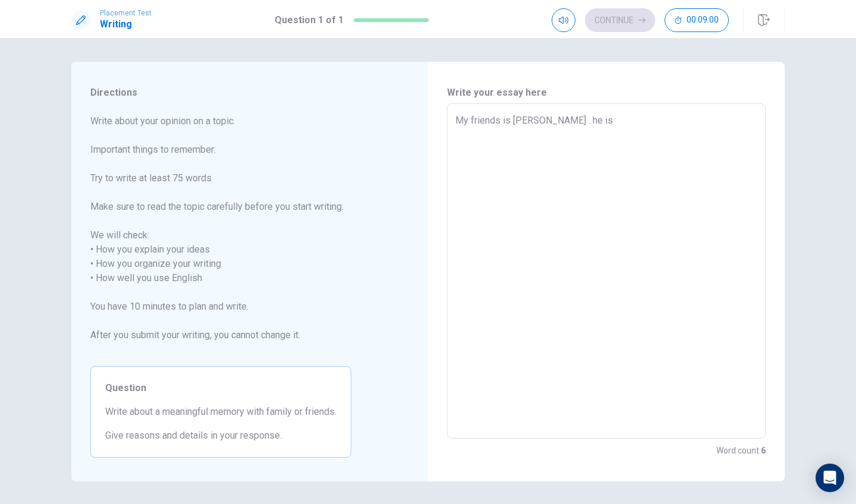
type textarea "x"
type textarea "My friends is [PERSON_NAME] . he is v"
type textarea "x"
type textarea "My friends is [PERSON_NAME] . he is ve"
type textarea "x"
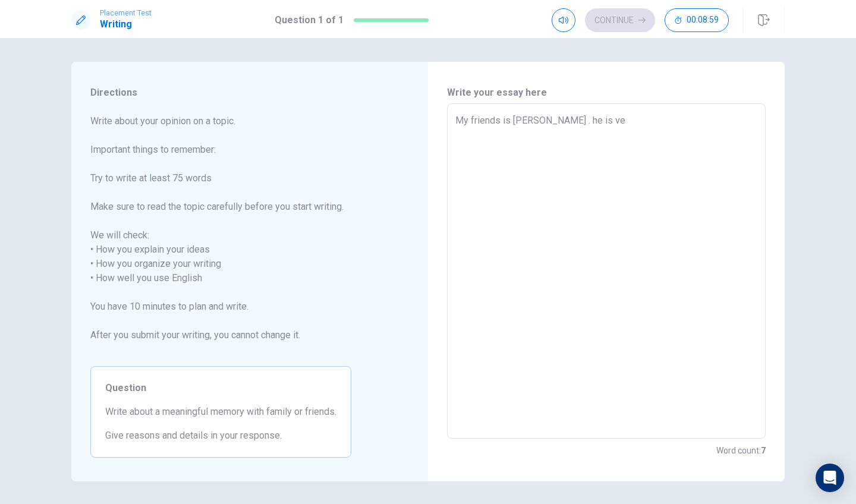
type textarea "My friends is [PERSON_NAME] . he is ver"
type textarea "x"
type textarea "My friends is [PERSON_NAME] . he is very"
type textarea "x"
type textarea "My friends is [PERSON_NAME] . he is very"
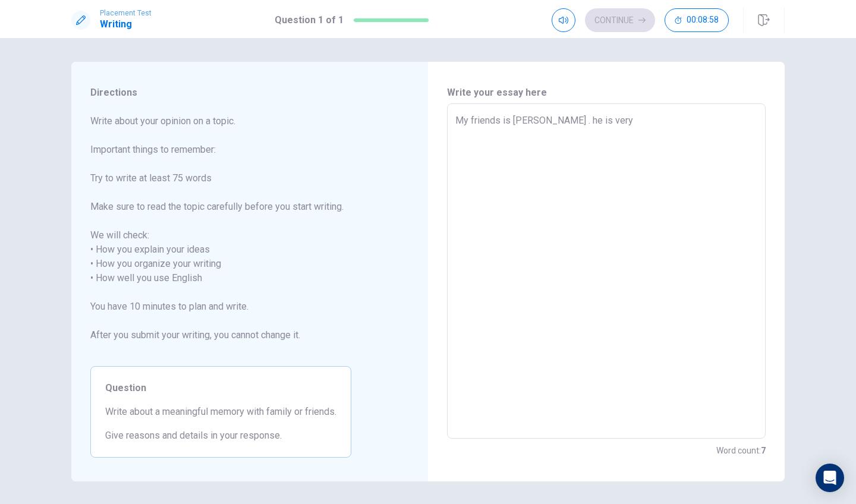
type textarea "x"
type textarea "My friends is [PERSON_NAME] . he is very t"
type textarea "x"
type textarea "My friends is [PERSON_NAME] . he is very ts"
type textarea "x"
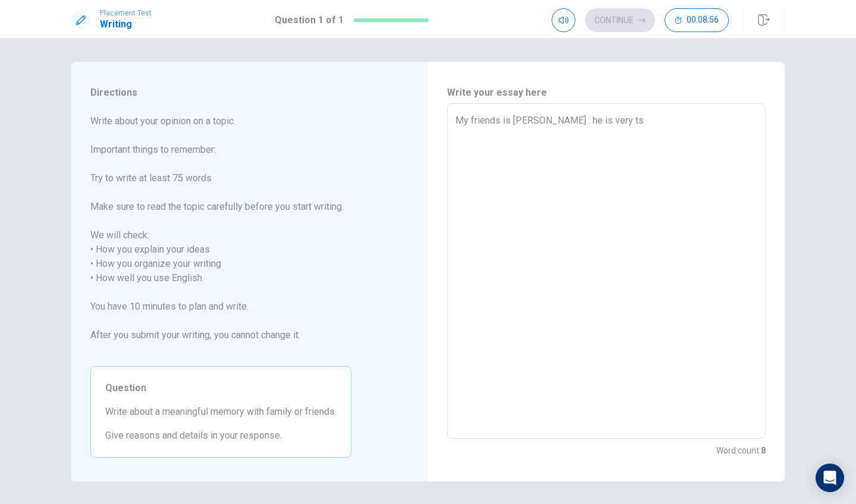
type textarea "My friends is [PERSON_NAME] . he is very t"
type textarea "x"
type textarea "My friends is [PERSON_NAME] . he is very ta"
type textarea "x"
type textarea "My friends is [PERSON_NAME] . he is very tal"
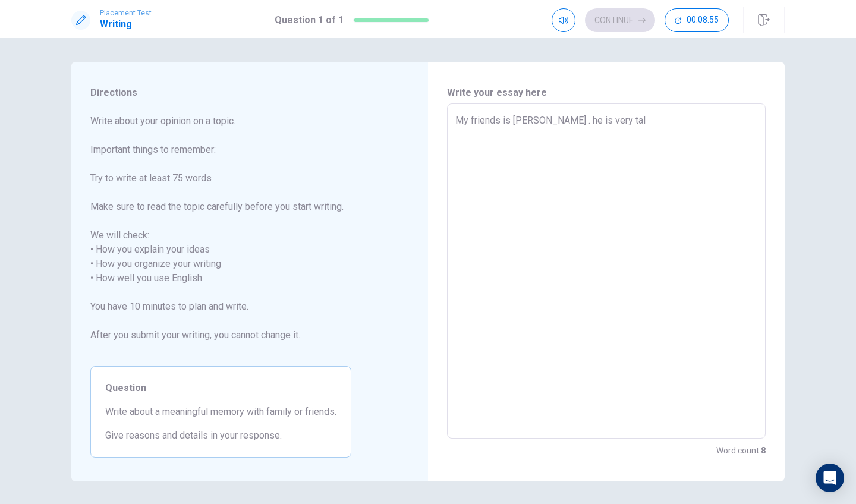
type textarea "x"
type textarea "My friends is [PERSON_NAME] . he is very tall"
type textarea "x"
type textarea "My friends is [PERSON_NAME] . he is very tall"
type textarea "x"
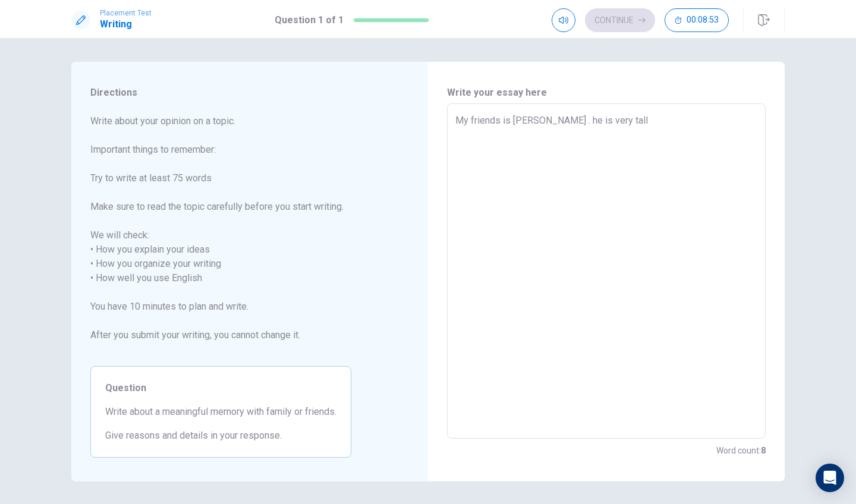
type textarea "My friends is [PERSON_NAME] . he is very tall"
type textarea "x"
type textarea "My friends is [PERSON_NAME] . he is very tal"
type textarea "x"
type textarea "My friends is [PERSON_NAME] . he is very ta"
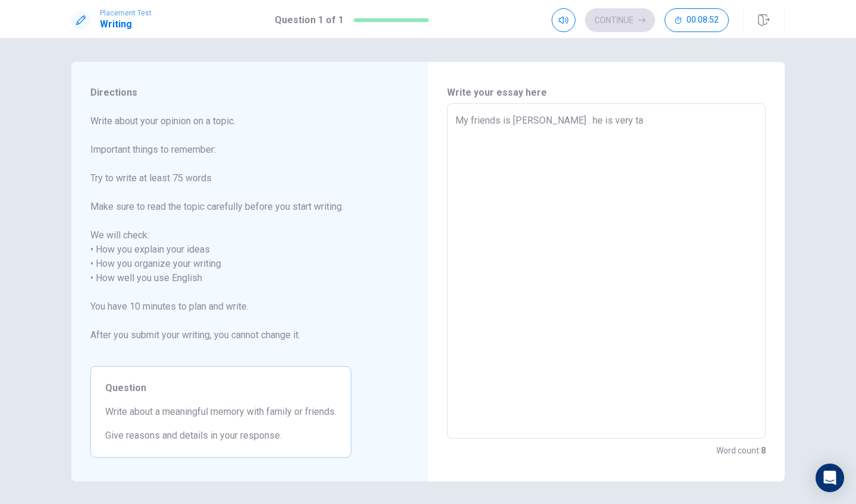
type textarea "x"
type textarea "My friends is [PERSON_NAME] . he is very t"
type textarea "x"
type textarea "My friends is [PERSON_NAME] . he is very"
type textarea "x"
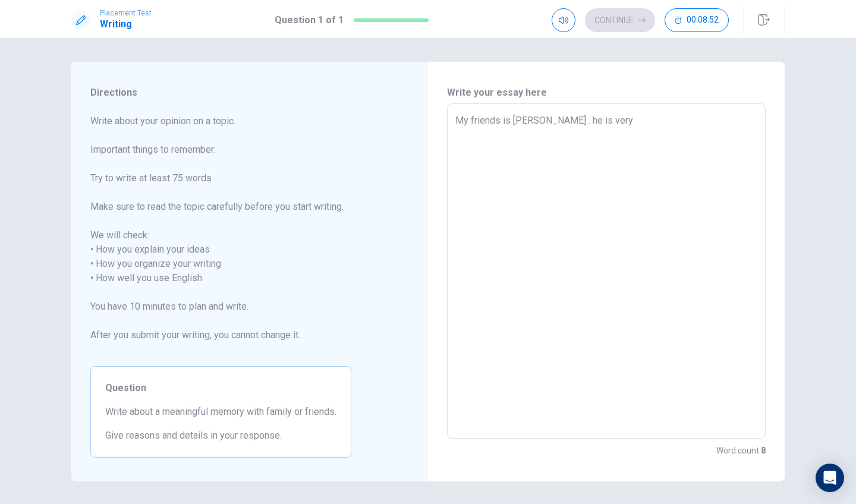
type textarea "My friends is [PERSON_NAME] . he is very"
type textarea "x"
type textarea "My friends is [PERSON_NAME] . he is ver"
type textarea "x"
type textarea "My friends is [PERSON_NAME] . he is ve"
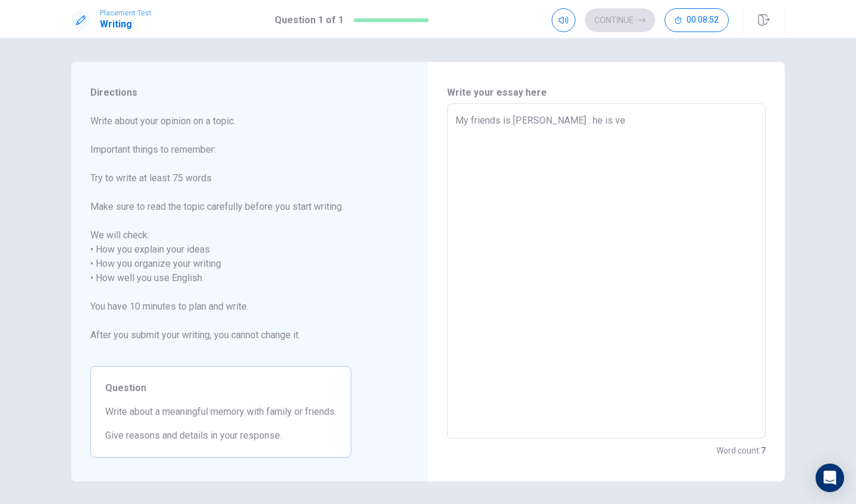
type textarea "x"
type textarea "My friends is [PERSON_NAME] . he is v"
type textarea "x"
type textarea "My friends is [PERSON_NAME] . he is"
type textarea "x"
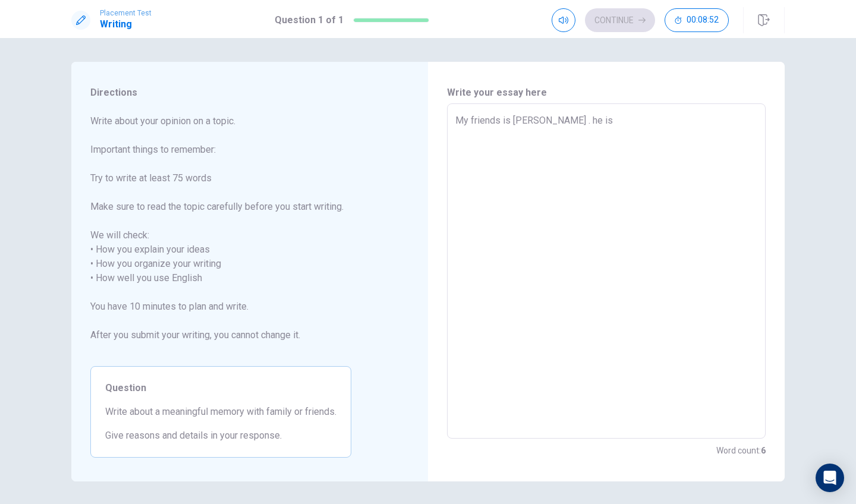
type textarea "My friends is [PERSON_NAME] . he is"
type textarea "x"
type textarea "My friends is [PERSON_NAME] . he i"
type textarea "x"
type textarea "My friends is [PERSON_NAME] . he"
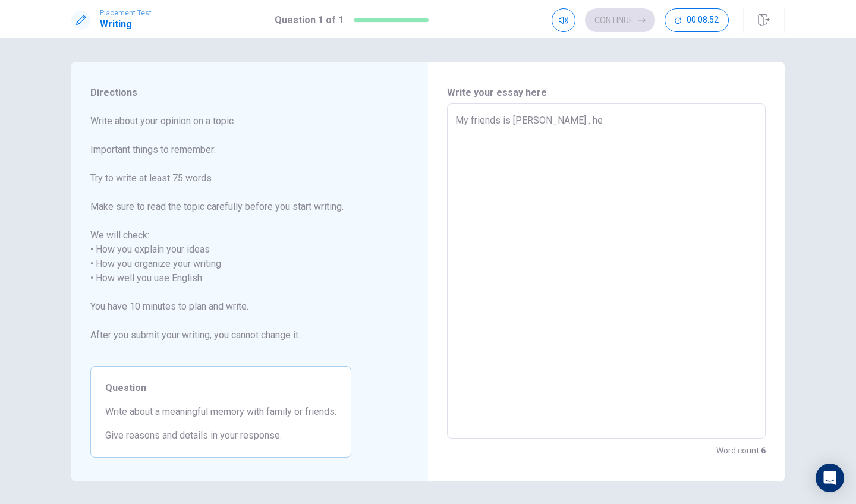
type textarea "x"
type textarea "My friends is [PERSON_NAME] . he"
type textarea "x"
type textarea "My friends is [PERSON_NAME] . h"
type textarea "x"
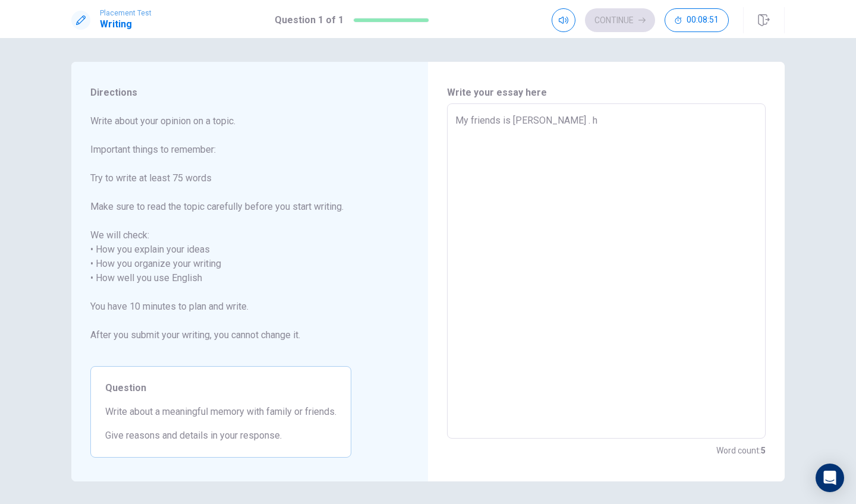
type textarea "My friends is [PERSON_NAME] ."
type textarea "x"
type textarea "My friends is [PERSON_NAME] . H"
type textarea "x"
type textarea "My friends is [PERSON_NAME] . He"
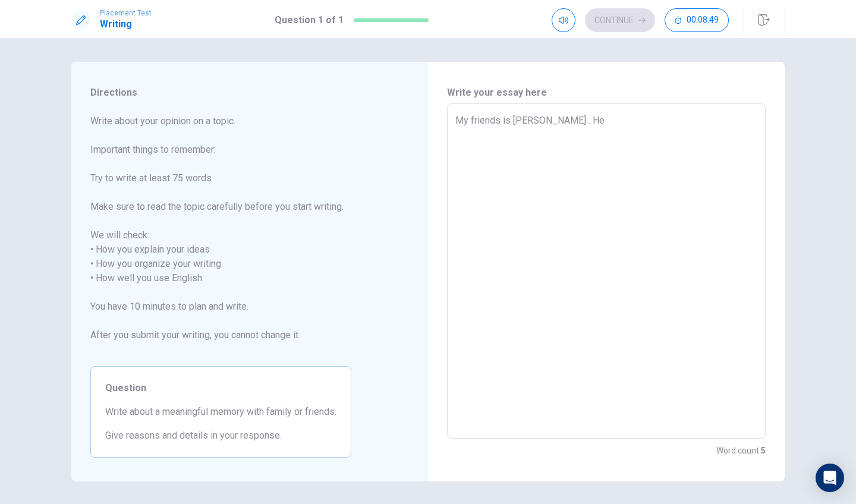
type textarea "x"
type textarea "My friends is [PERSON_NAME] . He"
type textarea "x"
type textarea "My friends is [PERSON_NAME] . He i"
type textarea "x"
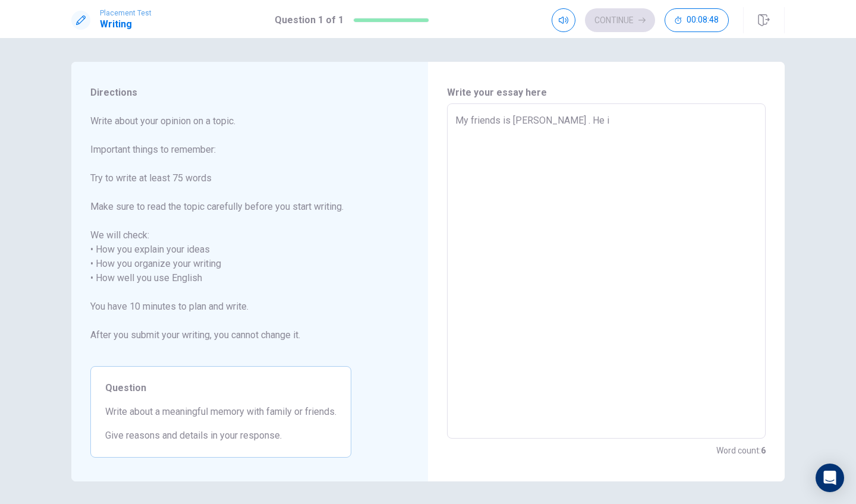
type textarea "My friends is [PERSON_NAME] . He is"
type textarea "x"
type textarea "My friends is [PERSON_NAME] . He is"
type textarea "x"
type textarea "My friends is [PERSON_NAME] . He is v"
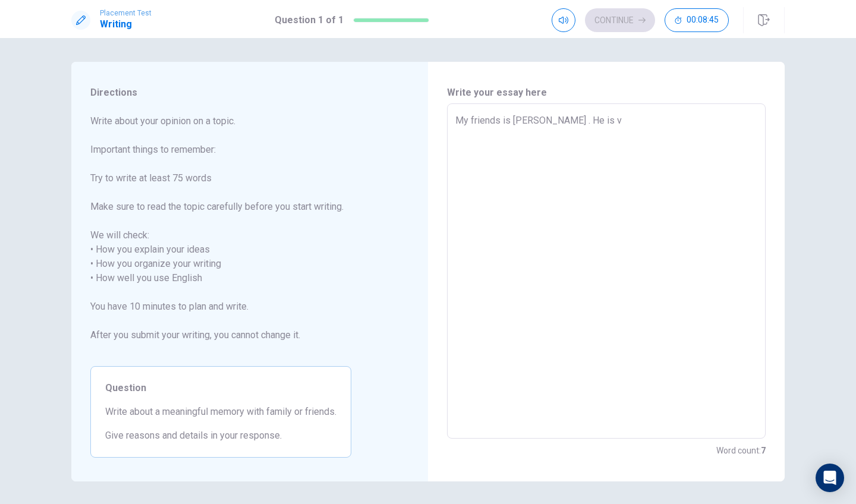
type textarea "x"
type textarea "My friends is [PERSON_NAME] . He is ve"
type textarea "x"
type textarea "My friends is [PERSON_NAME] . He is ver"
type textarea "x"
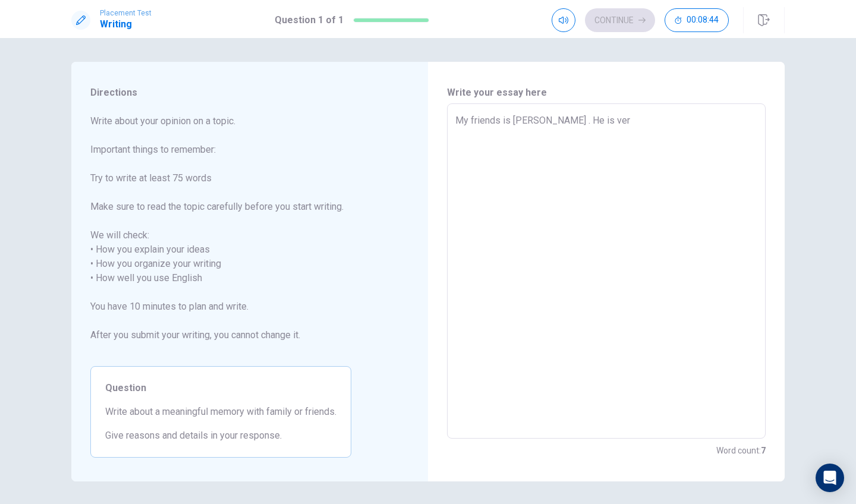
type textarea "My friends is [PERSON_NAME] . He is very"
type textarea "x"
type textarea "My friends is [PERSON_NAME] . He is very"
type textarea "x"
type textarea "My friends is [PERSON_NAME] . He is very t"
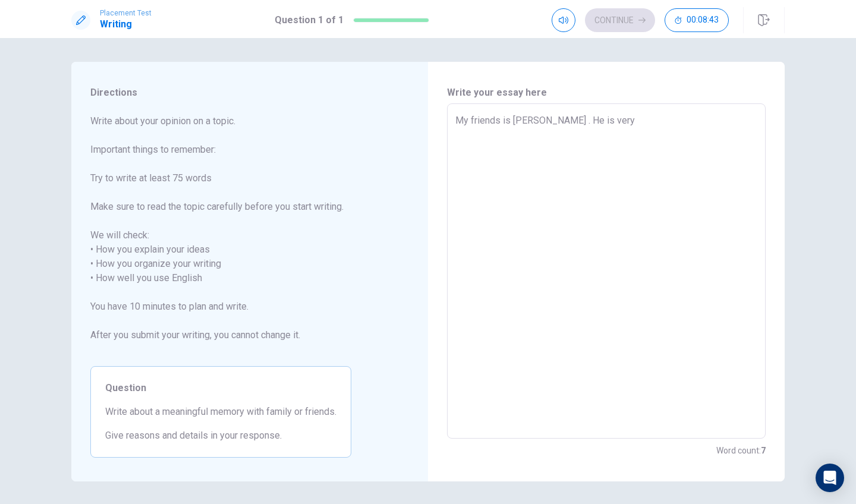
type textarea "x"
type textarea "My friends is [PERSON_NAME] . He is very tr"
type textarea "x"
type textarea "My friends is [PERSON_NAME] . He is very t"
type textarea "x"
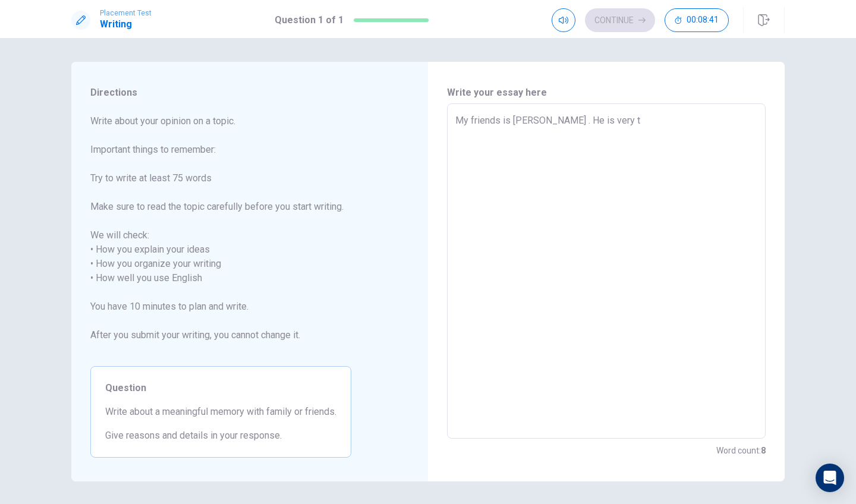
type textarea "My friends is [PERSON_NAME] . He is very ta"
type textarea "x"
type textarea "My friends is [PERSON_NAME] . He is very tal"
type textarea "x"
type textarea "My friends is [PERSON_NAME] . He is very tall"
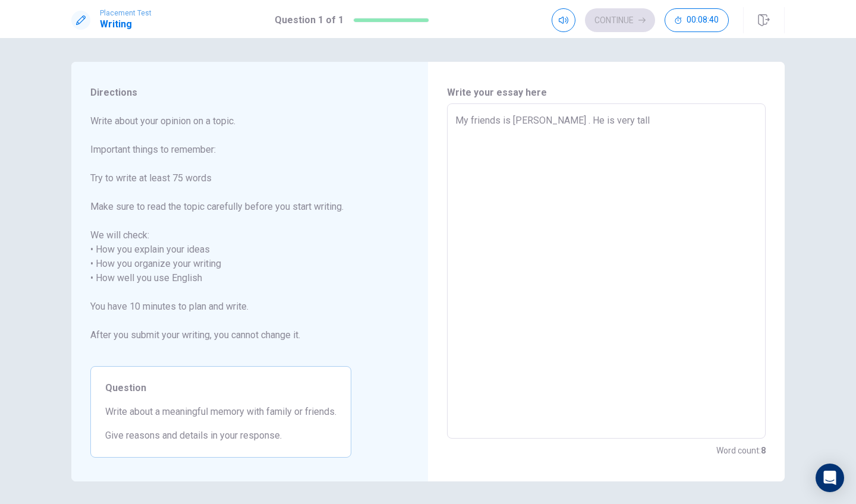
type textarea "x"
type textarea "My friends is [PERSON_NAME] . He is very tall"
type textarea "x"
type textarea "My friends is [PERSON_NAME] . He is very tall a"
type textarea "x"
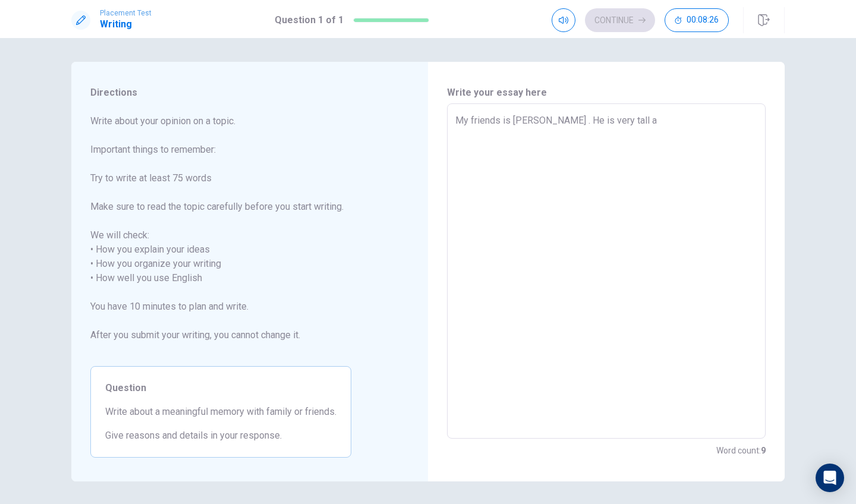
type textarea "My friends is [PERSON_NAME] . He is very tall an"
type textarea "x"
type textarea "My friends is [PERSON_NAME] . He is very tall and"
type textarea "x"
type textarea "My friends is [PERSON_NAME] . He is very tall and"
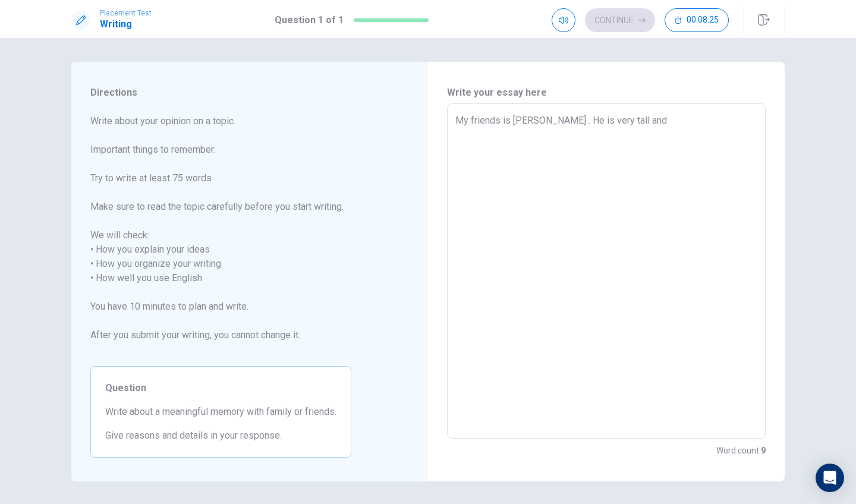
type textarea "x"
type textarea "My friends is [PERSON_NAME] . He is very tall and s"
type textarea "x"
type textarea "My friends is [PERSON_NAME] . He is very tall and st"
type textarea "x"
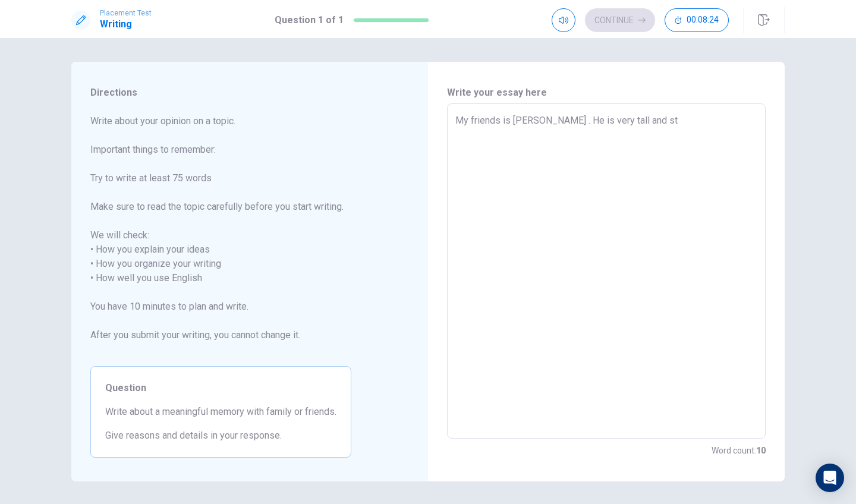
type textarea "My friends is [PERSON_NAME] . He is very tall and str"
type textarea "x"
type textarea "My friends is [PERSON_NAME] . He is very tall and stro"
type textarea "x"
type textarea "My friends is [PERSON_NAME] . He is very tall and stron"
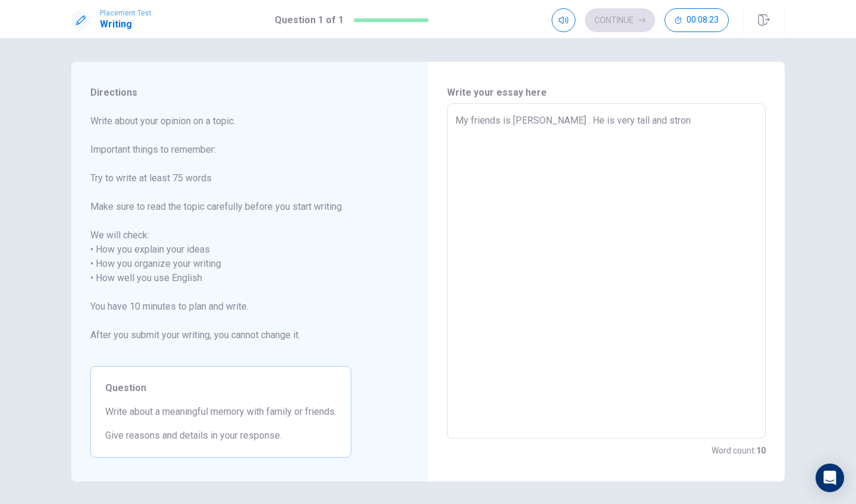
type textarea "x"
type textarea "My friends is [PERSON_NAME] . He is very tall and strong"
type textarea "x"
type textarea "My friends is [PERSON_NAME] . He is very tall and strong"
type textarea "x"
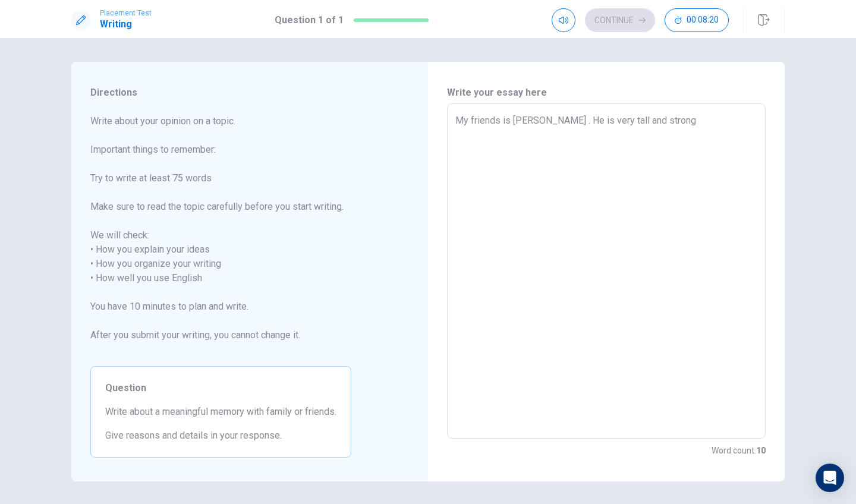
type textarea "My friends is [PERSON_NAME] . He is very tall and strong ."
